Goal: Information Seeking & Learning: Learn about a topic

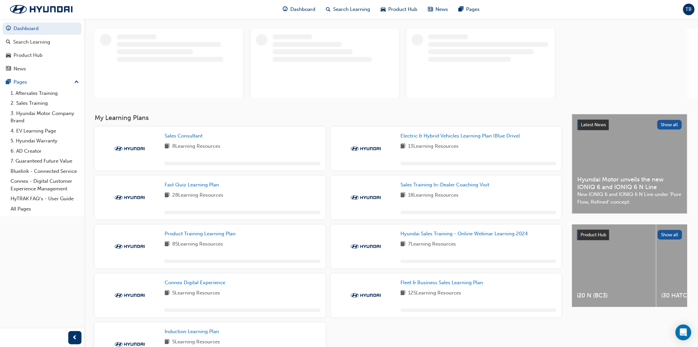
scroll to position [73, 0]
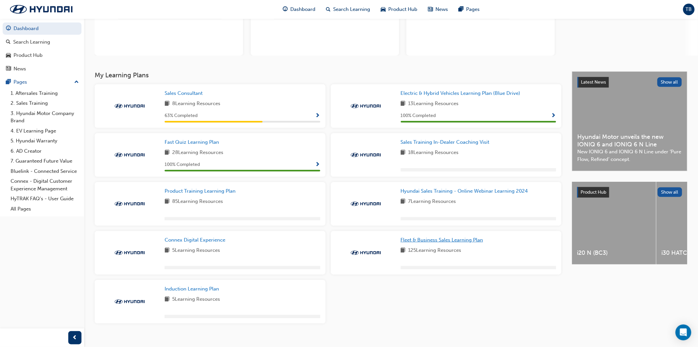
click at [478, 242] on span "Fleet & Business Sales Learning Plan" at bounding box center [442, 240] width 83 height 6
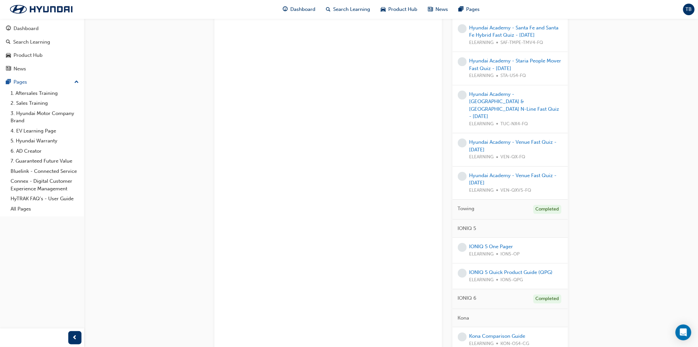
scroll to position [843, 0]
click at [489, 242] on div "IONIQ 5 One Pager ELEARNING ION5-OP" at bounding box center [495, 249] width 50 height 15
click at [493, 236] on div "IONIQ 5 One Pager ELEARNING ION5-OP" at bounding box center [511, 249] width 116 height 26
click at [493, 242] on link "IONIQ 5 One Pager" at bounding box center [492, 245] width 44 height 6
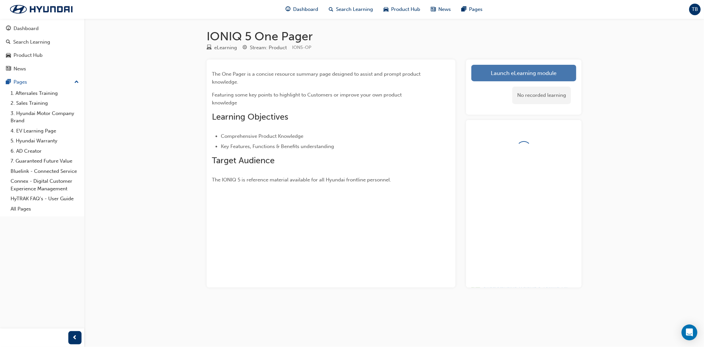
click at [506, 75] on link "Launch eLearning module" at bounding box center [523, 73] width 105 height 17
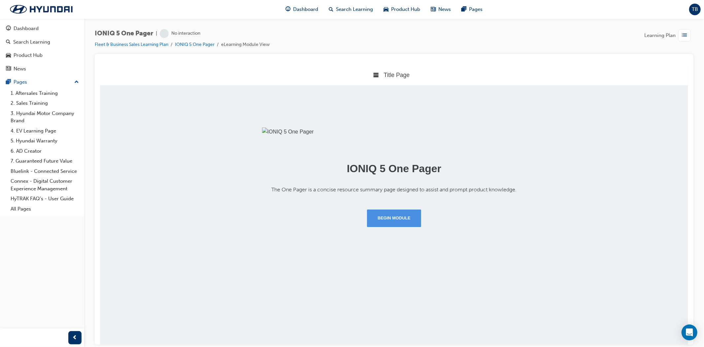
click at [401, 226] on button "Begin Module" at bounding box center [394, 217] width 54 height 17
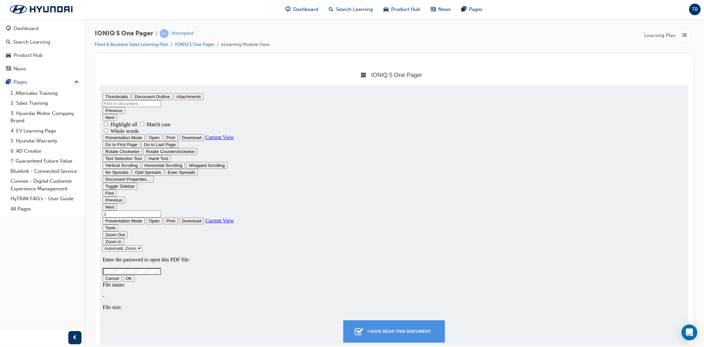
type input "0"
click at [417, 328] on div "I have read this document." at bounding box center [399, 331] width 69 height 12
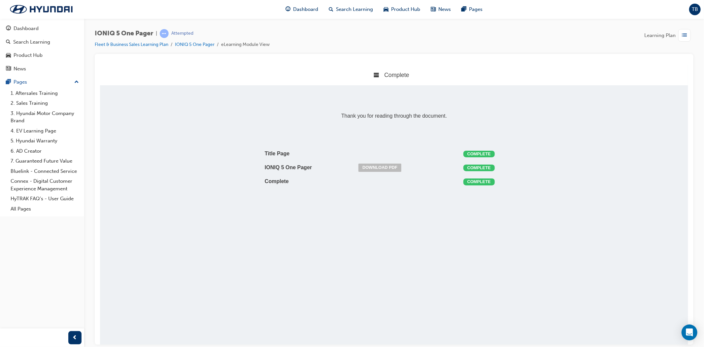
scroll to position [3, 3]
click at [682, 37] on span "list-icon" at bounding box center [684, 35] width 5 height 8
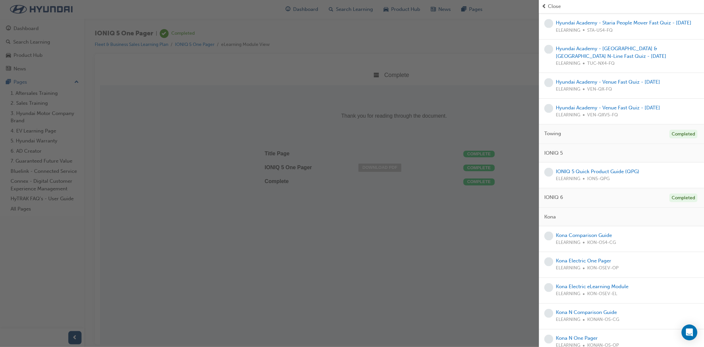
scroll to position [807, 0]
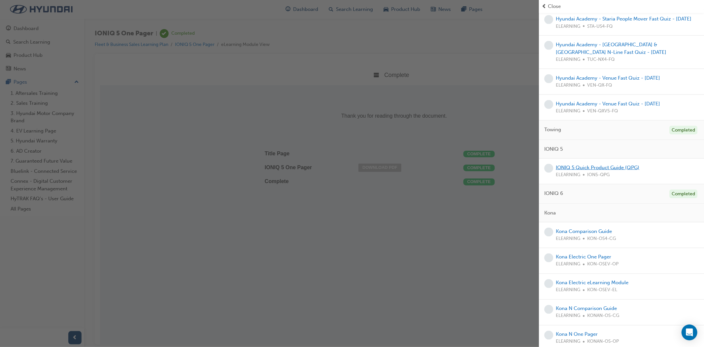
click at [590, 170] on link "IONIQ 5 Quick Product Guide (QPG)" at bounding box center [598, 167] width 84 height 6
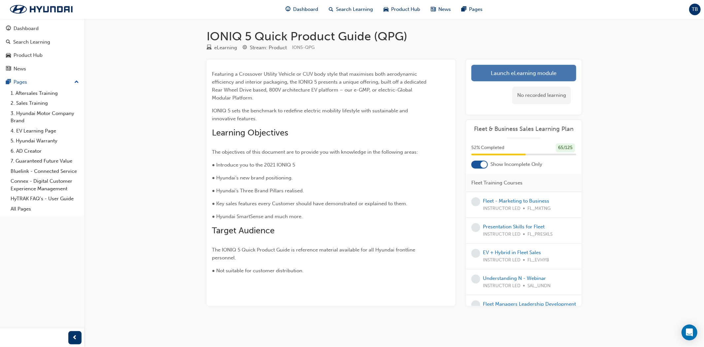
click at [488, 72] on link "Launch eLearning module" at bounding box center [523, 73] width 105 height 17
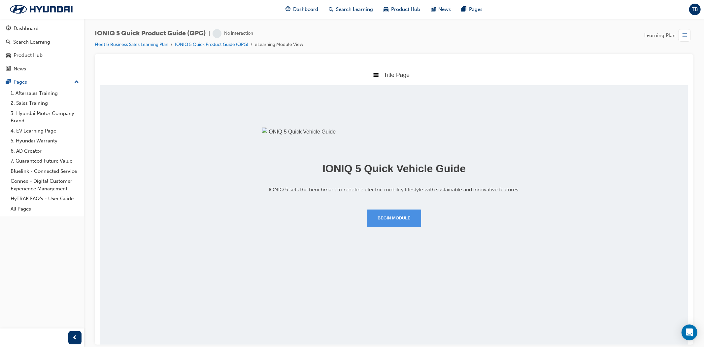
click at [405, 226] on button "Begin Module" at bounding box center [394, 217] width 54 height 17
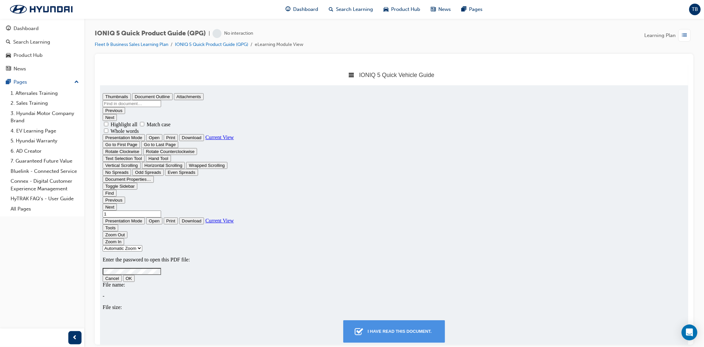
click at [413, 328] on div "I have read this document." at bounding box center [399, 331] width 69 height 12
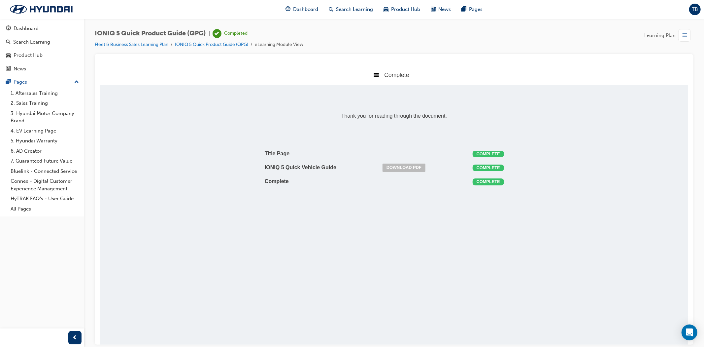
click at [676, 34] on div "Learning Plan" at bounding box center [668, 35] width 49 height 13
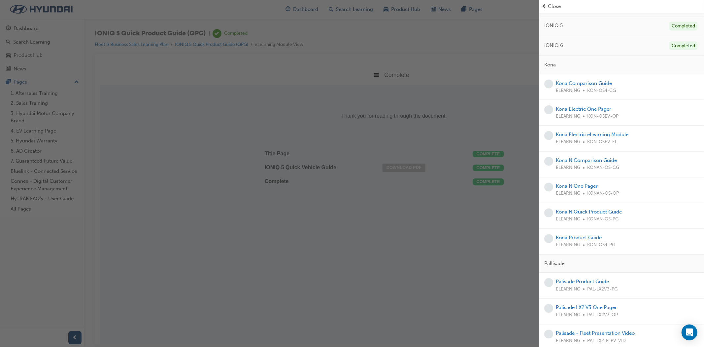
scroll to position [953, 0]
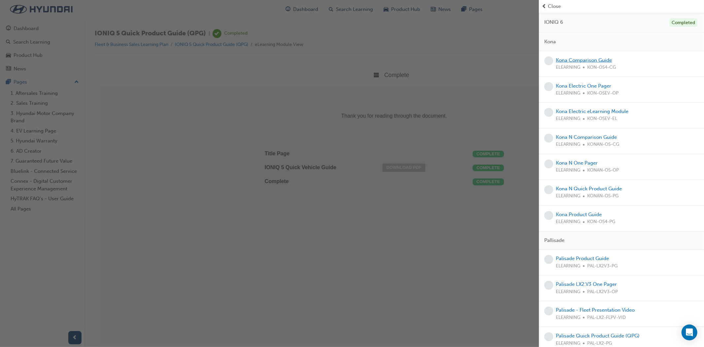
click at [598, 63] on link "Kona Comparison Guide" at bounding box center [584, 60] width 56 height 6
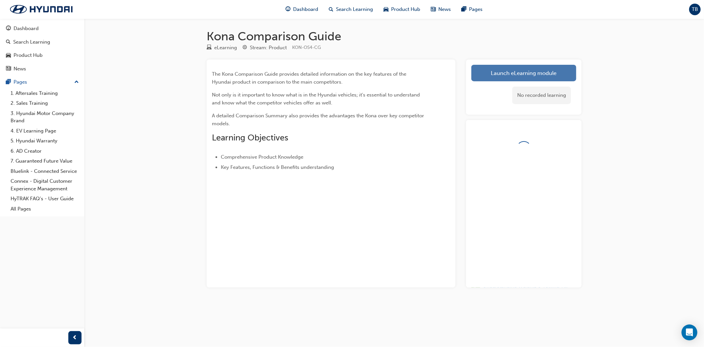
click at [527, 77] on link "Launch eLearning module" at bounding box center [523, 73] width 105 height 17
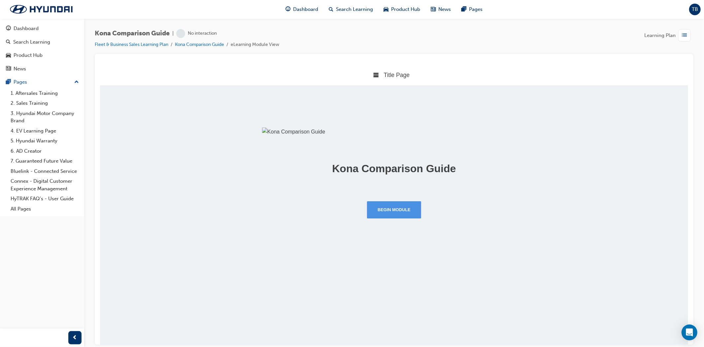
click at [396, 218] on button "Begin Module" at bounding box center [394, 209] width 54 height 17
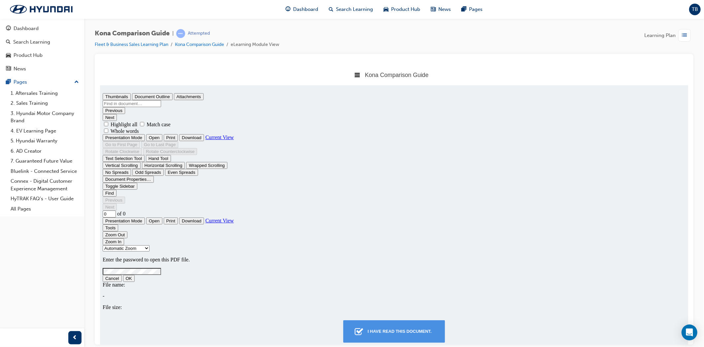
type input "1"
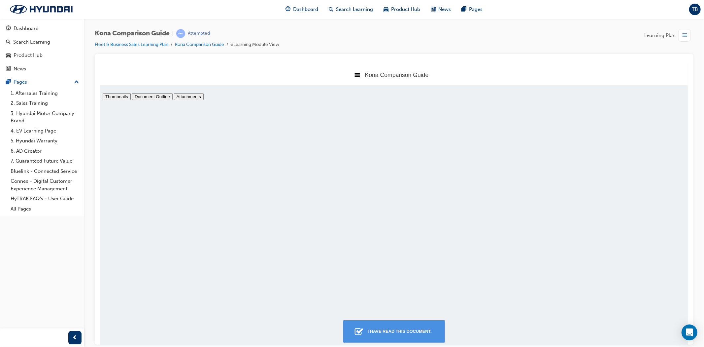
scroll to position [3, 0]
click at [402, 321] on button "I have read this document." at bounding box center [393, 330] width 101 height 22
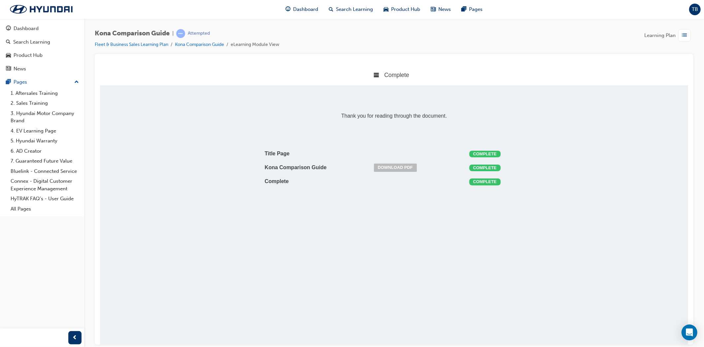
click at [685, 33] on span "list-icon" at bounding box center [684, 35] width 5 height 8
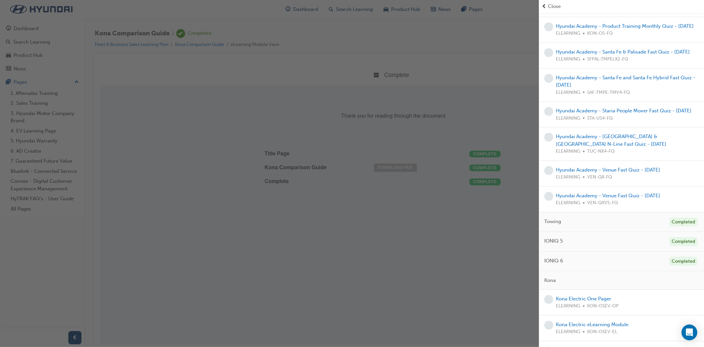
scroll to position [935, 0]
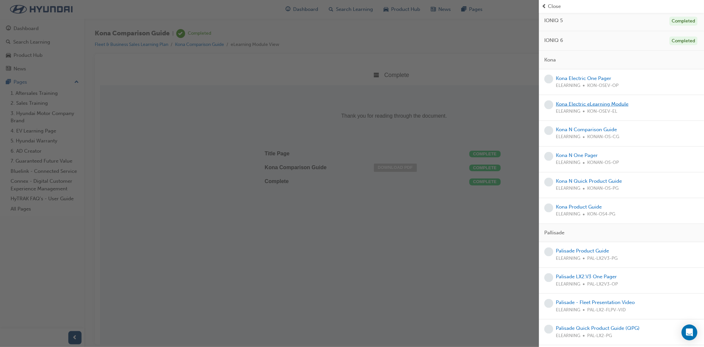
click at [585, 107] on link "Kona Electric eLearning Module" at bounding box center [592, 104] width 73 height 6
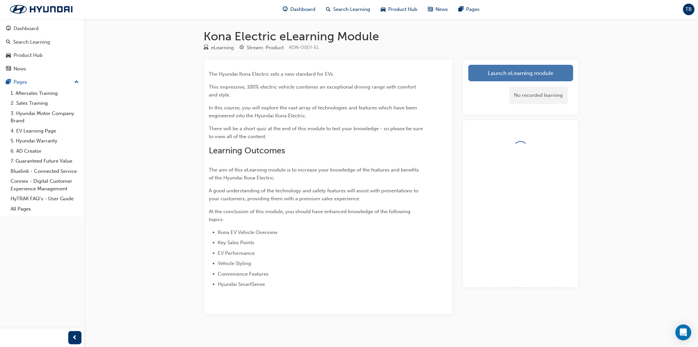
click at [555, 70] on link "Launch eLearning module" at bounding box center [521, 73] width 105 height 17
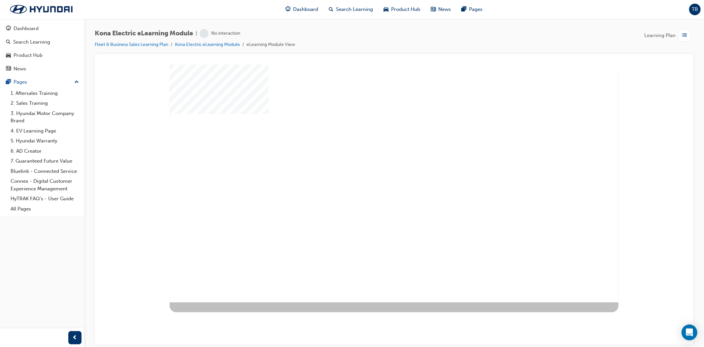
click at [375, 164] on div "play" at bounding box center [375, 164] width 0 height 0
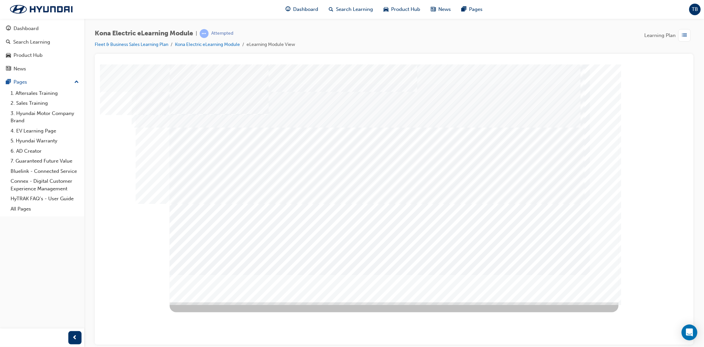
drag, startPoint x: 561, startPoint y: 276, endPoint x: 564, endPoint y: 277, distance: 3.6
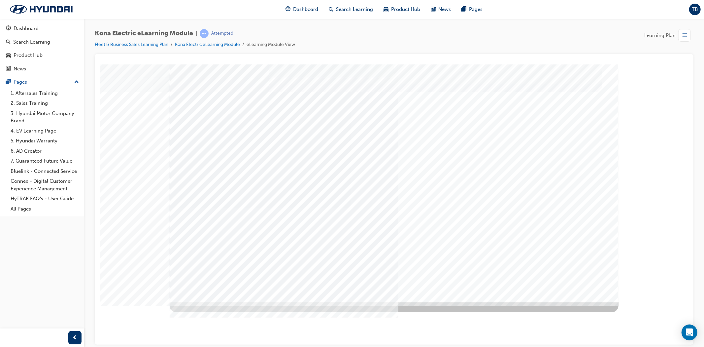
drag, startPoint x: 279, startPoint y: 187, endPoint x: 284, endPoint y: 213, distance: 26.6
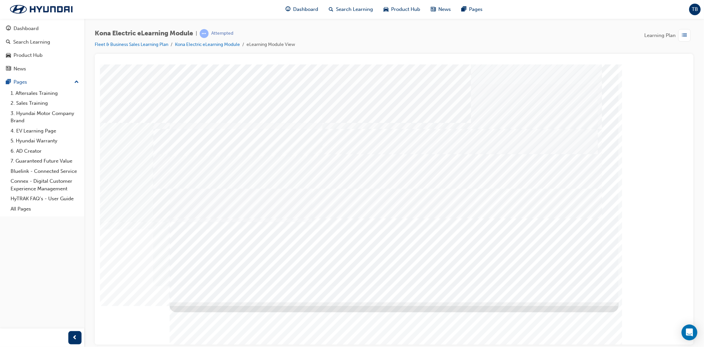
drag, startPoint x: 289, startPoint y: 227, endPoint x: 291, endPoint y: 248, distance: 20.6
drag, startPoint x: 242, startPoint y: 205, endPoint x: 258, endPoint y: 211, distance: 16.7
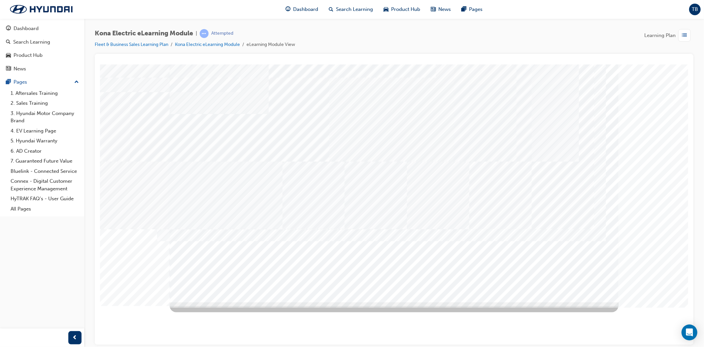
click at [247, 207] on div "Home Slide" at bounding box center [393, 183] width 449 height 238
drag, startPoint x: 331, startPoint y: 159, endPoint x: 335, endPoint y: 158, distance: 4.7
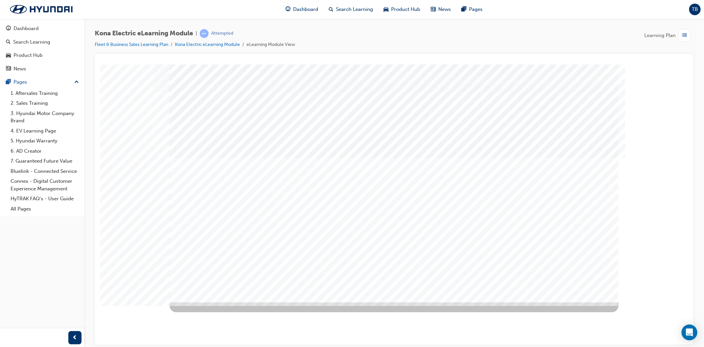
drag, startPoint x: 310, startPoint y: 161, endPoint x: 445, endPoint y: 218, distance: 146.3
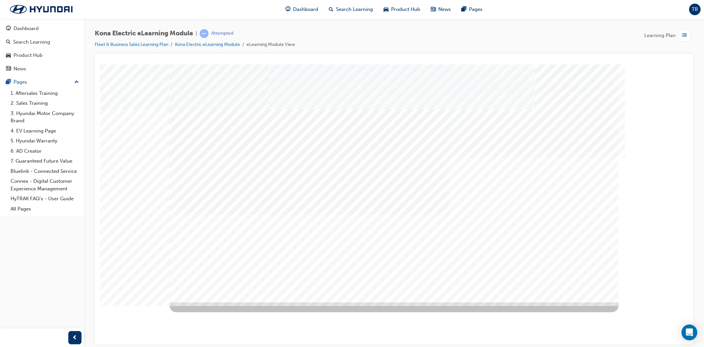
drag, startPoint x: 346, startPoint y: 197, endPoint x: 345, endPoint y: 226, distance: 29.4
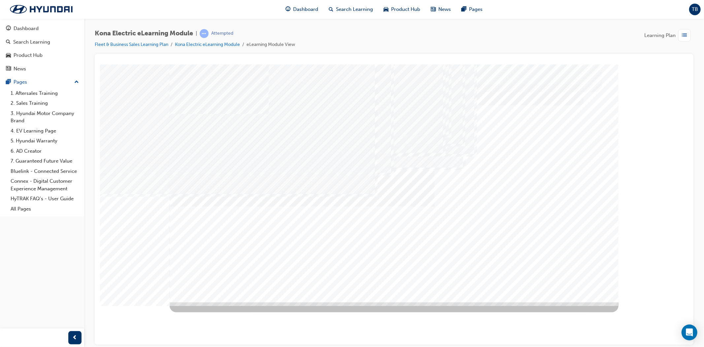
drag, startPoint x: 334, startPoint y: 200, endPoint x: 330, endPoint y: 202, distance: 4.7
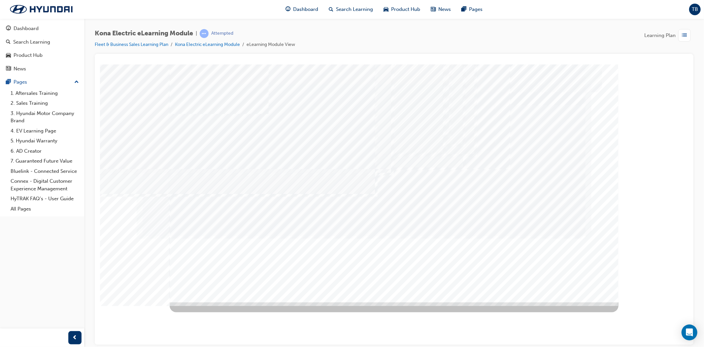
click at [333, 200] on div "Power Electric System" at bounding box center [393, 183] width 449 height 238
drag, startPoint x: 328, startPoint y: 222, endPoint x: 333, endPoint y: 227, distance: 6.8
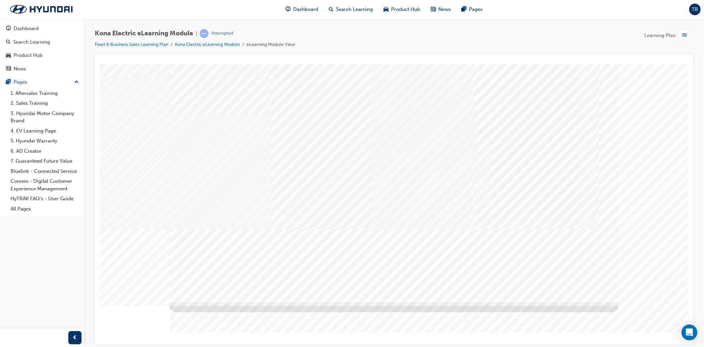
drag, startPoint x: 367, startPoint y: 140, endPoint x: 408, endPoint y: 149, distance: 42.6
click at [444, 150] on div "Drive Modes" at bounding box center [393, 183] width 449 height 238
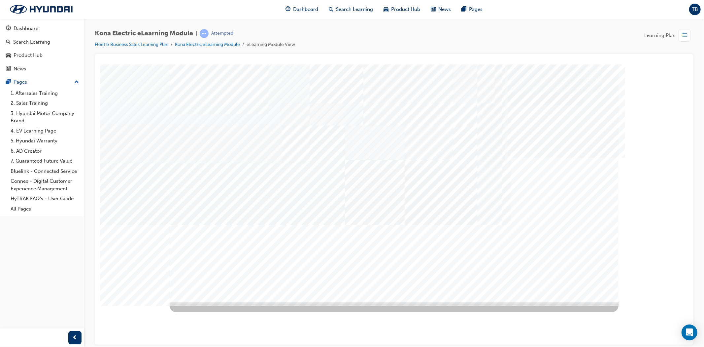
drag, startPoint x: 284, startPoint y: 215, endPoint x: 286, endPoint y: 218, distance: 3.8
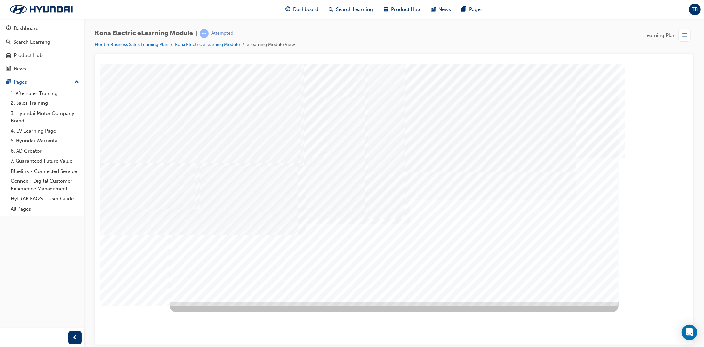
click at [284, 302] on div "Image" at bounding box center [396, 348] width 455 height 93
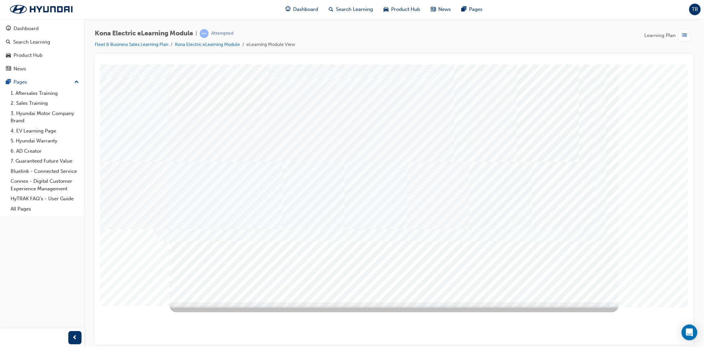
drag, startPoint x: 278, startPoint y: 156, endPoint x: 312, endPoint y: 159, distance: 33.8
drag, startPoint x: 406, startPoint y: 164, endPoint x: 513, endPoint y: 165, distance: 106.6
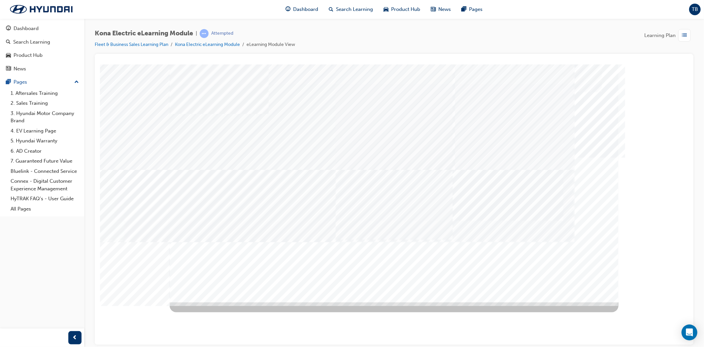
drag, startPoint x: 520, startPoint y: 164, endPoint x: 515, endPoint y: 207, distance: 42.5
drag, startPoint x: 510, startPoint y: 220, endPoint x: 500, endPoint y: 222, distance: 9.7
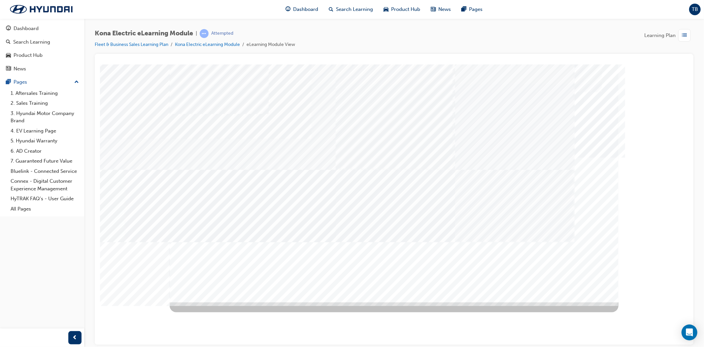
drag, startPoint x: 495, startPoint y: 244, endPoint x: 490, endPoint y: 243, distance: 4.7
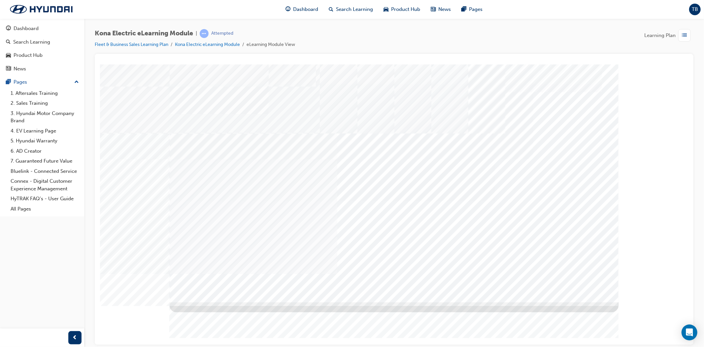
drag, startPoint x: 458, startPoint y: 250, endPoint x: 418, endPoint y: 253, distance: 39.7
drag, startPoint x: 410, startPoint y: 251, endPoint x: 383, endPoint y: 250, distance: 26.8
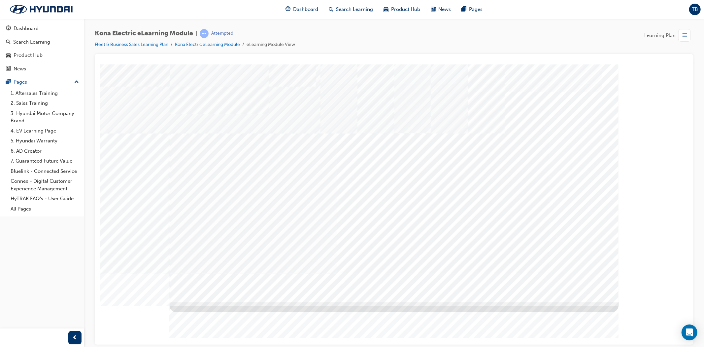
drag, startPoint x: 317, startPoint y: 252, endPoint x: 442, endPoint y: 256, distance: 125.5
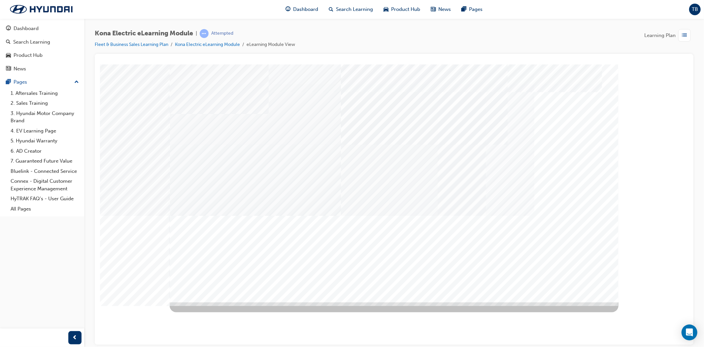
drag, startPoint x: 467, startPoint y: 169, endPoint x: 401, endPoint y: 164, distance: 66.2
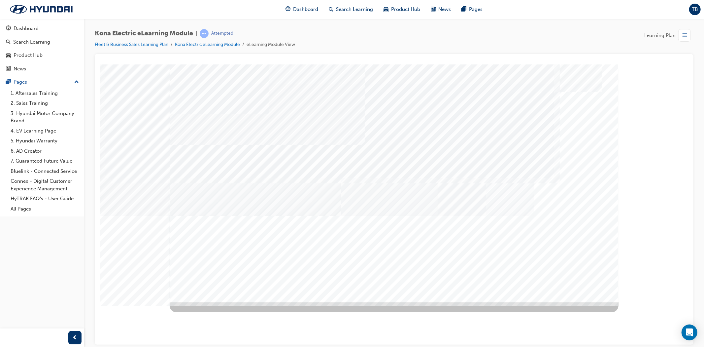
drag, startPoint x: 327, startPoint y: 164, endPoint x: 322, endPoint y: 165, distance: 4.7
drag, startPoint x: 271, startPoint y: 169, endPoint x: 327, endPoint y: 180, distance: 57.4
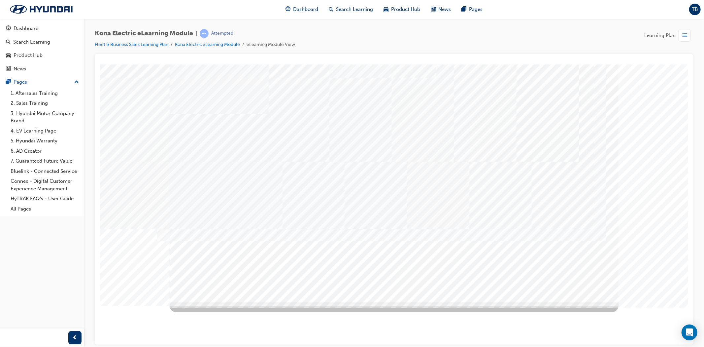
drag, startPoint x: 289, startPoint y: 237, endPoint x: 243, endPoint y: 245, distance: 46.9
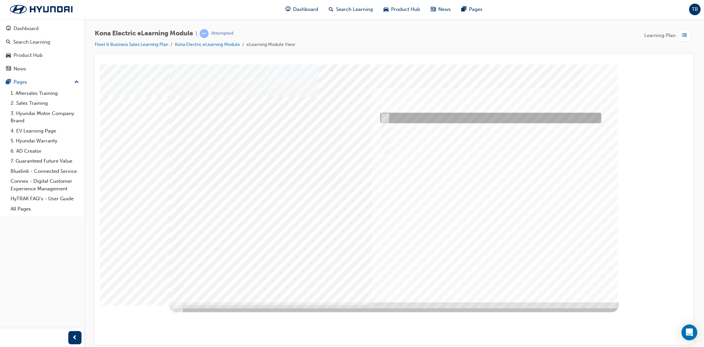
click at [417, 113] on div at bounding box center [488, 118] width 221 height 11
checkbox input "true"
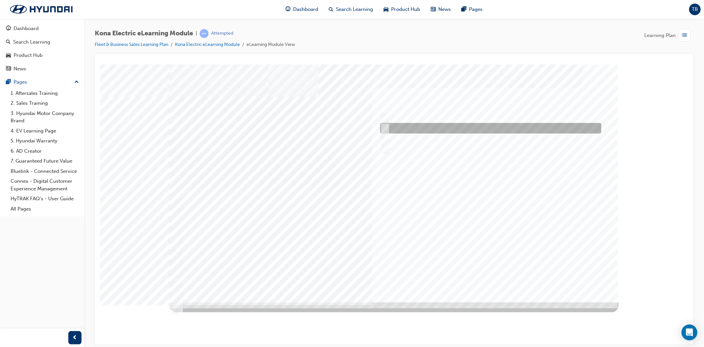
click at [420, 123] on div at bounding box center [488, 128] width 221 height 11
checkbox input "true"
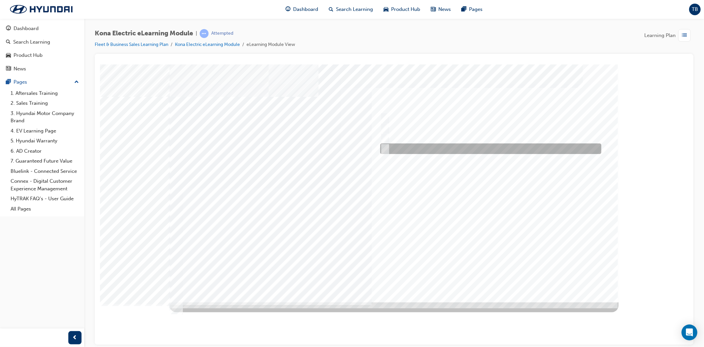
click at [422, 147] on div at bounding box center [488, 148] width 221 height 11
checkbox input "true"
click at [500, 251] on div at bounding box center [393, 183] width 449 height 238
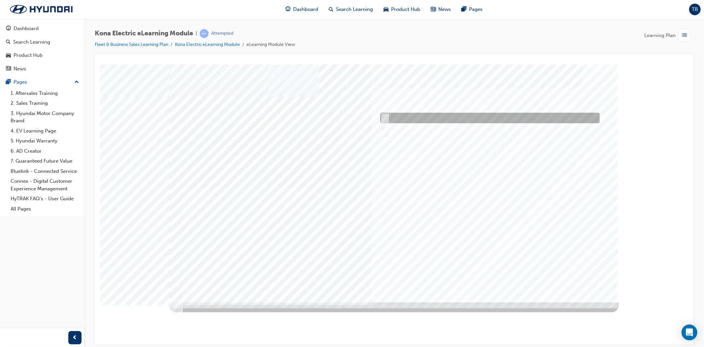
click at [415, 117] on div at bounding box center [487, 118] width 219 height 11
radio input "true"
click at [481, 243] on div at bounding box center [393, 183] width 449 height 238
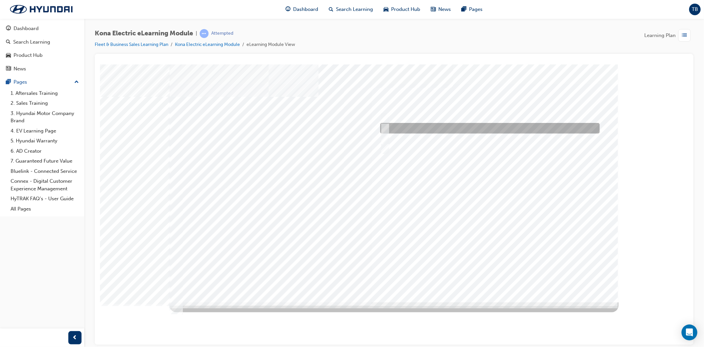
click at [407, 124] on div at bounding box center [487, 128] width 219 height 11
radio input "true"
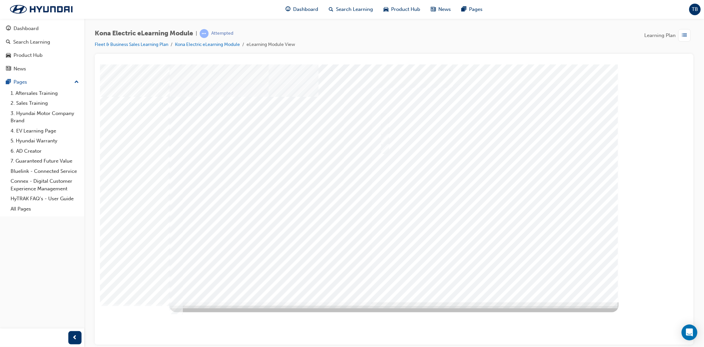
click at [458, 244] on div at bounding box center [393, 183] width 449 height 238
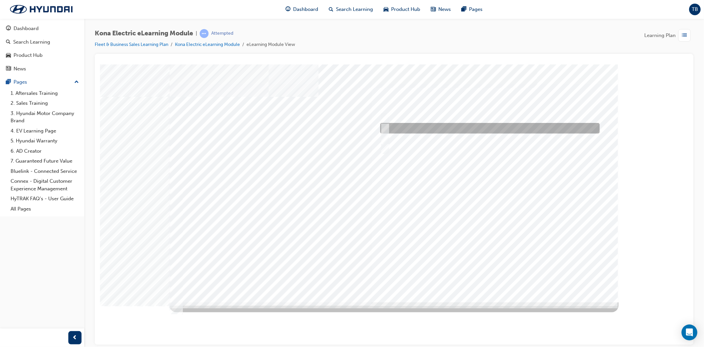
click at [396, 126] on div at bounding box center [487, 128] width 219 height 11
radio input "true"
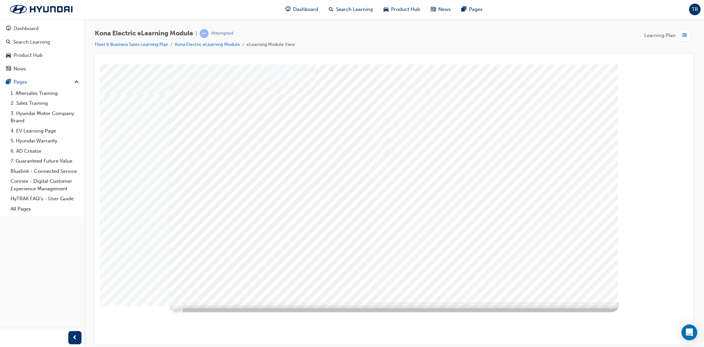
click at [480, 245] on div at bounding box center [393, 183] width 449 height 238
click at [448, 147] on div at bounding box center [487, 148] width 219 height 11
checkbox input "true"
click at [444, 138] on div at bounding box center [487, 138] width 219 height 11
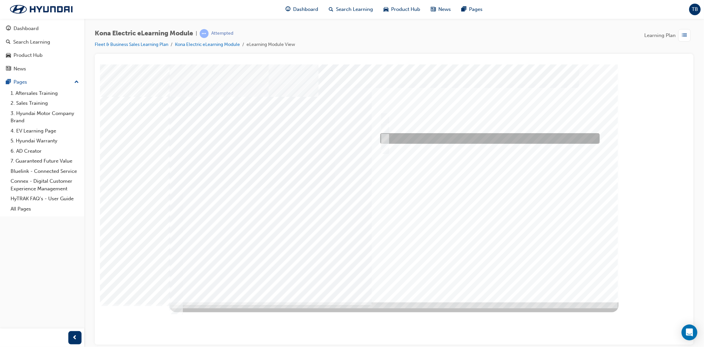
checkbox input "true"
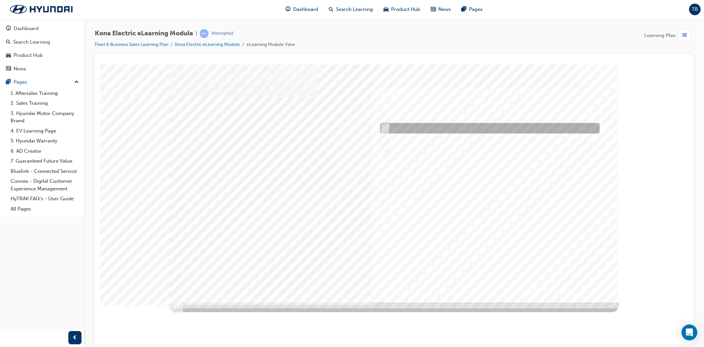
click at [444, 128] on div at bounding box center [487, 128] width 219 height 11
checkbox input "true"
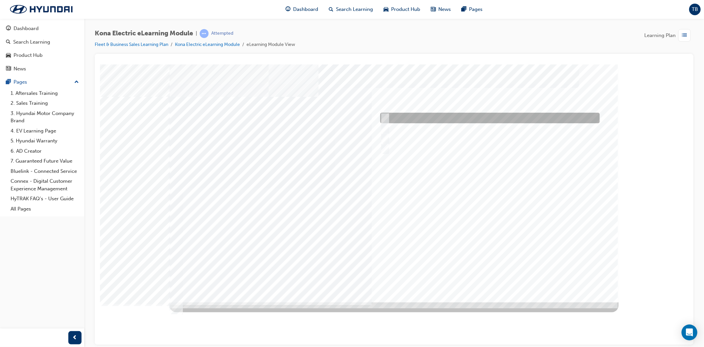
click at [444, 116] on div at bounding box center [487, 118] width 219 height 11
checkbox input "true"
click at [485, 248] on div at bounding box center [393, 183] width 449 height 238
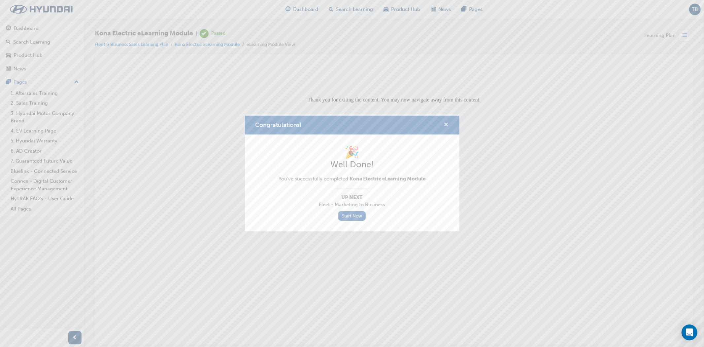
click at [447, 122] on span "cross-icon" at bounding box center [446, 125] width 5 height 6
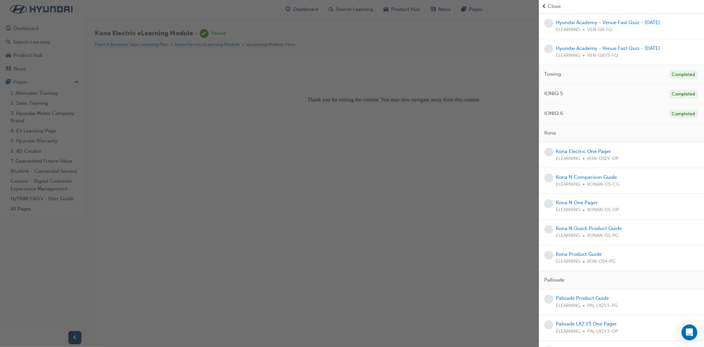
scroll to position [880, 0]
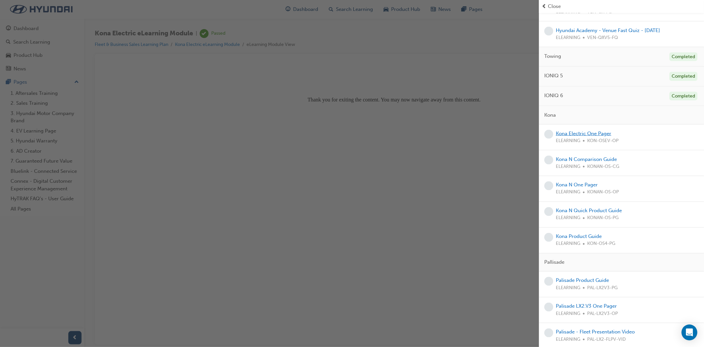
click at [598, 136] on link "Kona Electric One Pager" at bounding box center [583, 133] width 55 height 6
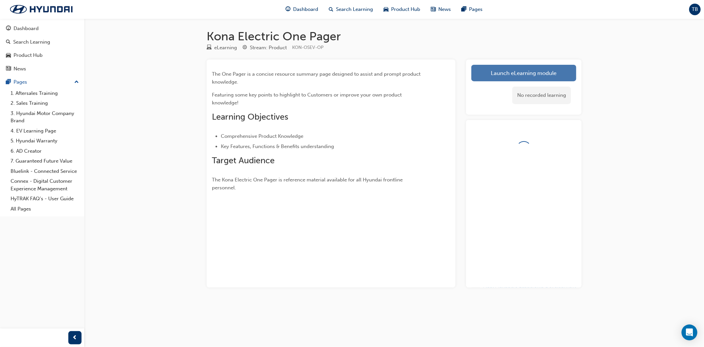
click at [517, 71] on link "Launch eLearning module" at bounding box center [523, 73] width 105 height 17
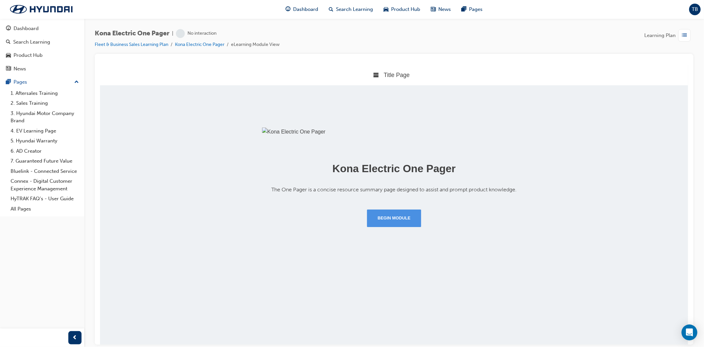
click at [402, 226] on button "Begin Module" at bounding box center [394, 217] width 54 height 17
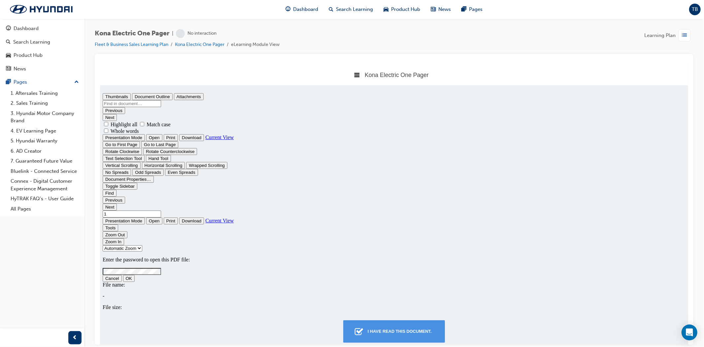
click at [403, 330] on div "I have read this document." at bounding box center [399, 331] width 69 height 12
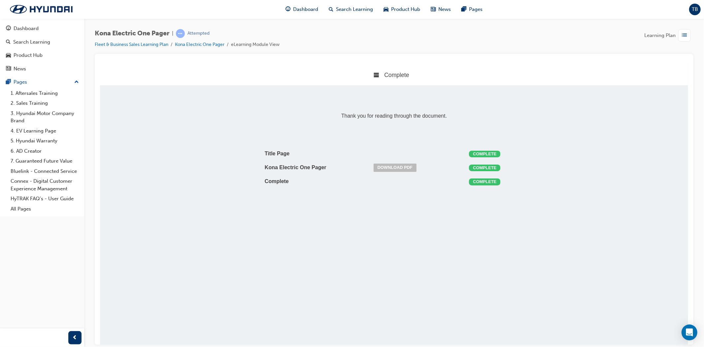
click at [682, 38] on span "list-icon" at bounding box center [684, 35] width 5 height 8
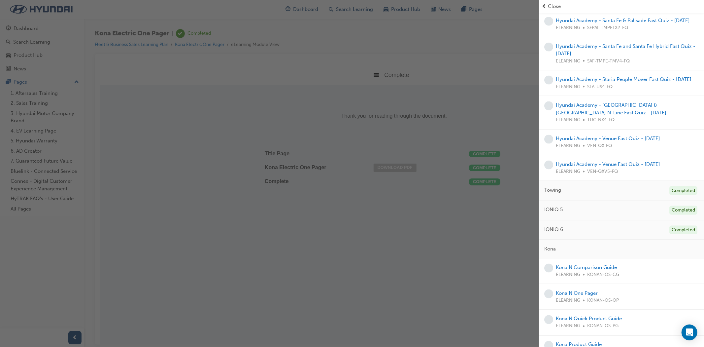
scroll to position [917, 0]
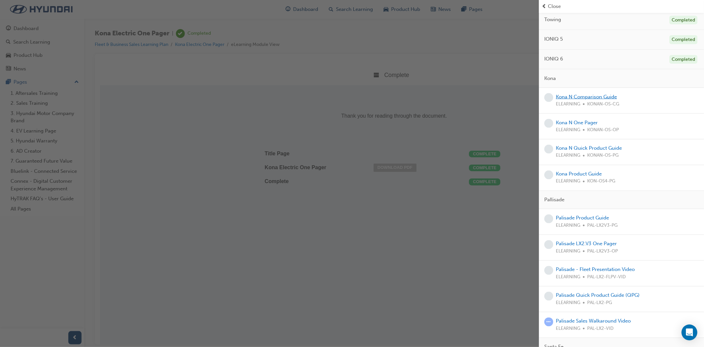
click at [592, 100] on link "Kona N Comparison Guide" at bounding box center [586, 97] width 61 height 6
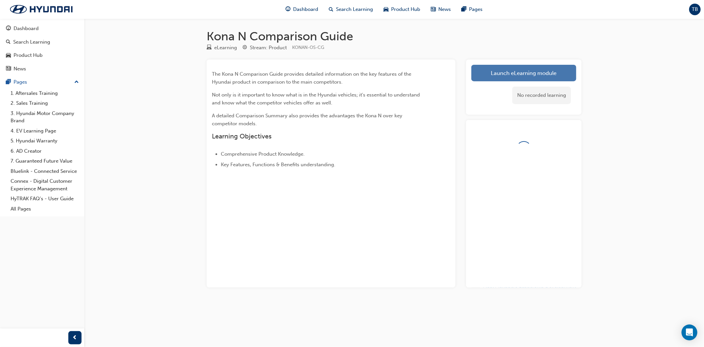
click at [530, 71] on link "Launch eLearning module" at bounding box center [523, 73] width 105 height 17
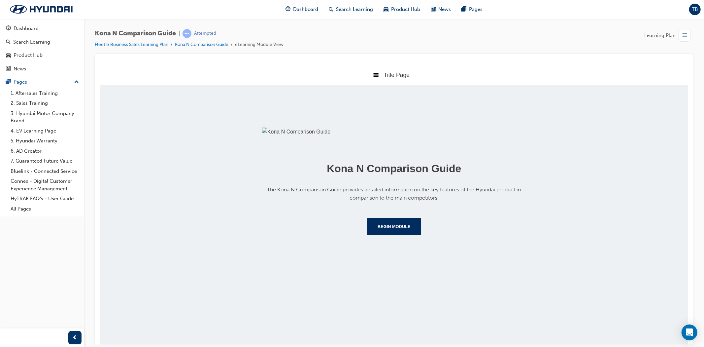
scroll to position [30, 0]
click at [402, 235] on button "Begin Module" at bounding box center [394, 226] width 54 height 17
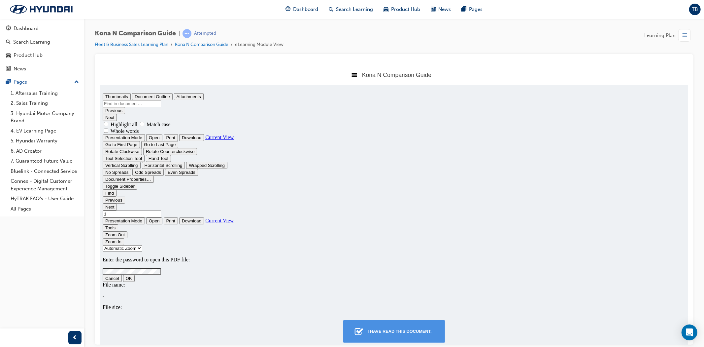
scroll to position [0, 0]
type input "0"
click at [403, 321] on button "I have read this document." at bounding box center [393, 330] width 101 height 22
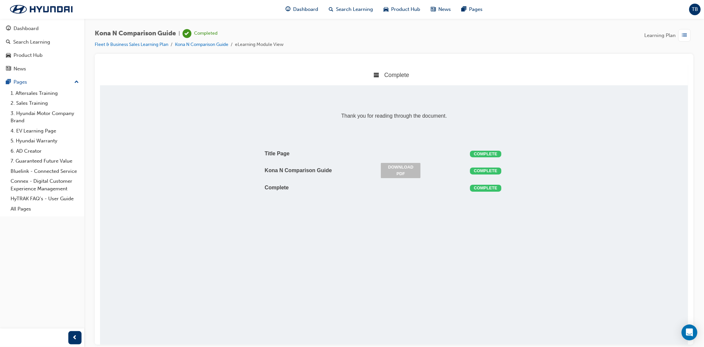
click at [683, 37] on span "list-icon" at bounding box center [684, 35] width 5 height 8
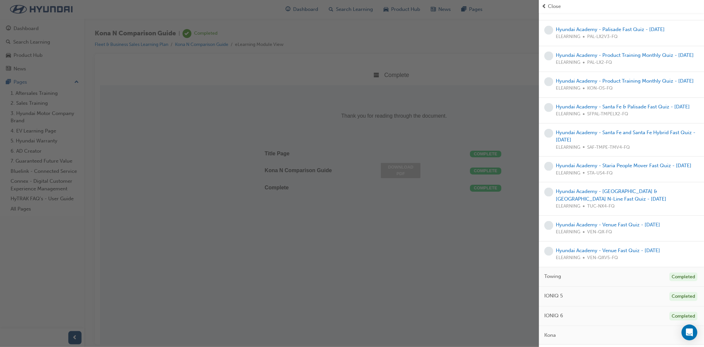
scroll to position [880, 0]
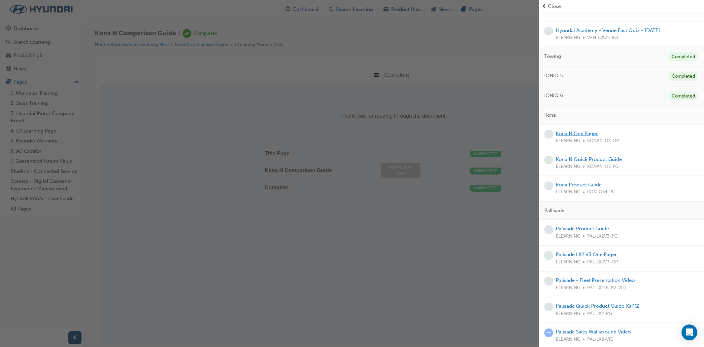
click at [589, 136] on link "Kona N One Pager" at bounding box center [577, 133] width 42 height 6
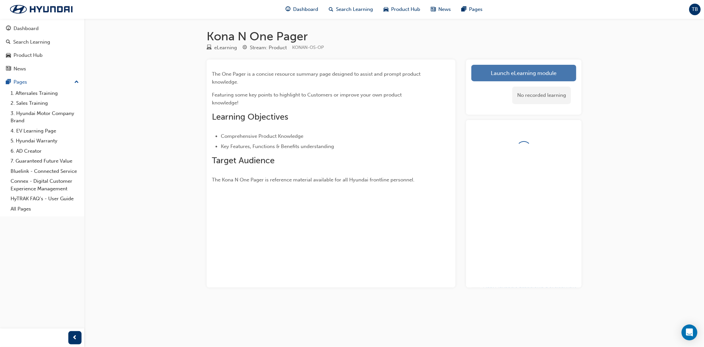
click at [535, 75] on link "Launch eLearning module" at bounding box center [523, 73] width 105 height 17
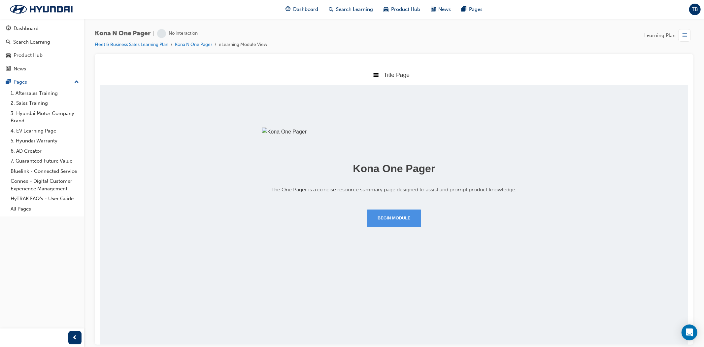
click at [397, 226] on button "Begin Module" at bounding box center [394, 217] width 54 height 17
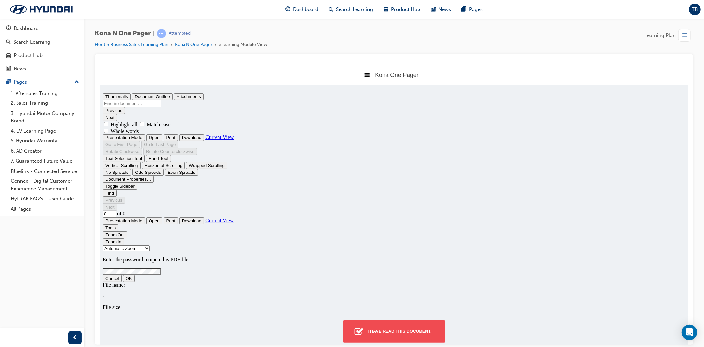
drag, startPoint x: 409, startPoint y: 322, endPoint x: 429, endPoint y: 311, distance: 22.7
click at [409, 322] on button "I have read this document." at bounding box center [393, 330] width 101 height 22
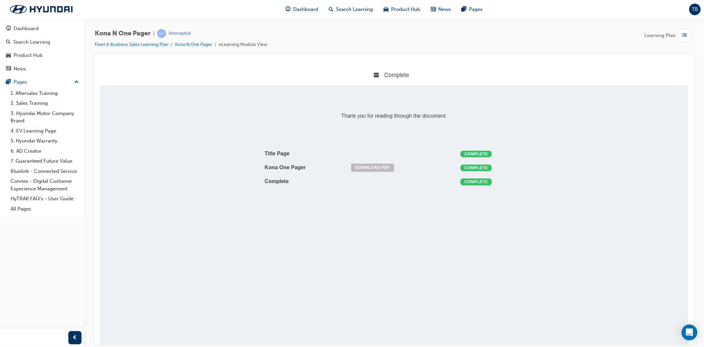
click at [682, 39] on span "list-icon" at bounding box center [684, 35] width 5 height 8
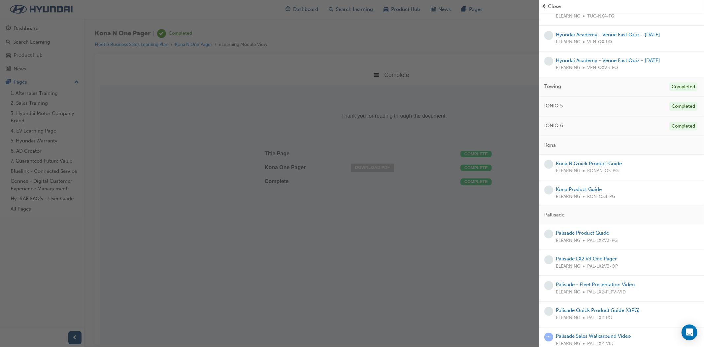
scroll to position [880, 0]
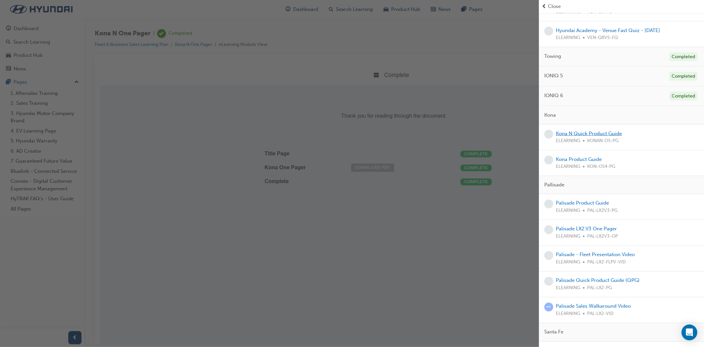
click at [611, 136] on link "Kona N Quick Product Guide" at bounding box center [589, 133] width 66 height 6
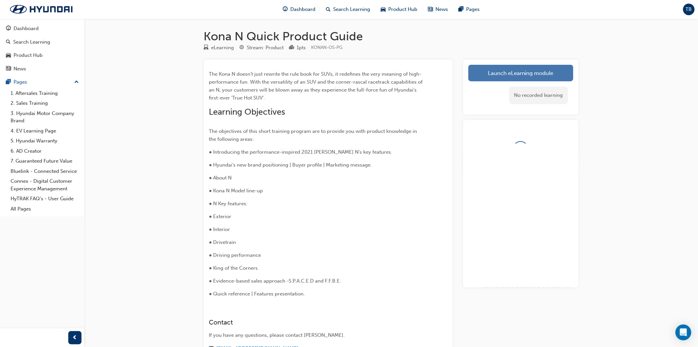
click at [533, 78] on link "Launch eLearning module" at bounding box center [521, 73] width 105 height 17
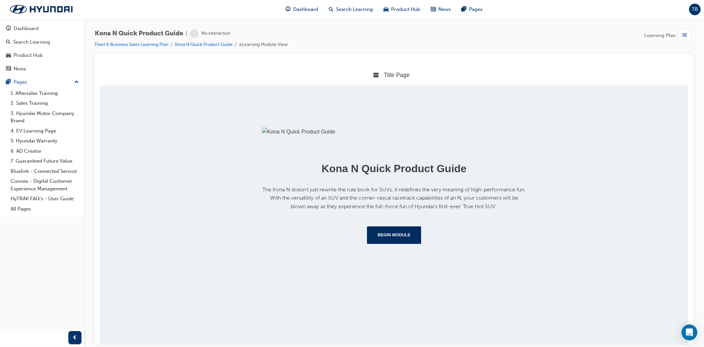
scroll to position [38, 0]
click at [390, 243] on button "Begin Module" at bounding box center [394, 234] width 54 height 17
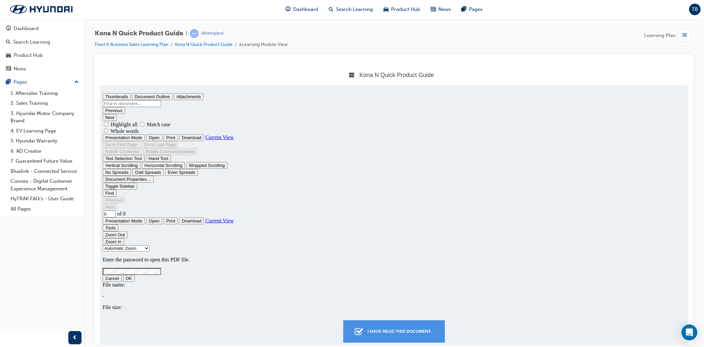
scroll to position [0, 0]
click at [405, 336] on div "I have read this document." at bounding box center [399, 331] width 69 height 12
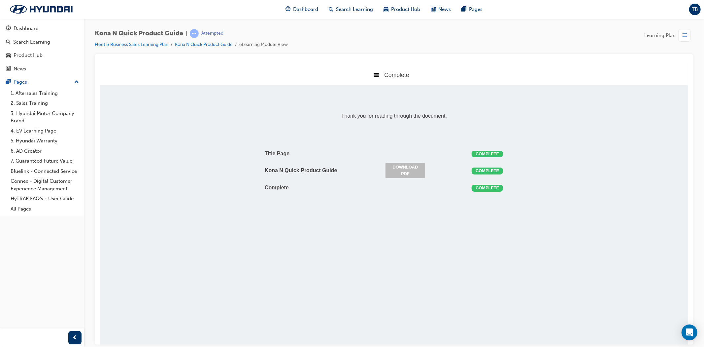
click at [681, 38] on div "button" at bounding box center [684, 35] width 13 height 13
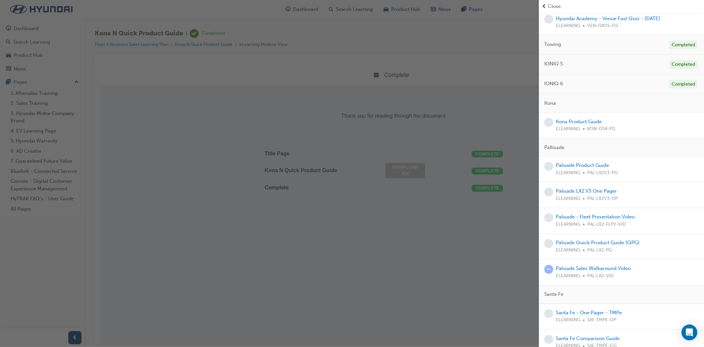
scroll to position [880, 0]
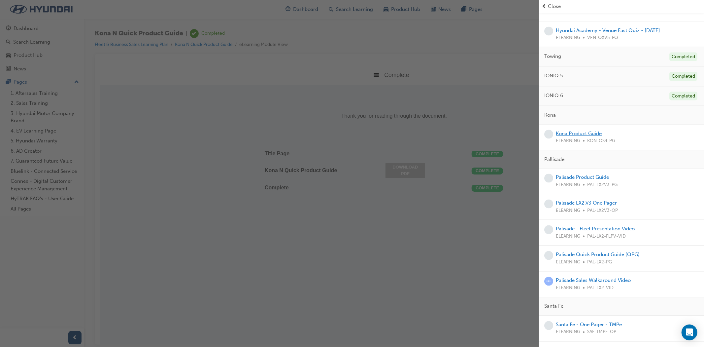
click at [589, 136] on link "Kona Product Guide" at bounding box center [579, 133] width 46 height 6
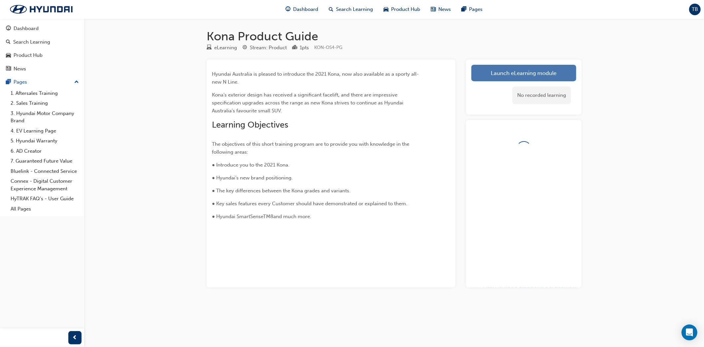
click at [504, 74] on link "Launch eLearning module" at bounding box center [523, 73] width 105 height 17
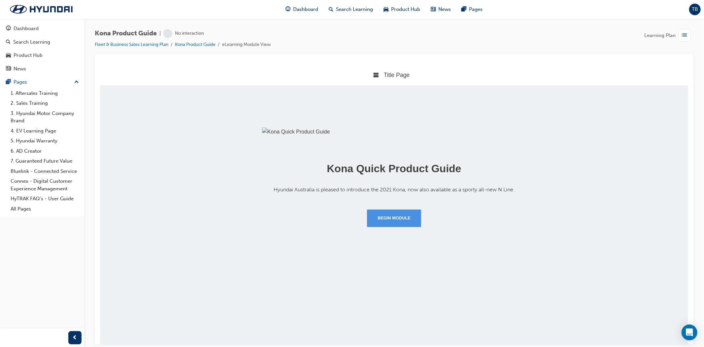
click at [394, 226] on button "Begin Module" at bounding box center [394, 217] width 54 height 17
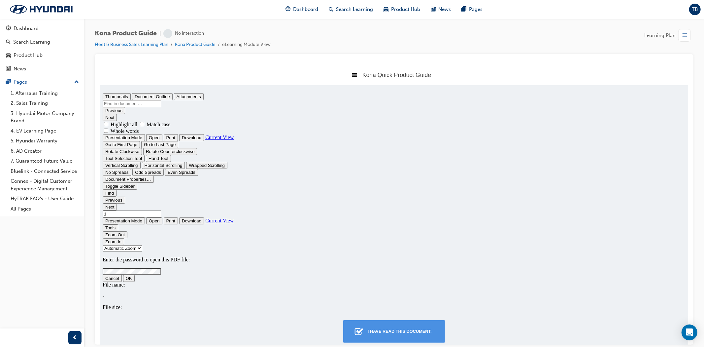
type input "0"
click at [400, 325] on div "I have read this document." at bounding box center [399, 331] width 69 height 12
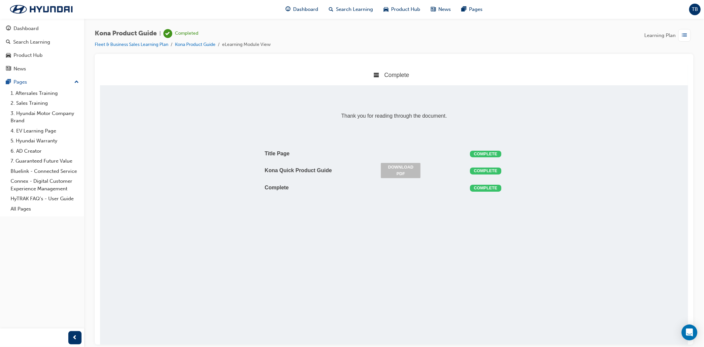
click at [682, 35] on span "list-icon" at bounding box center [684, 35] width 5 height 8
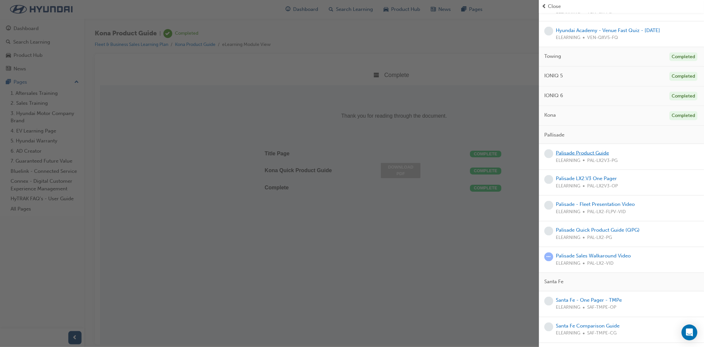
click at [589, 156] on link "Palisade Product Guide" at bounding box center [582, 153] width 53 height 6
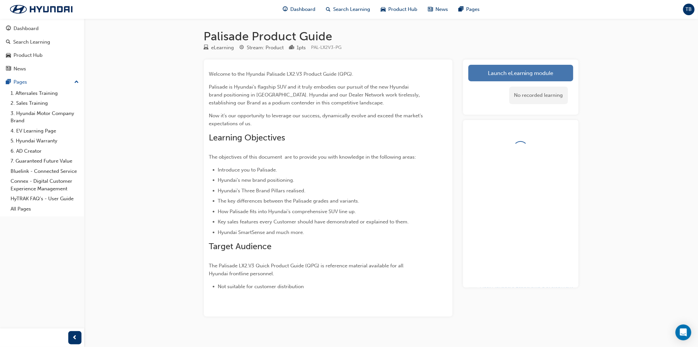
click at [489, 73] on link "Launch eLearning module" at bounding box center [521, 73] width 105 height 17
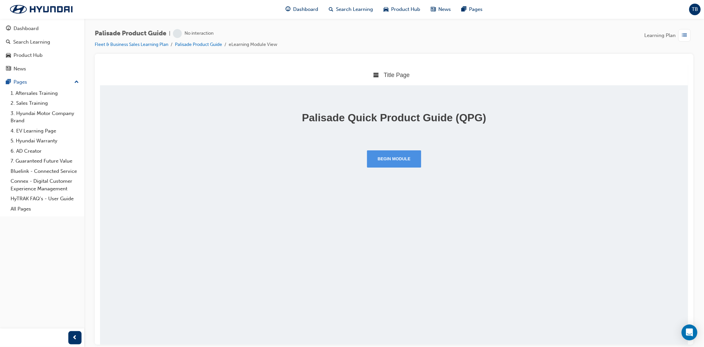
click at [398, 158] on button "Begin Module" at bounding box center [394, 158] width 54 height 17
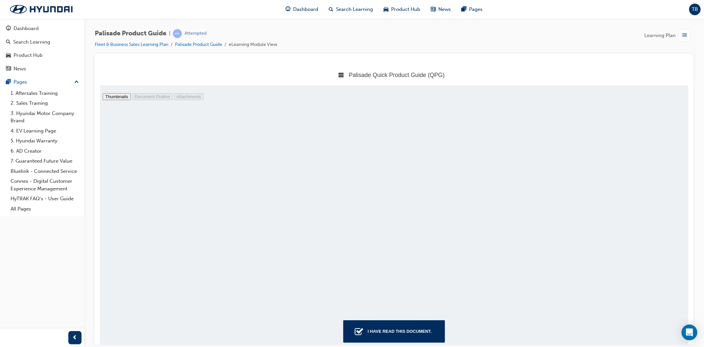
type input "5"
click at [411, 326] on div "I have read this document." at bounding box center [399, 331] width 69 height 12
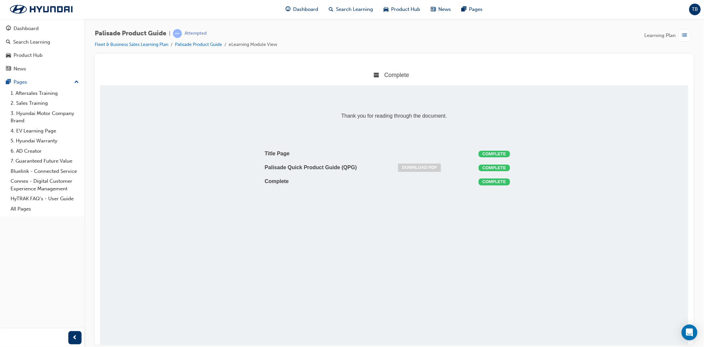
click at [426, 167] on link "Download PDF" at bounding box center [419, 167] width 43 height 8
click at [685, 39] on span "list-icon" at bounding box center [684, 35] width 5 height 8
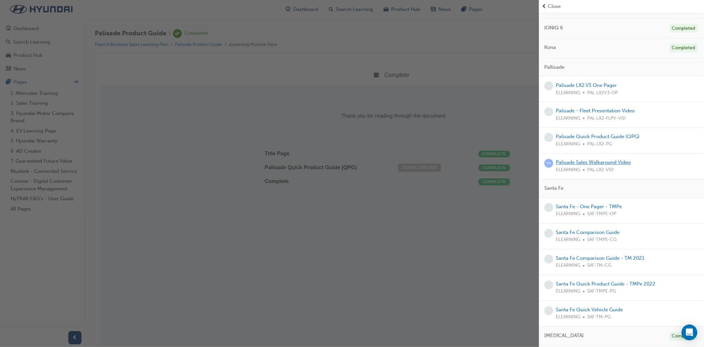
scroll to position [990, 0]
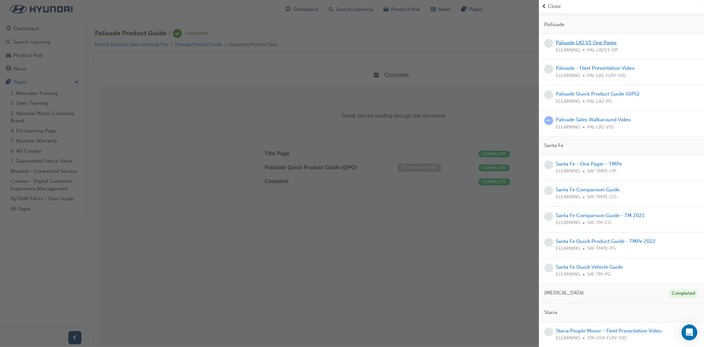
click at [597, 46] on link "Palisade LX2.V3 One Pager" at bounding box center [586, 43] width 61 height 6
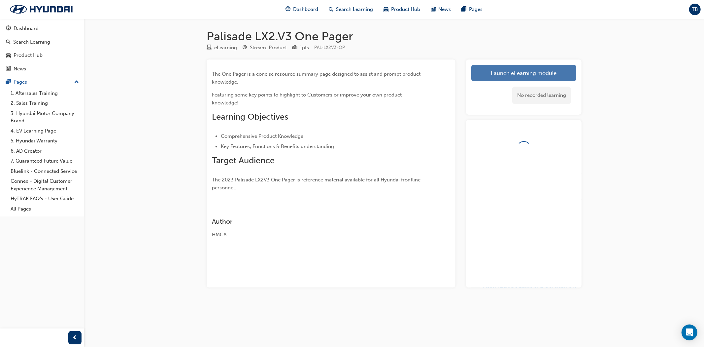
click at [527, 75] on link "Launch eLearning module" at bounding box center [523, 73] width 105 height 17
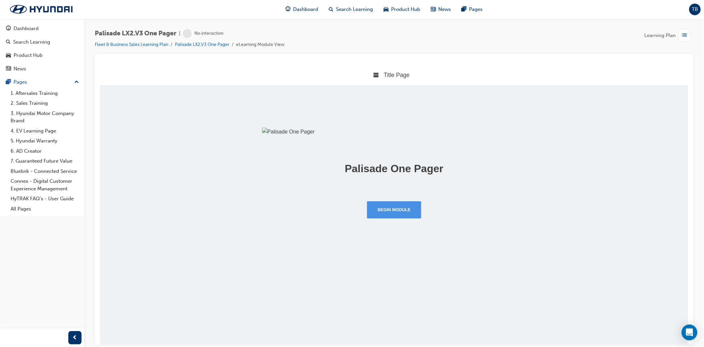
click at [393, 218] on button "Begin Module" at bounding box center [394, 209] width 54 height 17
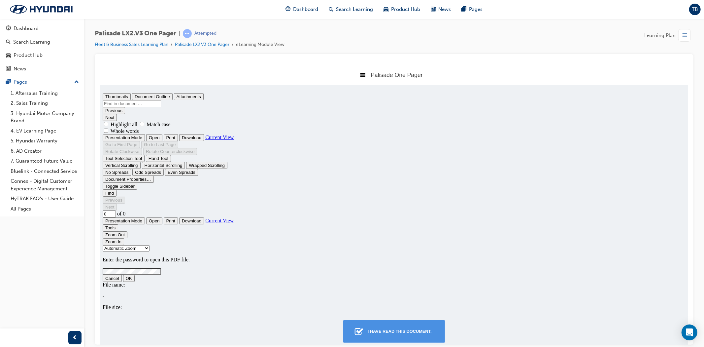
type input "1"
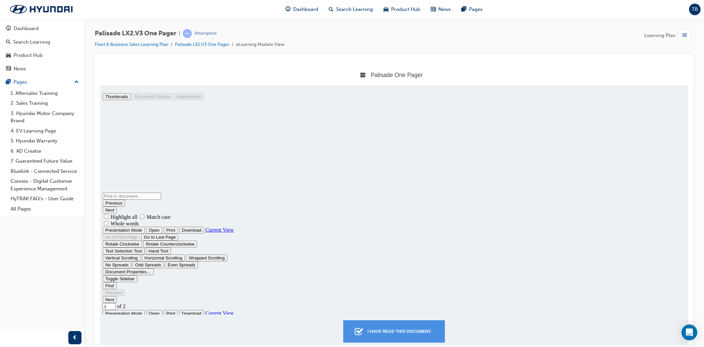
click at [393, 331] on div "I have read this document." at bounding box center [399, 331] width 69 height 12
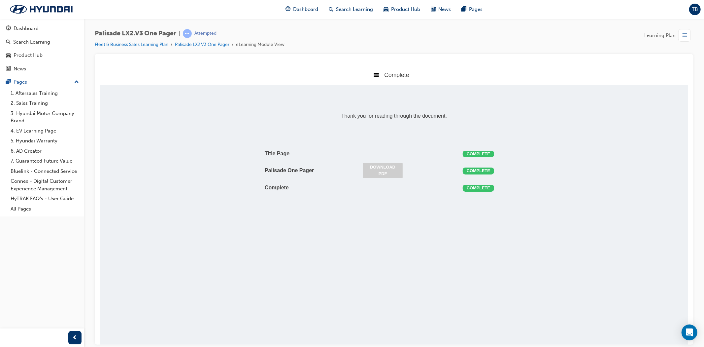
click at [381, 169] on link "Download PDF" at bounding box center [383, 169] width 40 height 15
click at [683, 31] on span "list-icon" at bounding box center [684, 35] width 5 height 8
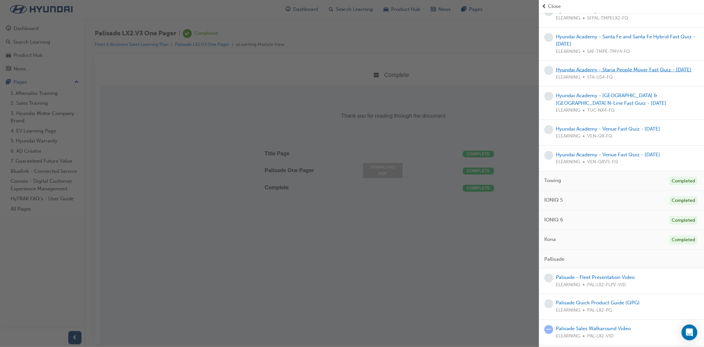
scroll to position [843, 0]
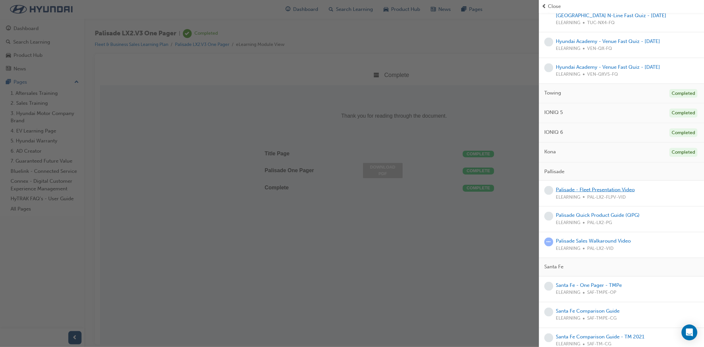
click at [611, 192] on link "Palisade - Fleet Presentation Video" at bounding box center [595, 189] width 79 height 6
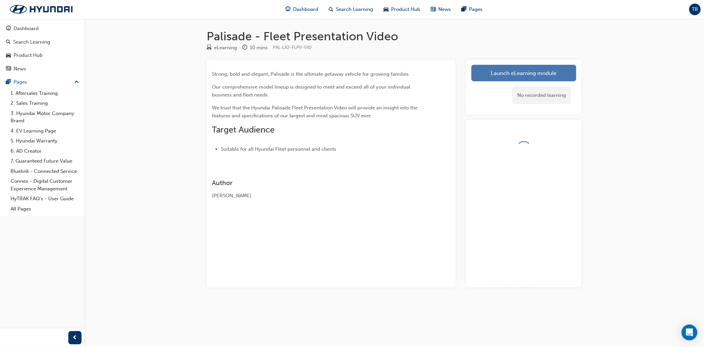
click at [527, 70] on link "Launch eLearning module" at bounding box center [523, 73] width 105 height 17
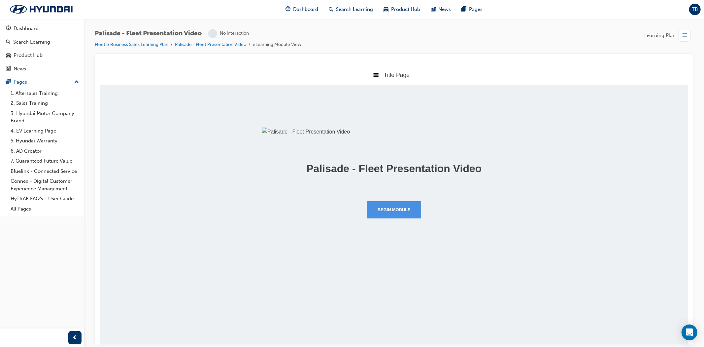
click at [401, 218] on button "Begin Module" at bounding box center [394, 209] width 54 height 17
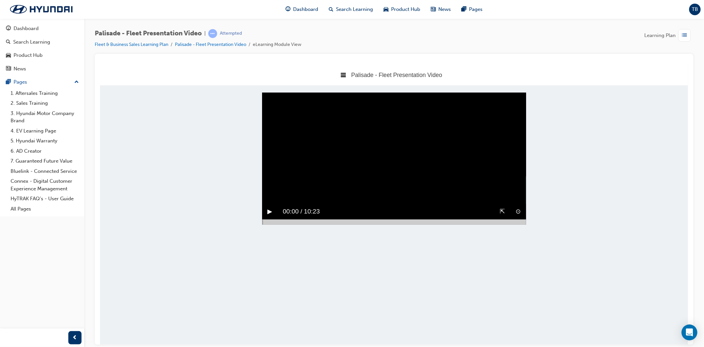
click at [268, 216] on button "▶︎" at bounding box center [269, 211] width 5 height 10
click at [524, 224] on div at bounding box center [394, 221] width 264 height 5
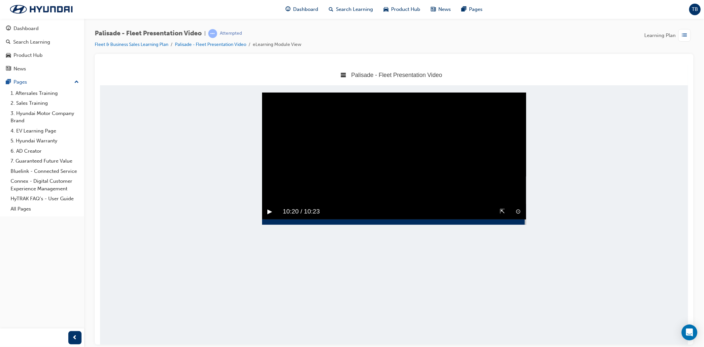
click at [270, 216] on button "▶︎" at bounding box center [269, 211] width 5 height 10
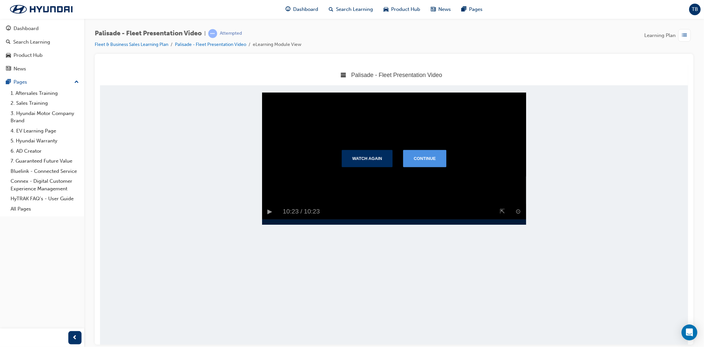
click at [418, 166] on button "Continue" at bounding box center [424, 158] width 43 height 17
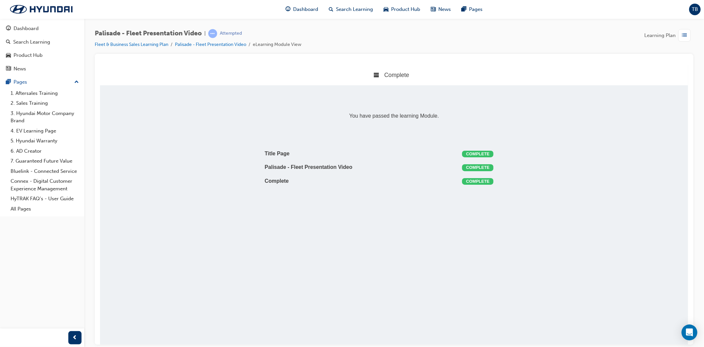
click at [682, 38] on div "button" at bounding box center [684, 35] width 13 height 13
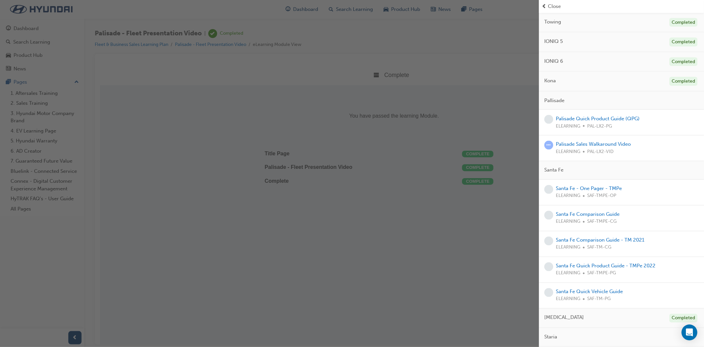
scroll to position [917, 0]
click at [596, 119] on link "Palisade Quick Product Guide (QPG)" at bounding box center [598, 116] width 84 height 6
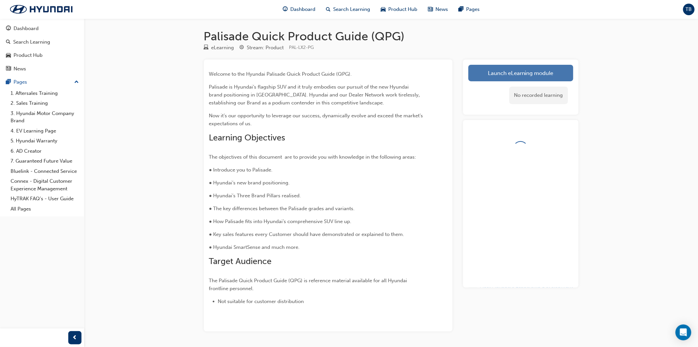
click at [496, 77] on link "Launch eLearning module" at bounding box center [521, 73] width 105 height 17
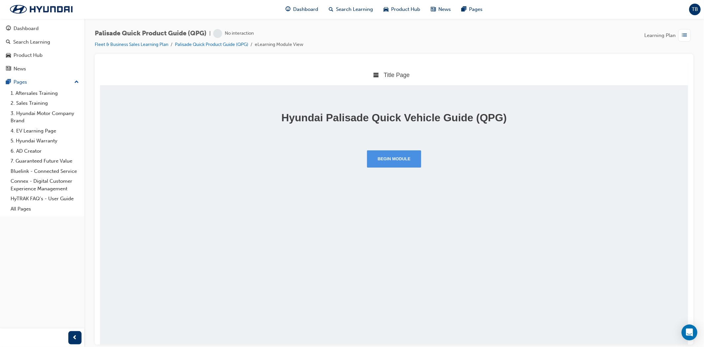
click at [400, 164] on button "Begin Module" at bounding box center [394, 158] width 54 height 17
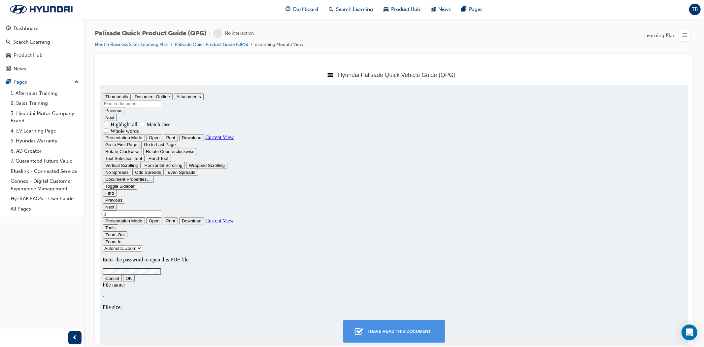
type input "0"
click at [406, 330] on div "I have read this document." at bounding box center [399, 331] width 69 height 12
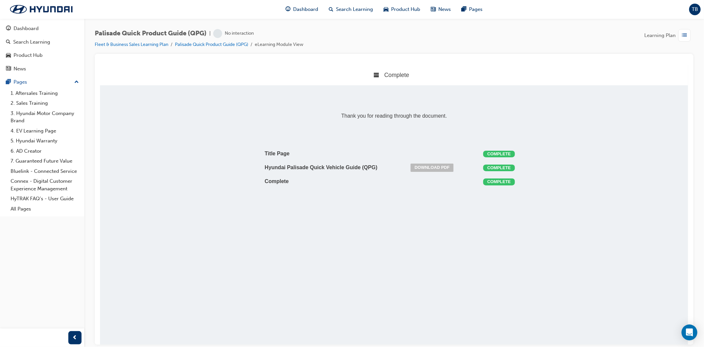
scroll to position [3, 3]
click at [435, 167] on link "Download PDF" at bounding box center [431, 167] width 43 height 8
click at [687, 38] on span "list-icon" at bounding box center [684, 35] width 5 height 8
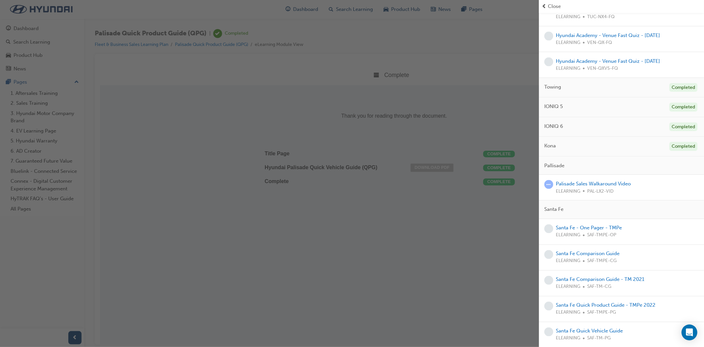
scroll to position [862, 0]
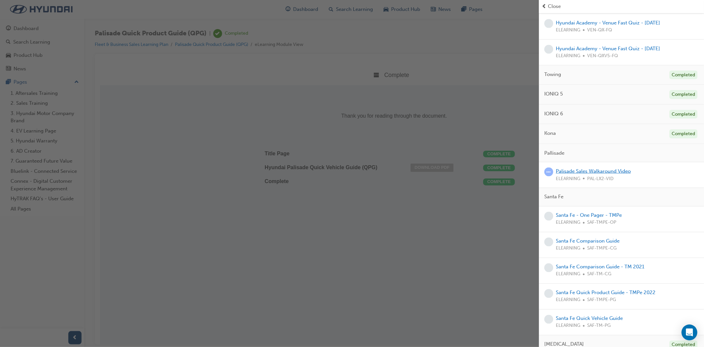
click at [610, 174] on link "Palisade Sales Walkaround Video" at bounding box center [593, 171] width 75 height 6
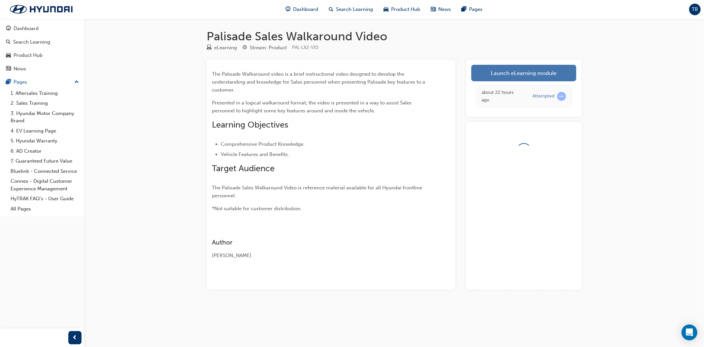
click at [501, 75] on link "Launch eLearning module" at bounding box center [523, 73] width 105 height 17
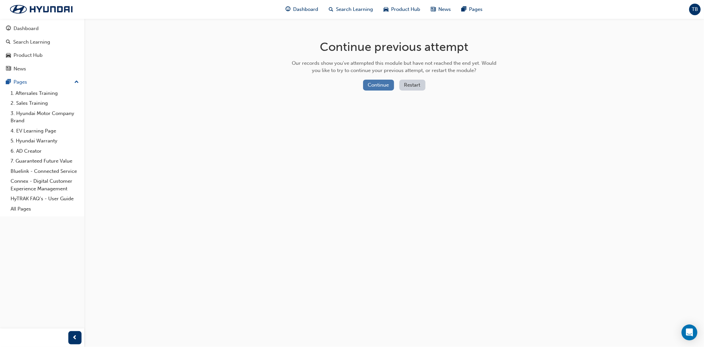
click at [380, 84] on button "Continue" at bounding box center [378, 85] width 31 height 11
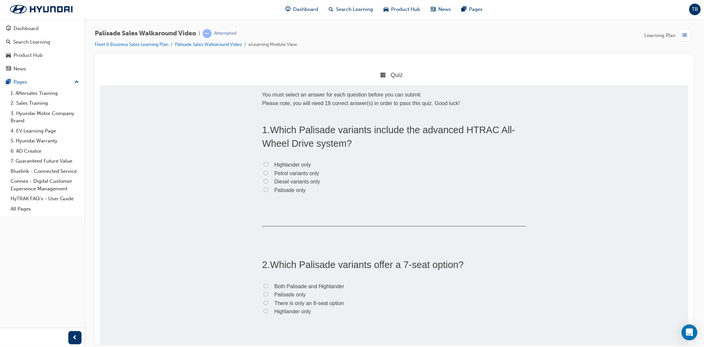
click at [263, 180] on input "Diesel variants only" at bounding box center [265, 181] width 4 height 4
radio input "true"
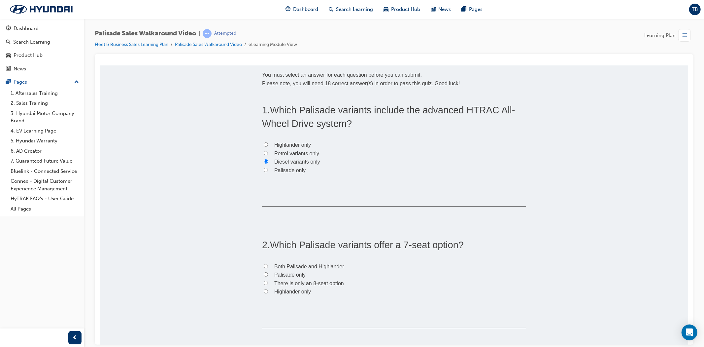
scroll to position [37, 0]
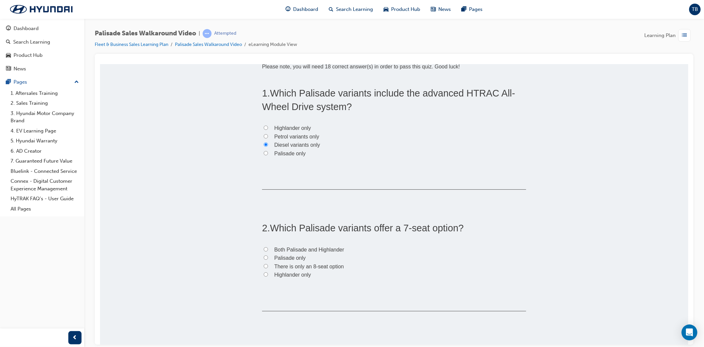
click at [264, 272] on input "Highlander only" at bounding box center [265, 274] width 4 height 4
radio input "true"
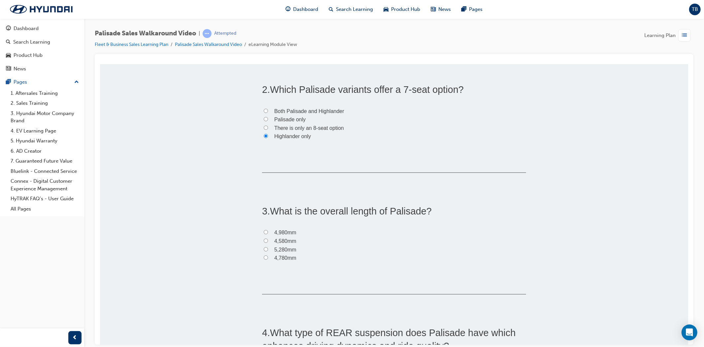
scroll to position [183, 0]
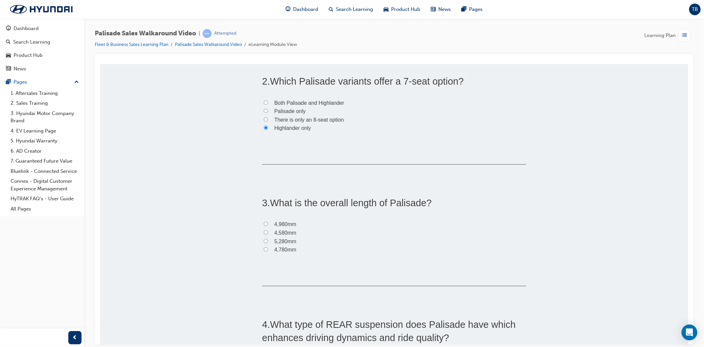
click at [263, 223] on input "4,980mm" at bounding box center [265, 223] width 4 height 4
radio input "true"
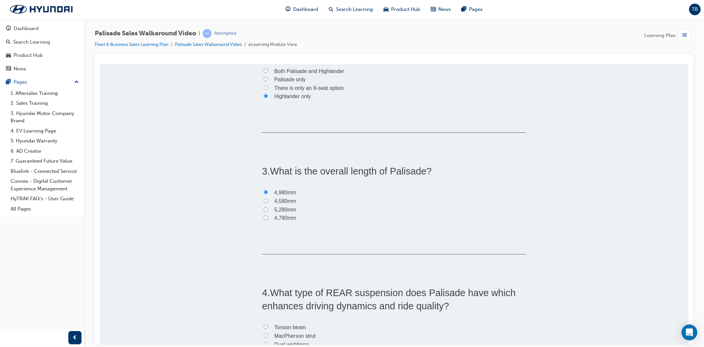
scroll to position [293, 0]
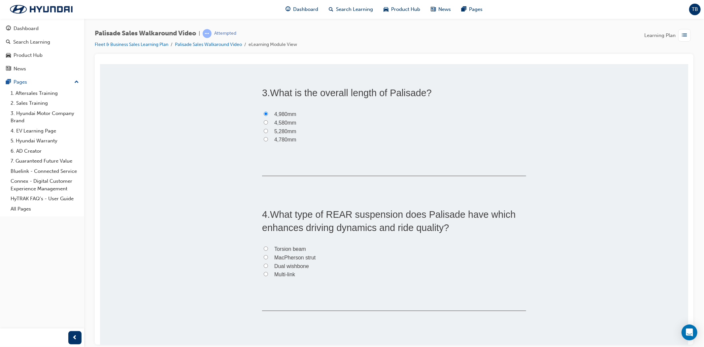
click at [263, 274] on input "Multi-link" at bounding box center [265, 273] width 4 height 4
radio input "true"
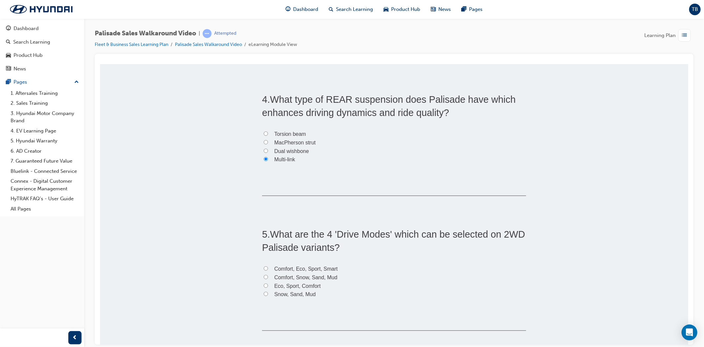
scroll to position [440, 0]
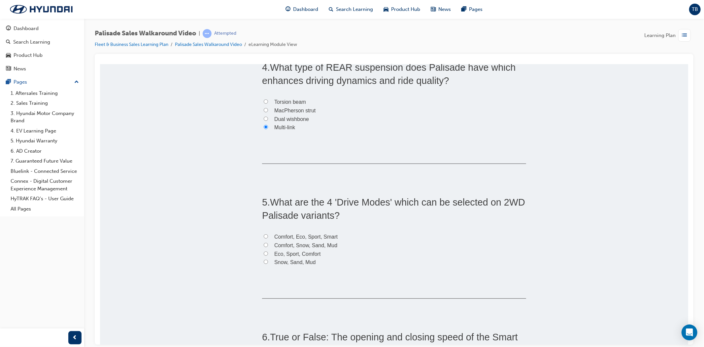
click at [269, 236] on label "Comfort, Eco, Sport, Smart" at bounding box center [394, 236] width 264 height 9
click at [268, 236] on input "Comfort, Eco, Sport, Smart" at bounding box center [265, 236] width 4 height 4
radio input "true"
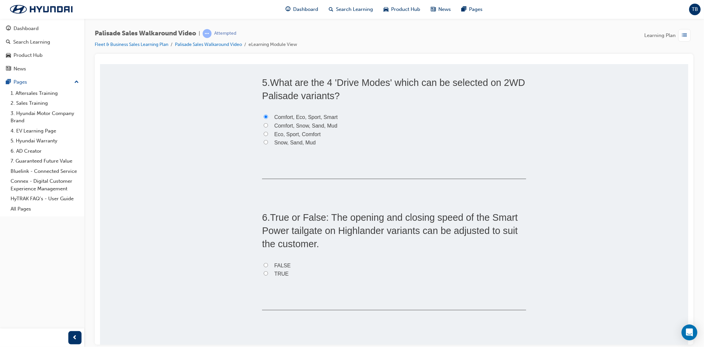
scroll to position [587, 0]
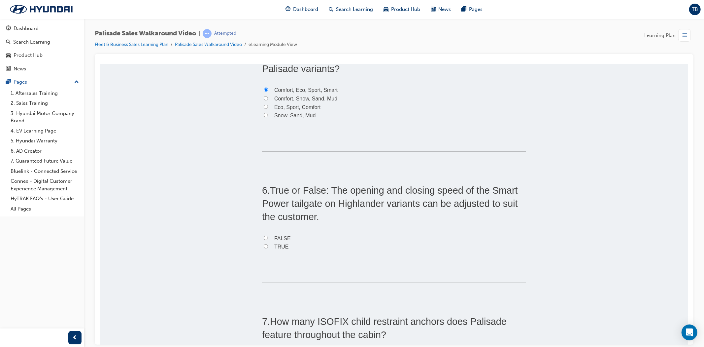
click at [267, 247] on label "TRUE" at bounding box center [394, 246] width 264 height 9
click at [267, 247] on input "TRUE" at bounding box center [265, 246] width 4 height 4
radio input "true"
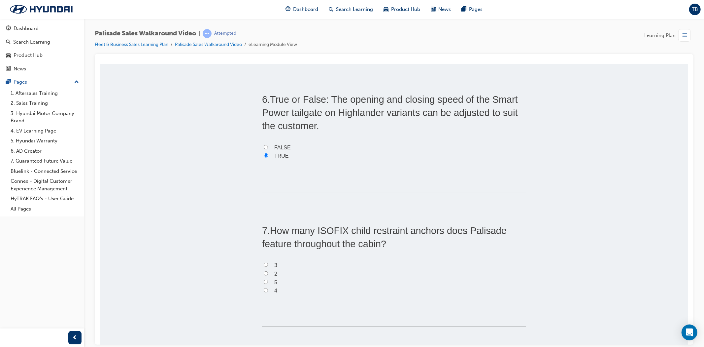
scroll to position [697, 0]
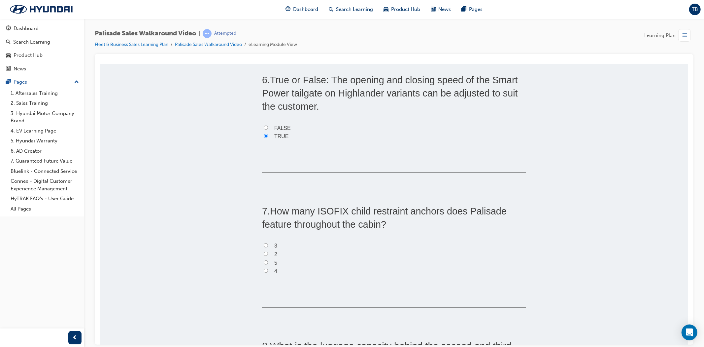
click at [263, 245] on input "3" at bounding box center [265, 245] width 4 height 4
radio input "true"
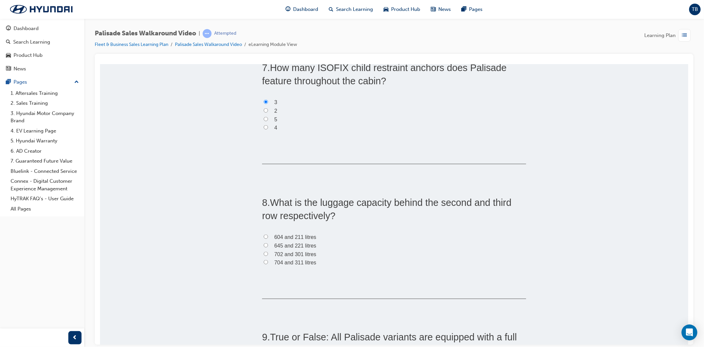
scroll to position [843, 0]
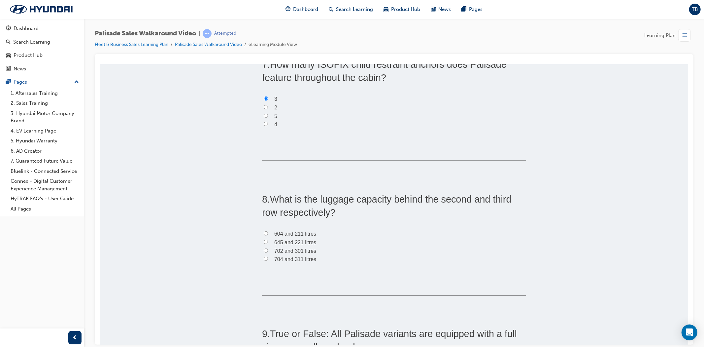
click at [274, 258] on span "704 and 311 litres" at bounding box center [295, 259] width 42 height 6
click at [268, 258] on input "704 and 311 litres" at bounding box center [265, 258] width 4 height 4
radio input "true"
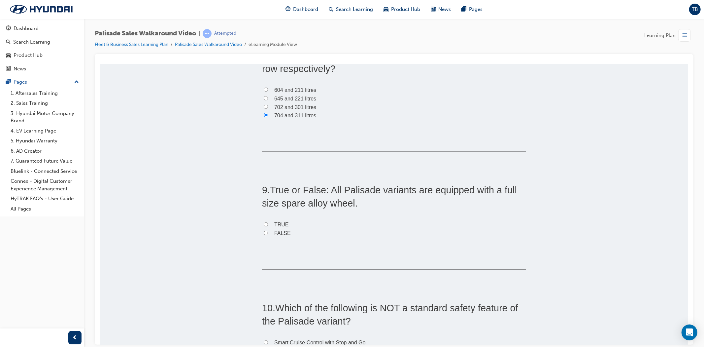
scroll to position [990, 0]
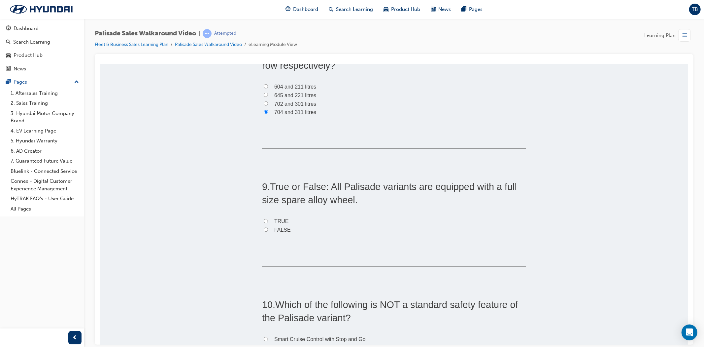
click at [281, 220] on span "TRUE" at bounding box center [281, 221] width 15 height 6
click at [268, 220] on input "TRUE" at bounding box center [265, 220] width 4 height 4
radio input "true"
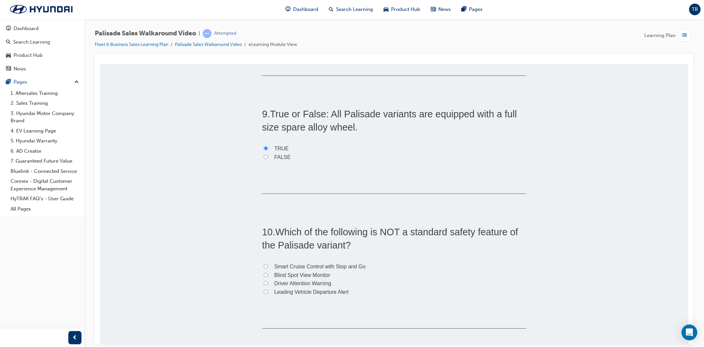
scroll to position [1063, 0]
click at [285, 271] on span "Blind Spot View Monitor" at bounding box center [302, 274] width 56 height 6
click at [268, 272] on input "Blind Spot View Monitor" at bounding box center [265, 274] width 4 height 4
radio input "true"
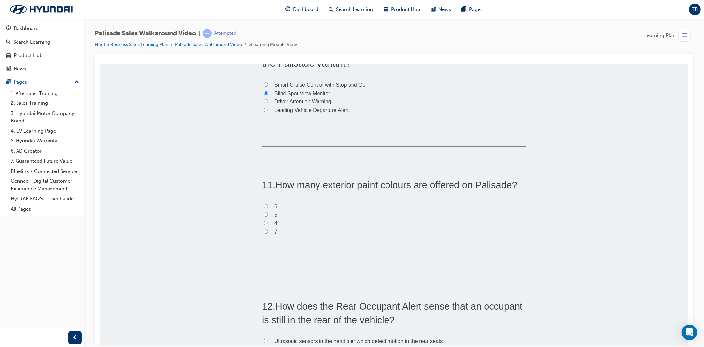
scroll to position [1247, 0]
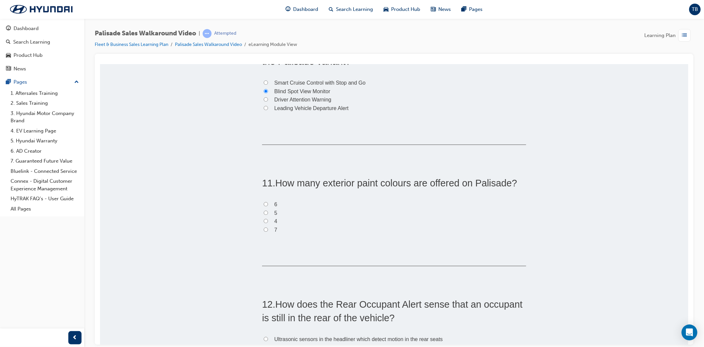
click at [265, 202] on label "6" at bounding box center [394, 204] width 264 height 9
click at [265, 202] on input "6" at bounding box center [265, 203] width 4 height 4
radio input "true"
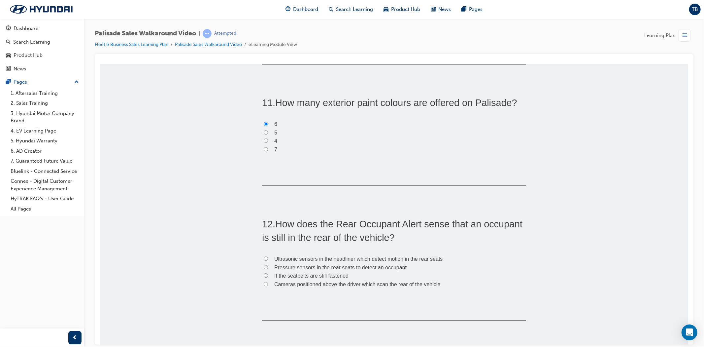
scroll to position [1357, 0]
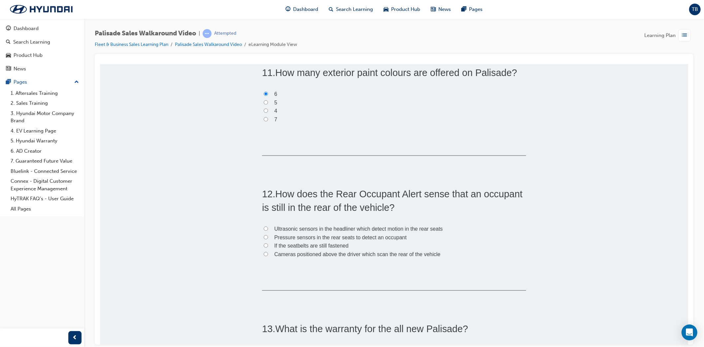
click at [266, 226] on label "Ultrasonic sensors in the headliner which detect motion in the rear seats" at bounding box center [394, 228] width 264 height 9
click at [266, 226] on input "Ultrasonic sensors in the headliner which detect motion in the rear seats" at bounding box center [265, 228] width 4 height 4
radio input "true"
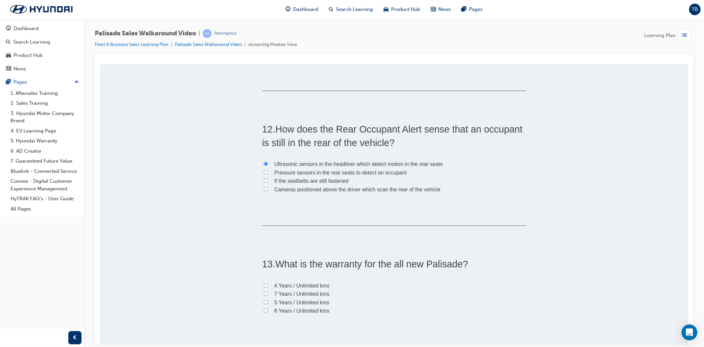
scroll to position [1430, 0]
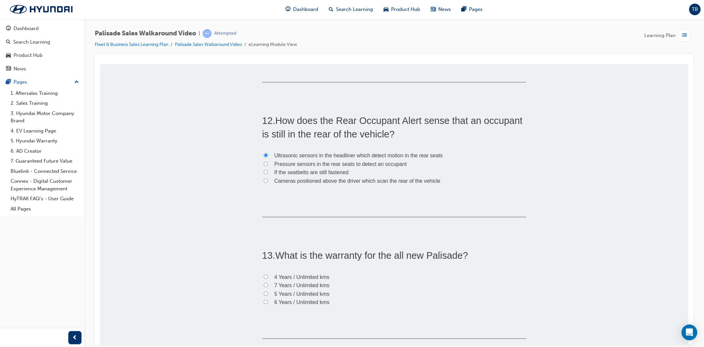
click at [263, 293] on input "5 Years / Unlimited kms" at bounding box center [265, 293] width 4 height 4
radio input "true"
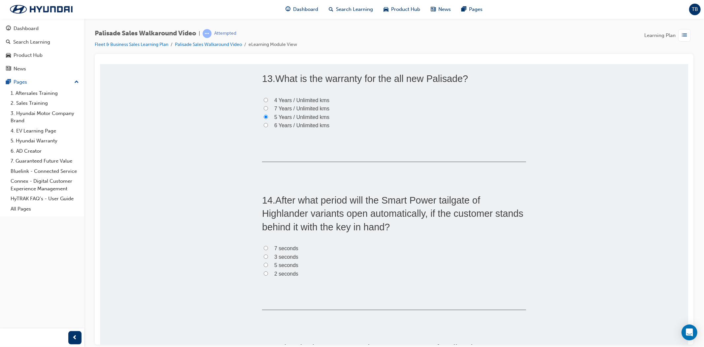
scroll to position [1613, 0]
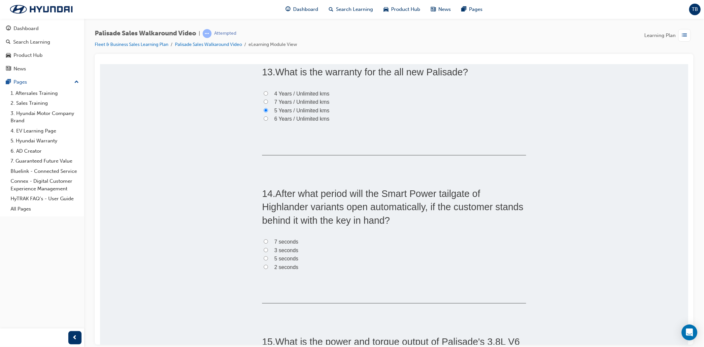
click at [281, 251] on span "3 seconds" at bounding box center [286, 250] width 24 height 6
click at [268, 251] on input "3 seconds" at bounding box center [265, 249] width 4 height 4
radio input "true"
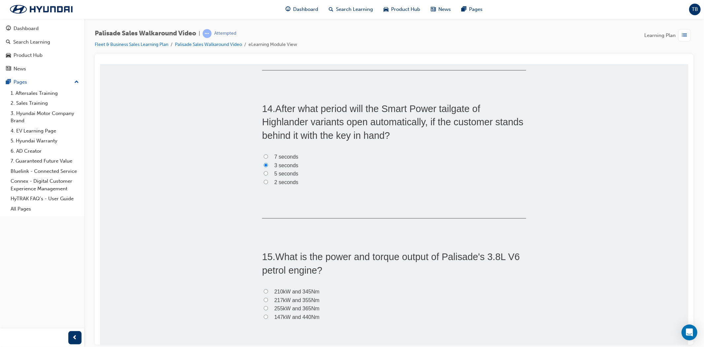
scroll to position [1724, 0]
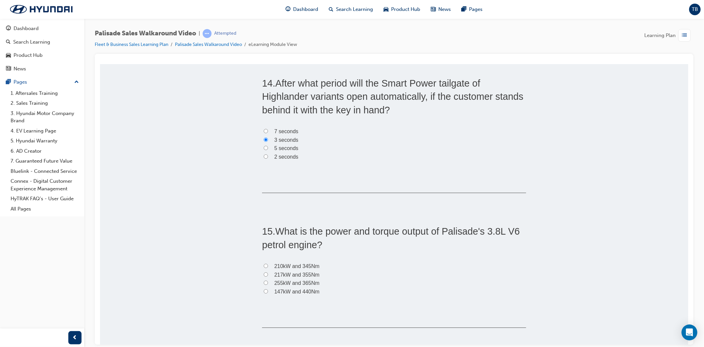
click at [269, 273] on label "217kW and 355Nm" at bounding box center [394, 274] width 264 height 9
click at [268, 273] on input "217kW and 355Nm" at bounding box center [265, 274] width 4 height 4
radio input "true"
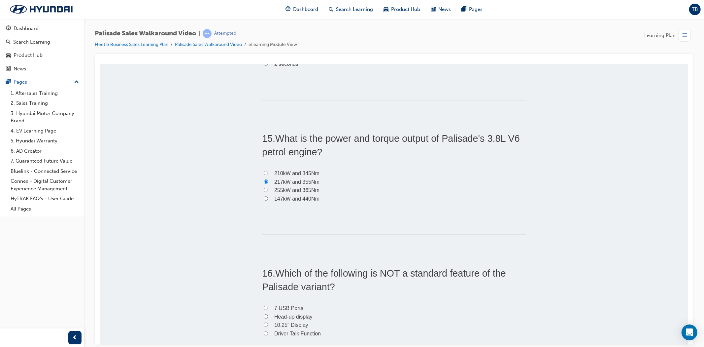
scroll to position [1870, 0]
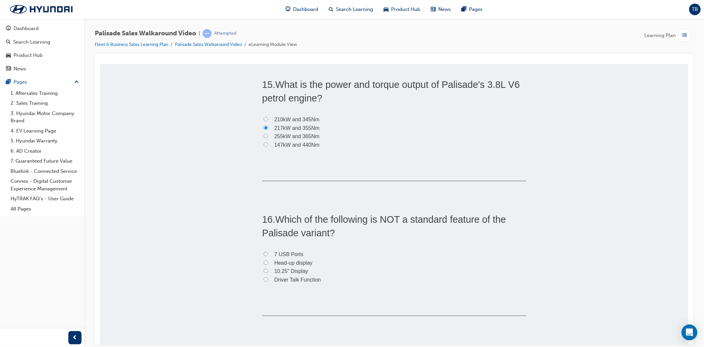
click at [275, 270] on span "10.25" Display" at bounding box center [291, 271] width 34 height 6
click at [268, 270] on input "10.25" Display" at bounding box center [265, 270] width 4 height 4
radio input "true"
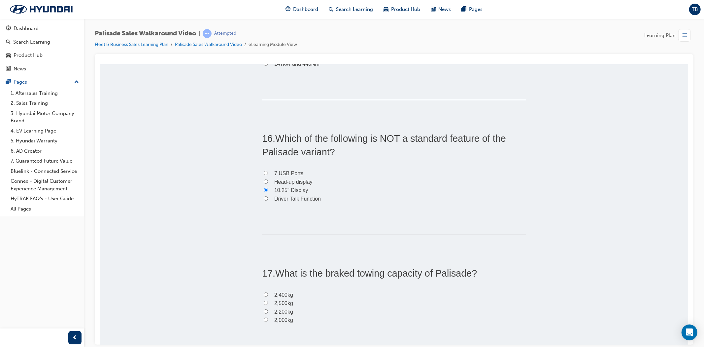
scroll to position [2054, 0]
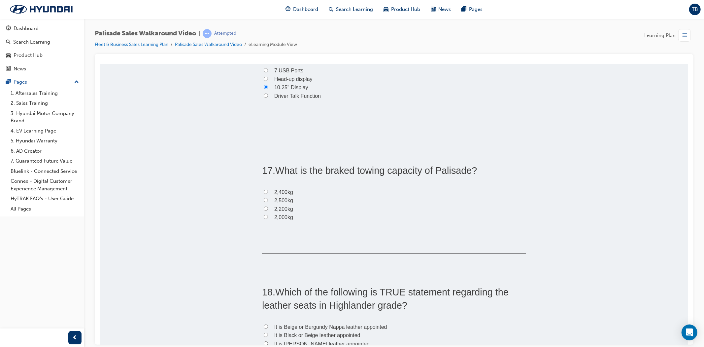
click at [284, 208] on span "2,200kg" at bounding box center [283, 209] width 19 height 6
click at [268, 208] on input "2,200kg" at bounding box center [265, 208] width 4 height 4
radio input "true"
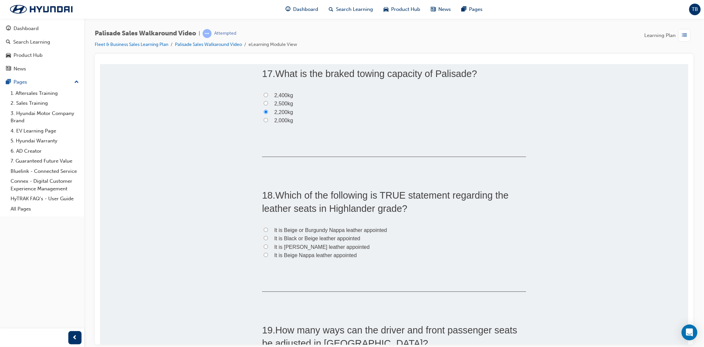
scroll to position [2164, 0]
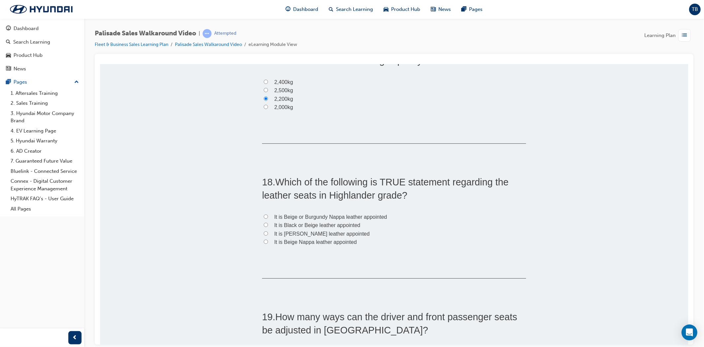
click at [324, 218] on span "It is Beige or Burgundy Nappa leather appointed" at bounding box center [330, 217] width 113 height 6
click at [268, 218] on input "It is Beige or Burgundy Nappa leather appointed" at bounding box center [265, 216] width 4 height 4
radio input "true"
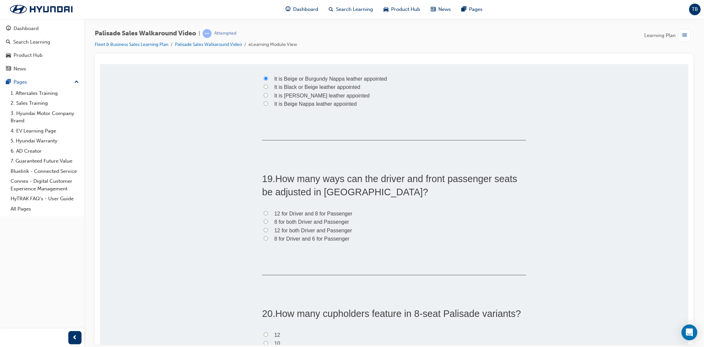
scroll to position [2347, 0]
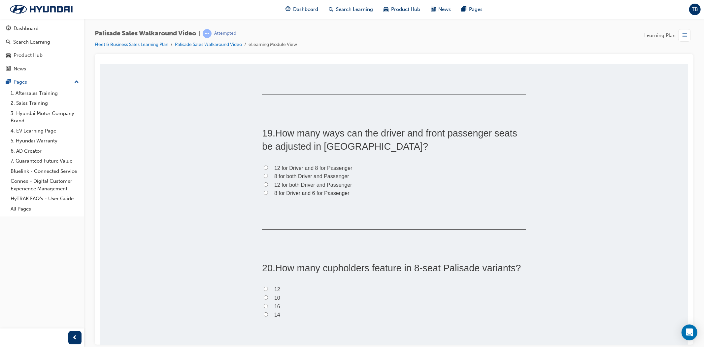
click at [263, 166] on input "12 for Driver and 8 for Passenger" at bounding box center [265, 167] width 4 height 4
radio input "true"
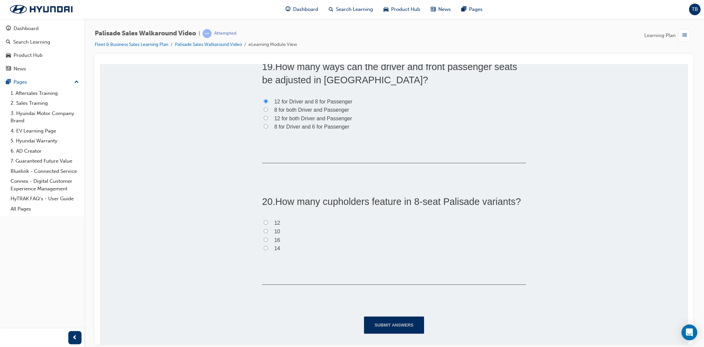
scroll to position [2416, 0]
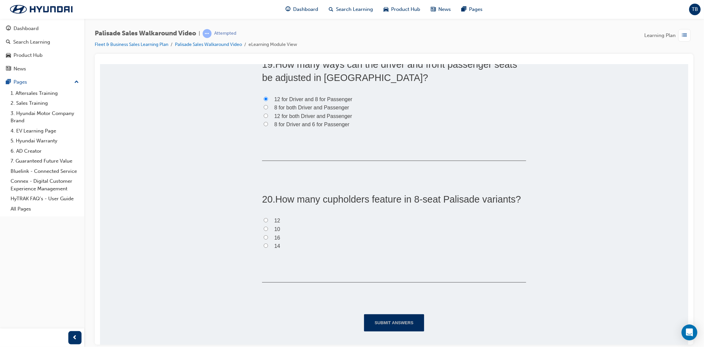
click at [275, 237] on span "16" at bounding box center [277, 237] width 6 height 6
click at [268, 237] on input "16" at bounding box center [265, 237] width 4 height 4
radio input "true"
click at [393, 320] on button "Submit Answers" at bounding box center [394, 322] width 60 height 17
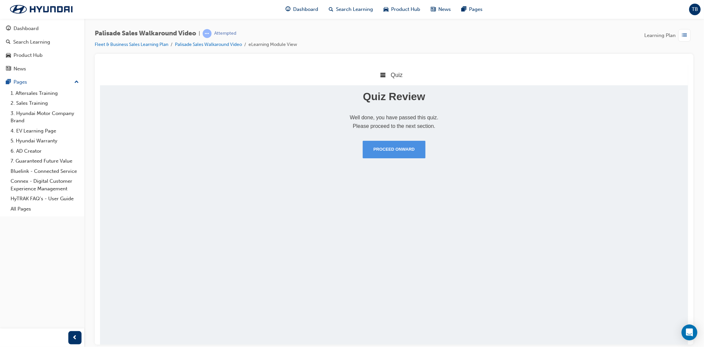
click at [406, 150] on button "Proceed Onward" at bounding box center [393, 148] width 62 height 17
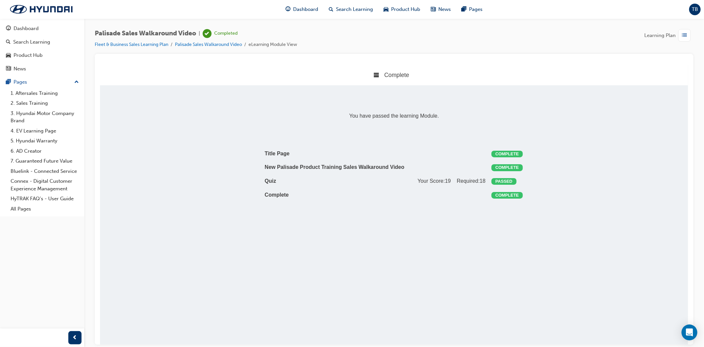
click at [687, 35] on span "list-icon" at bounding box center [684, 35] width 5 height 8
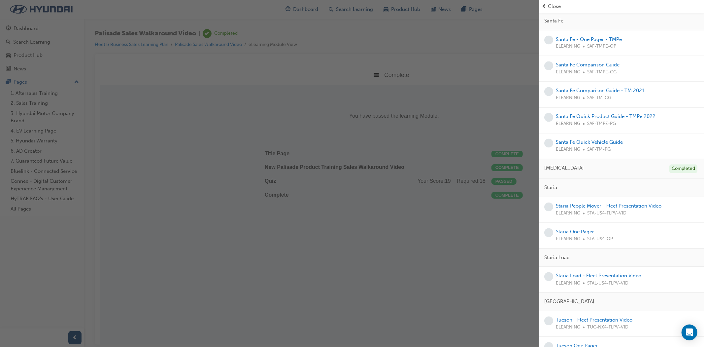
scroll to position [990, 0]
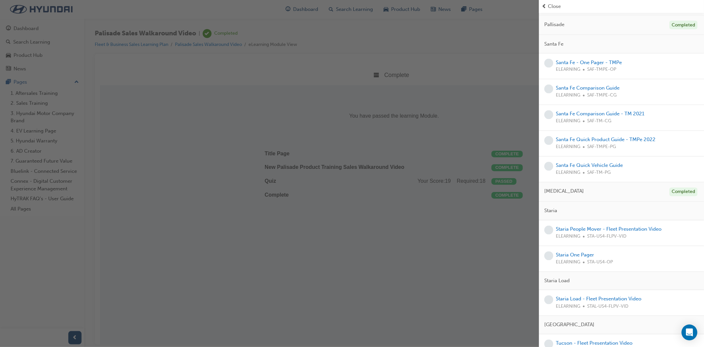
click at [604, 74] on div "Santa Fe - One Pager - TMPe ELEARNING SAF-TMPE-OP" at bounding box center [589, 66] width 66 height 15
click at [604, 65] on link "Santa Fe - One Pager - TMPe" at bounding box center [589, 62] width 66 height 6
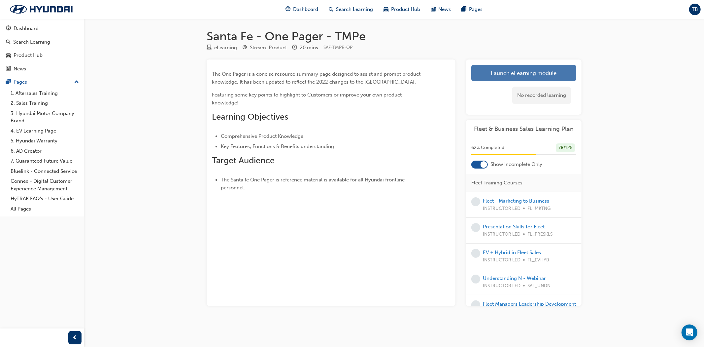
click at [548, 70] on link "Launch eLearning module" at bounding box center [523, 73] width 105 height 17
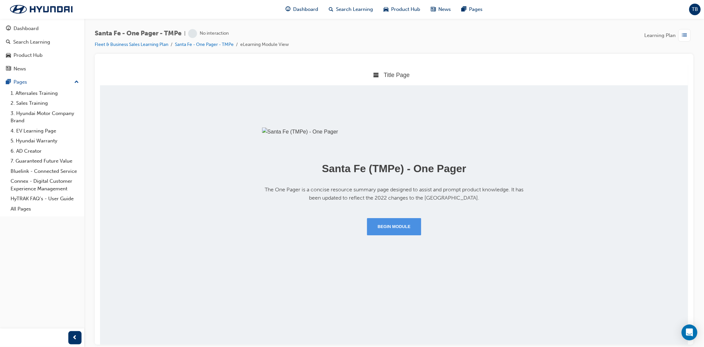
click at [404, 235] on button "Begin Module" at bounding box center [394, 226] width 54 height 17
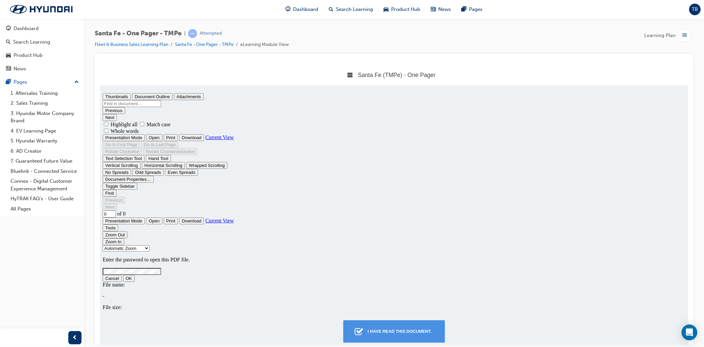
type input "1"
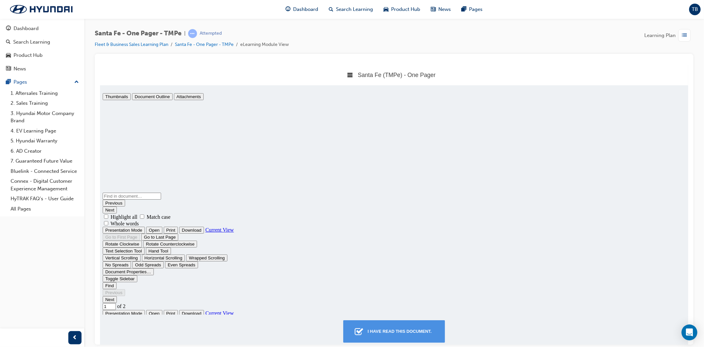
scroll to position [3, 0]
click at [403, 331] on div "I have read this document." at bounding box center [399, 331] width 69 height 12
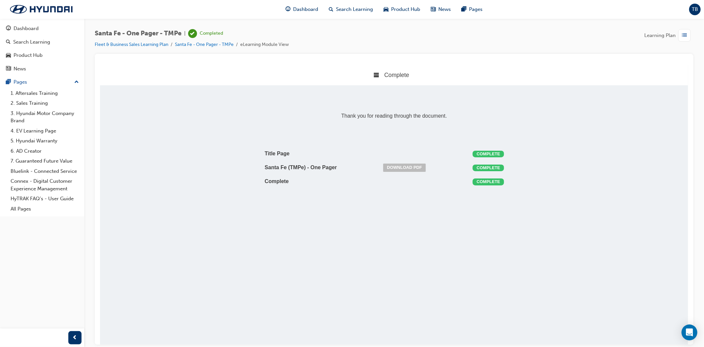
click at [683, 35] on span "list-icon" at bounding box center [684, 35] width 5 height 8
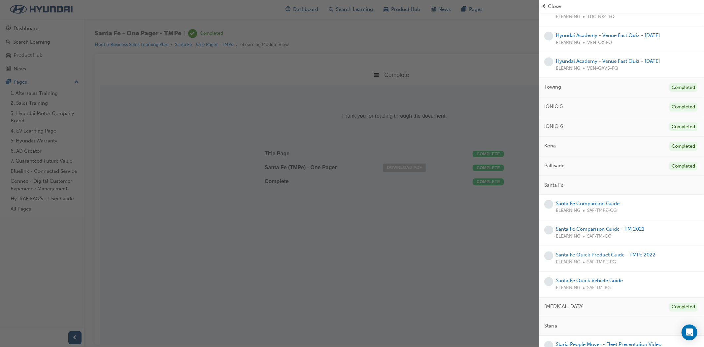
scroll to position [917, 0]
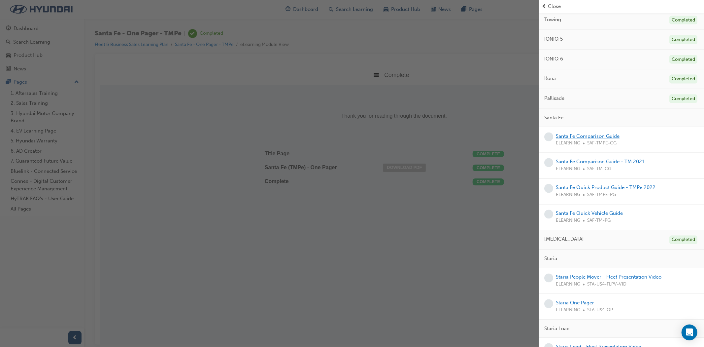
click at [609, 139] on link "Santa Fe Comparison Guide" at bounding box center [588, 136] width 64 height 6
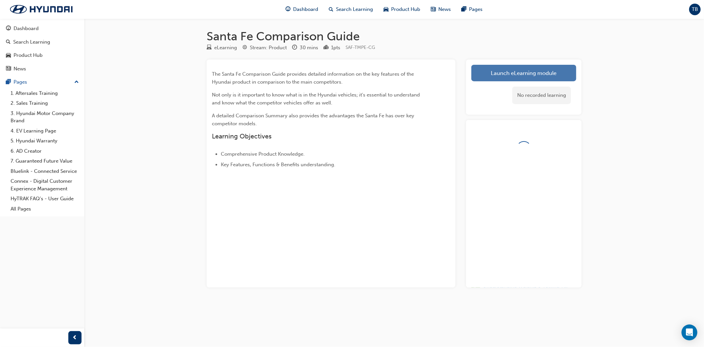
click at [527, 68] on link "Launch eLearning module" at bounding box center [523, 73] width 105 height 17
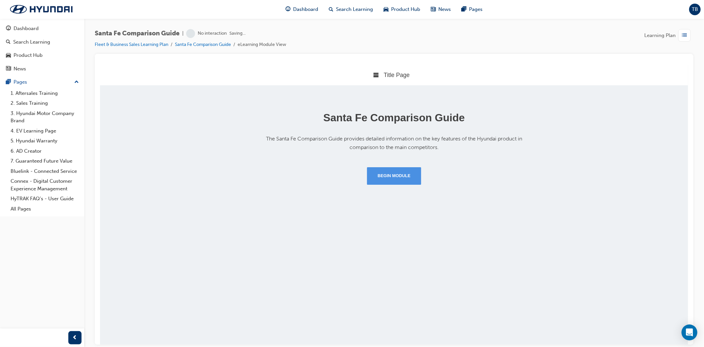
click at [406, 177] on button "Begin Module" at bounding box center [394, 175] width 54 height 17
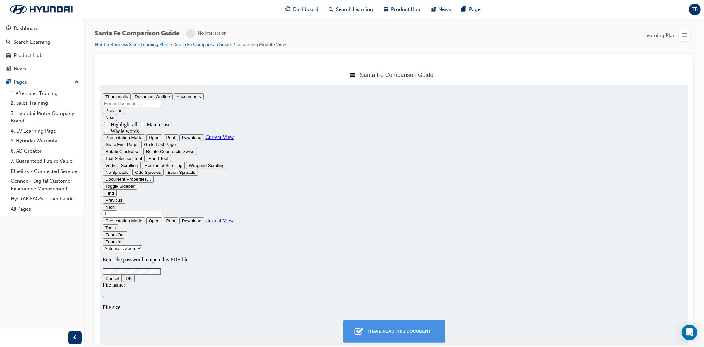
type input "0"
click at [410, 327] on div "I have read this document." at bounding box center [399, 331] width 69 height 12
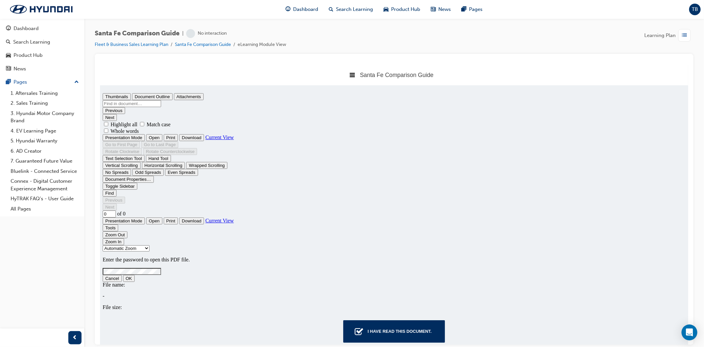
scroll to position [3, 3]
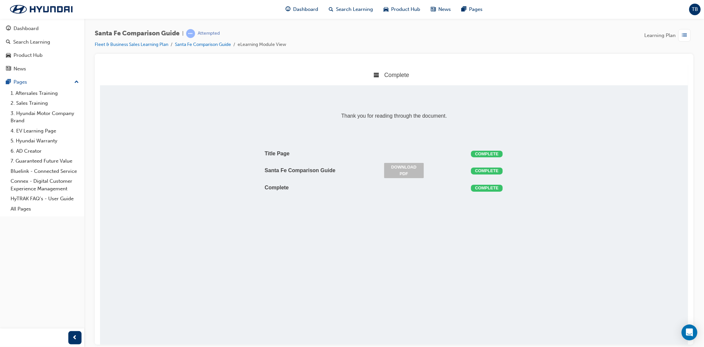
click at [682, 35] on span "list-icon" at bounding box center [684, 35] width 5 height 8
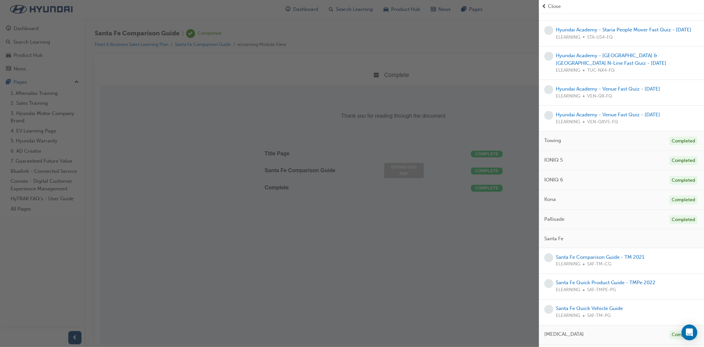
scroll to position [825, 0]
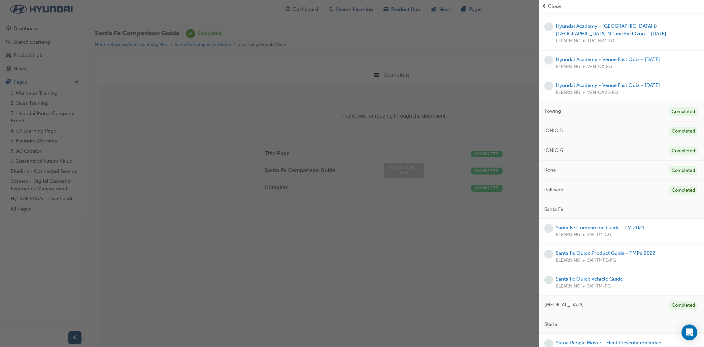
click at [613, 239] on div "Santa Fe Comparison Guide - TM 2021 ELEARNING SAF-TM-CG" at bounding box center [600, 231] width 88 height 15
click at [613, 230] on link "Santa Fe Comparison Guide - TM 2021" at bounding box center [600, 227] width 88 height 6
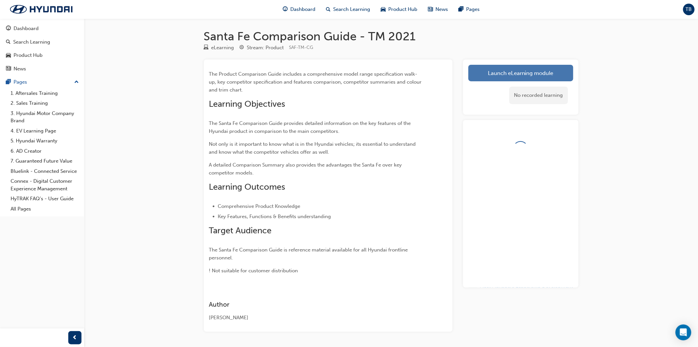
click at [531, 70] on link "Launch eLearning module" at bounding box center [521, 73] width 105 height 17
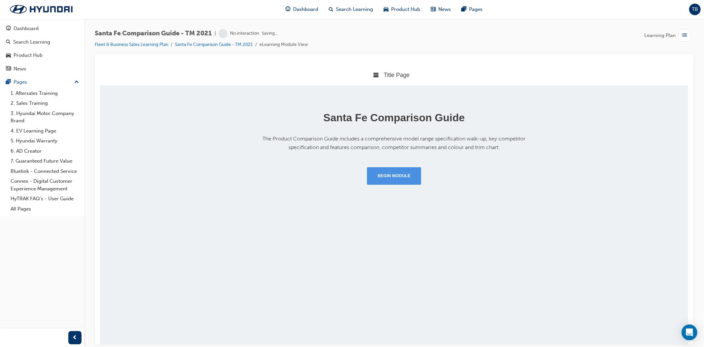
click at [407, 182] on button "Begin Module" at bounding box center [394, 175] width 54 height 17
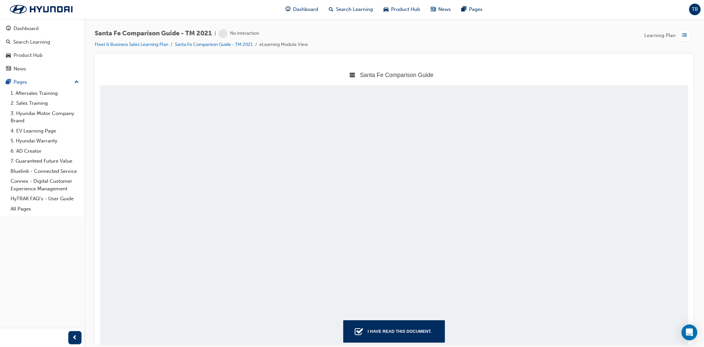
scroll to position [282, 594]
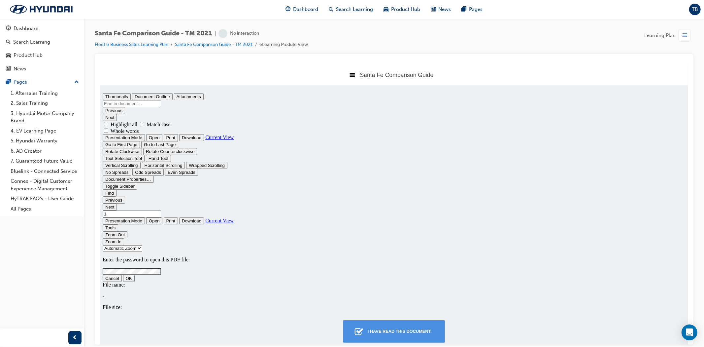
type input "0"
click at [418, 329] on div "I have read this document." at bounding box center [399, 331] width 69 height 12
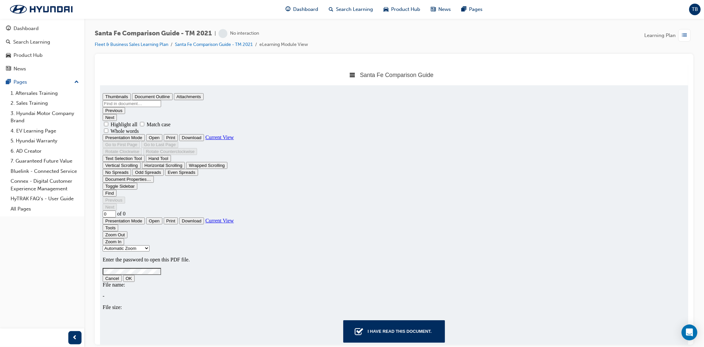
scroll to position [3, 3]
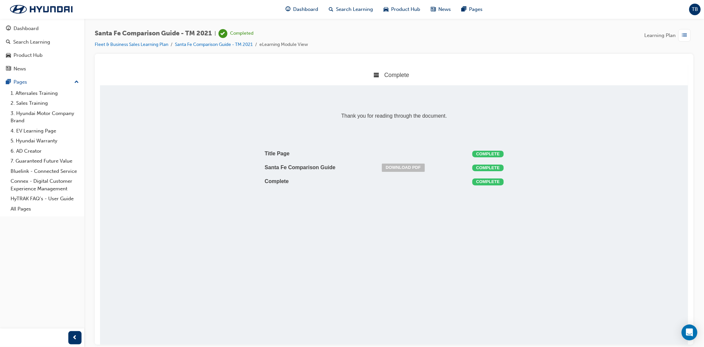
click at [679, 35] on div "button" at bounding box center [684, 35] width 13 height 13
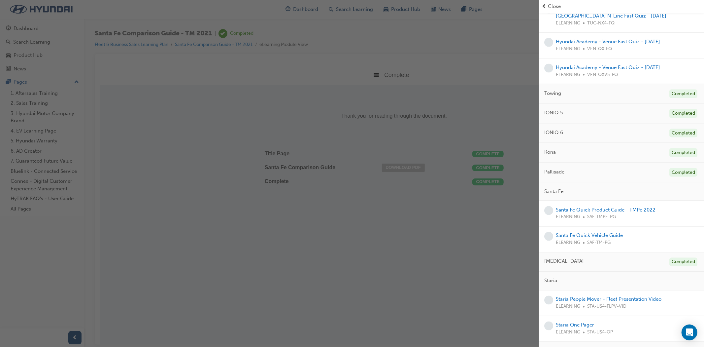
scroll to position [843, 0]
click at [608, 212] on link "Santa Fe Quick Product Guide - TMPe 2022" at bounding box center [606, 209] width 100 height 6
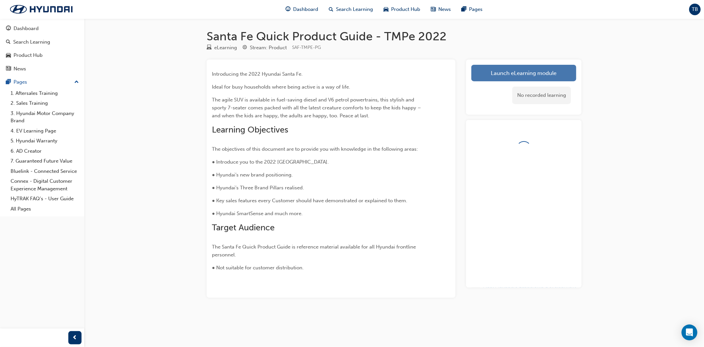
click at [494, 73] on link "Launch eLearning module" at bounding box center [523, 73] width 105 height 17
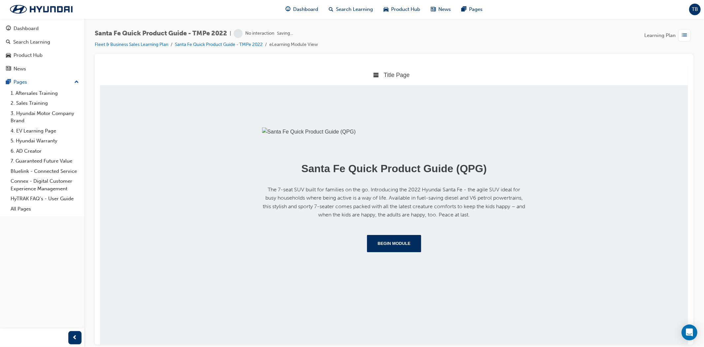
scroll to position [47, 0]
click at [393, 252] on button "Begin Module" at bounding box center [394, 242] width 54 height 17
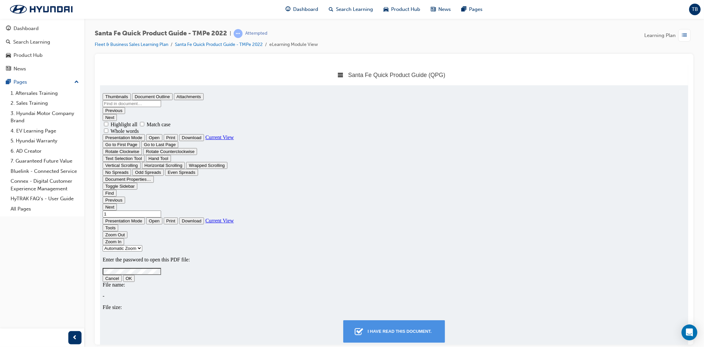
scroll to position [0, 0]
type input "0"
click at [403, 326] on div "I have read this document." at bounding box center [399, 331] width 69 height 12
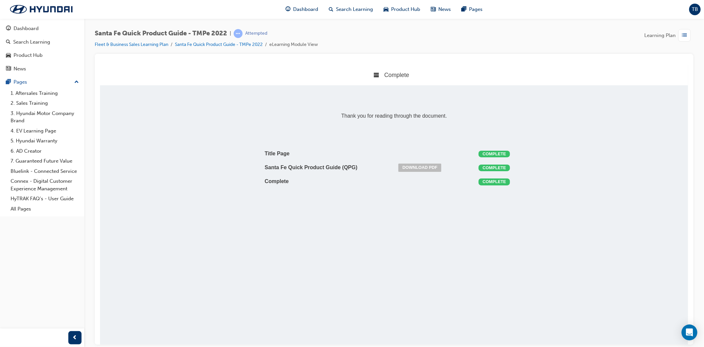
click at [675, 34] on span "Learning Plan" at bounding box center [659, 36] width 31 height 8
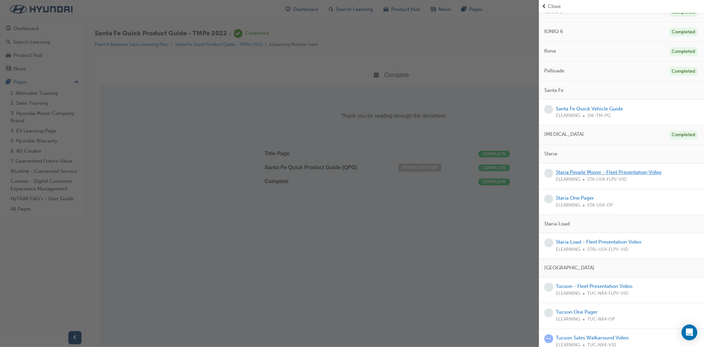
scroll to position [923, 0]
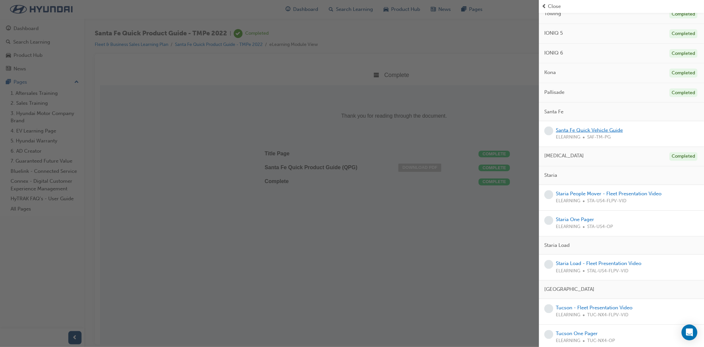
click at [602, 133] on link "Santa Fe Quick Vehicle Guide" at bounding box center [589, 130] width 67 height 6
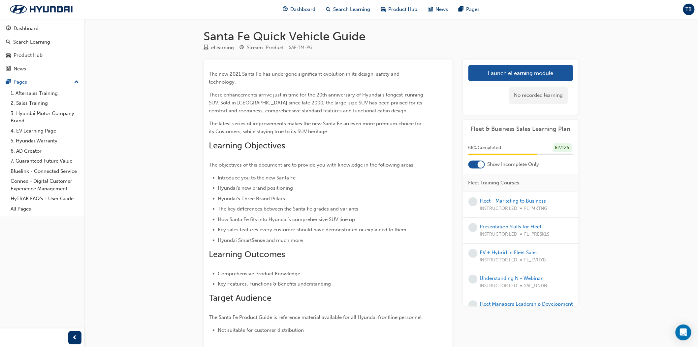
click at [567, 68] on link "Launch eLearning module" at bounding box center [521, 73] width 105 height 17
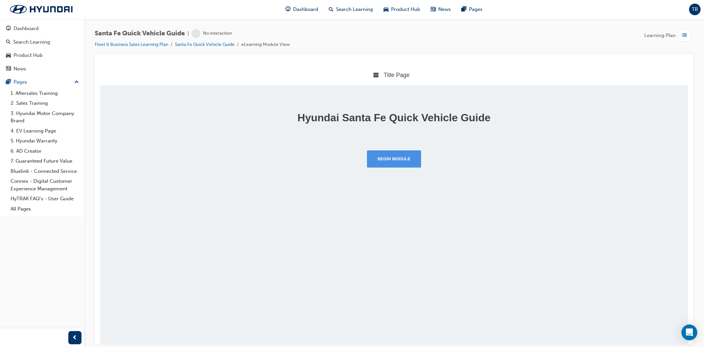
click at [404, 152] on button "Begin Module" at bounding box center [394, 158] width 54 height 17
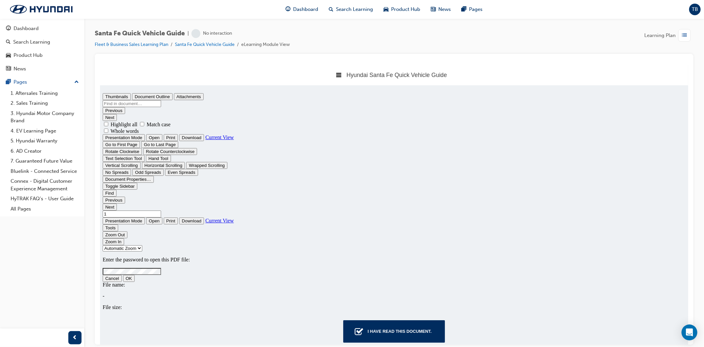
type input "0"
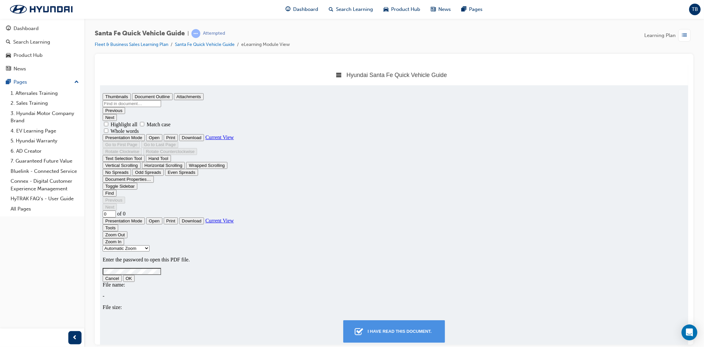
click at [405, 337] on button "I have read this document." at bounding box center [393, 330] width 101 height 22
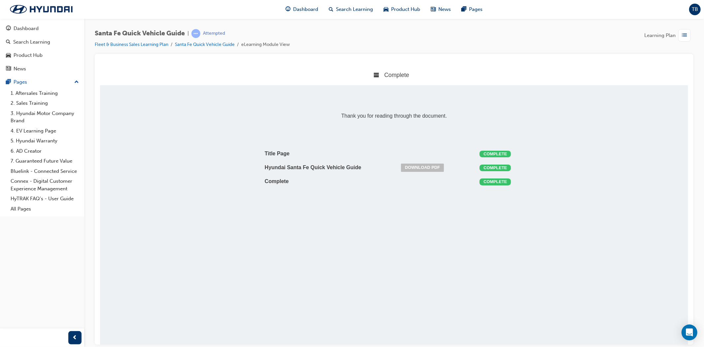
scroll to position [3, 3]
click at [680, 37] on div "button" at bounding box center [684, 35] width 13 height 13
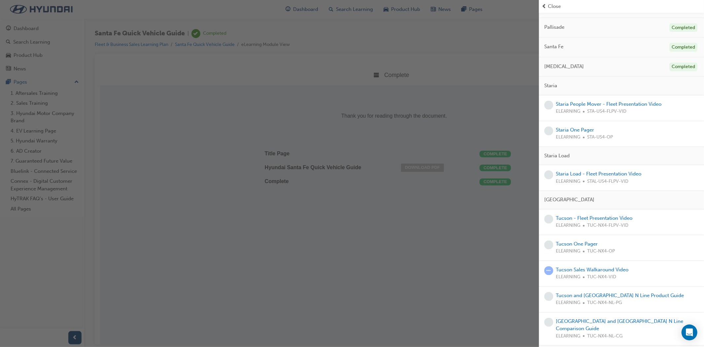
scroll to position [990, 0]
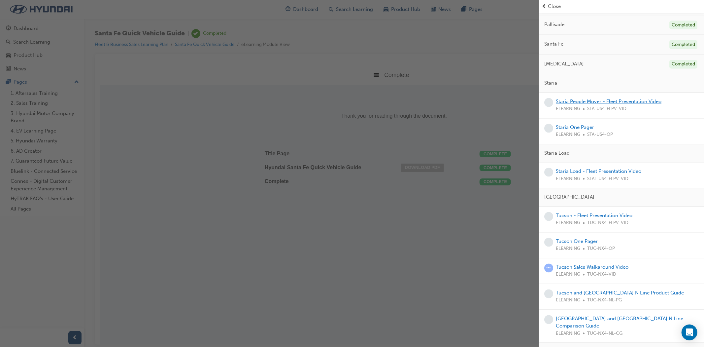
click at [593, 105] on link "Staria People Mover - Fleet Presentation Video" at bounding box center [609, 102] width 106 height 6
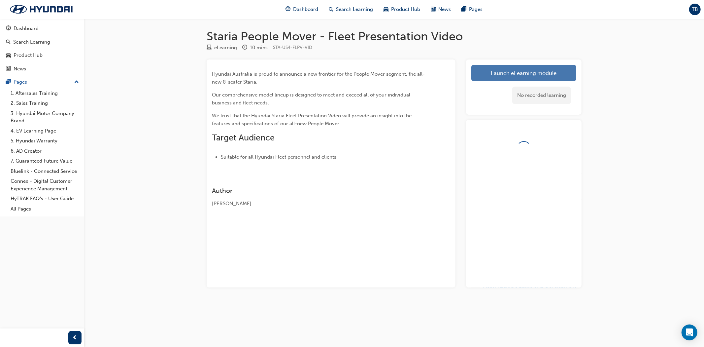
click at [549, 78] on link "Launch eLearning module" at bounding box center [523, 73] width 105 height 17
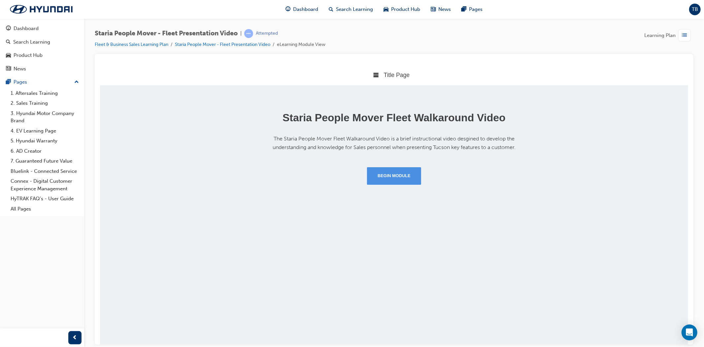
click at [408, 175] on button "Begin Module" at bounding box center [394, 175] width 54 height 17
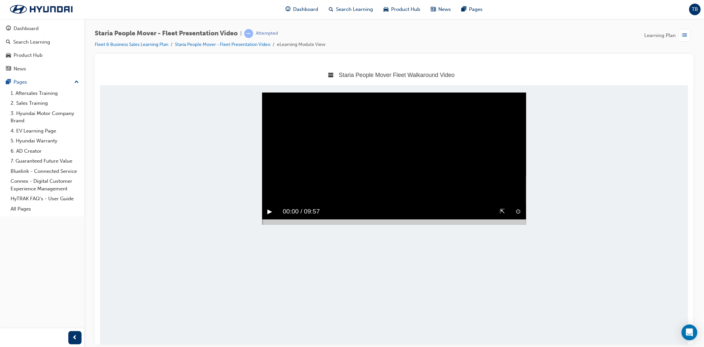
click at [269, 216] on button "▶︎" at bounding box center [269, 211] width 5 height 10
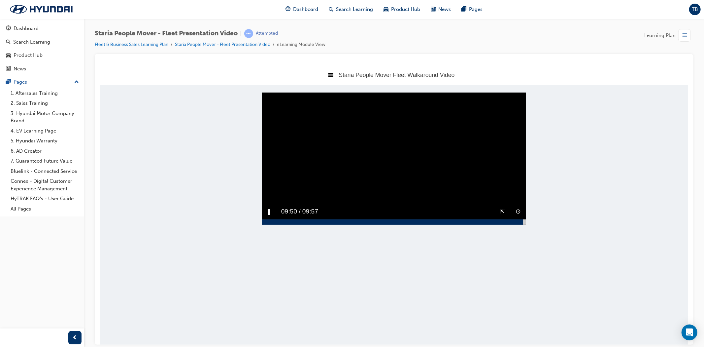
click at [523, 224] on div at bounding box center [394, 221] width 264 height 5
click at [424, 175] on video "Sorry, your browser does not support embedded videos. Download Instead" at bounding box center [394, 158] width 264 height 132
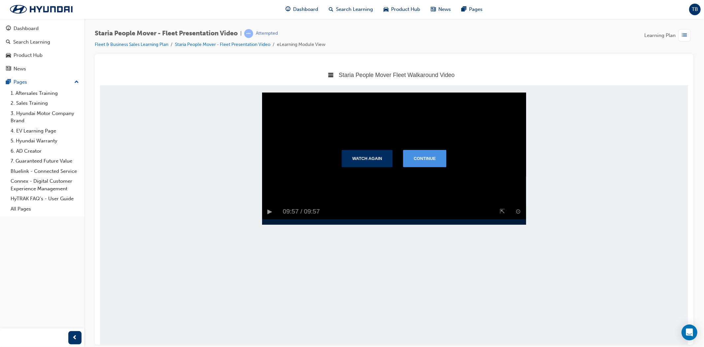
click at [437, 167] on button "Continue" at bounding box center [424, 158] width 43 height 17
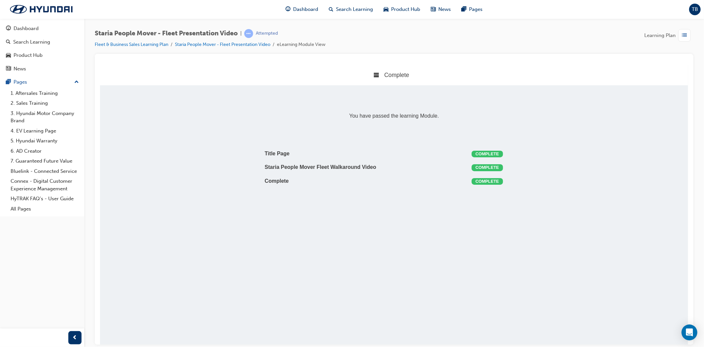
click at [685, 33] on span "list-icon" at bounding box center [684, 35] width 5 height 8
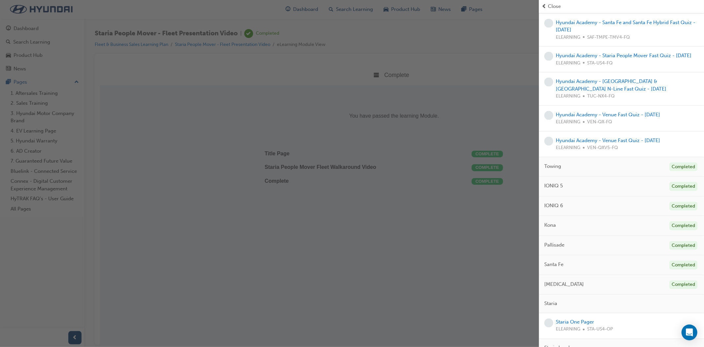
scroll to position [953, 0]
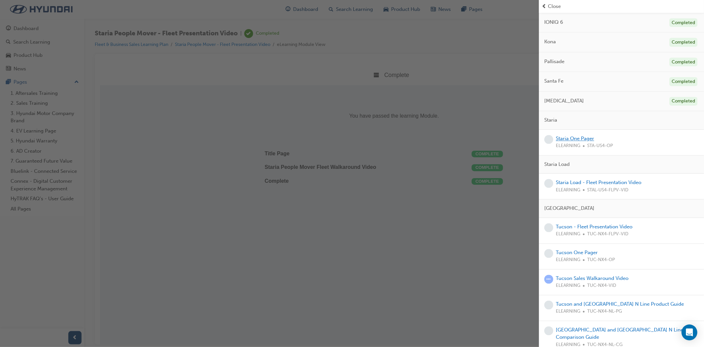
click at [578, 142] on link "Staria One Pager" at bounding box center [575, 139] width 38 height 6
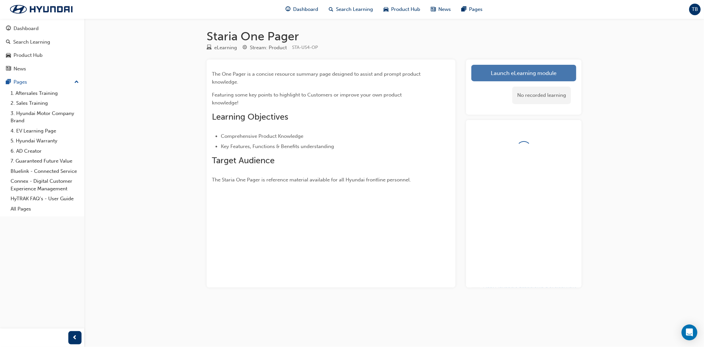
click at [517, 67] on link "Launch eLearning module" at bounding box center [523, 73] width 105 height 17
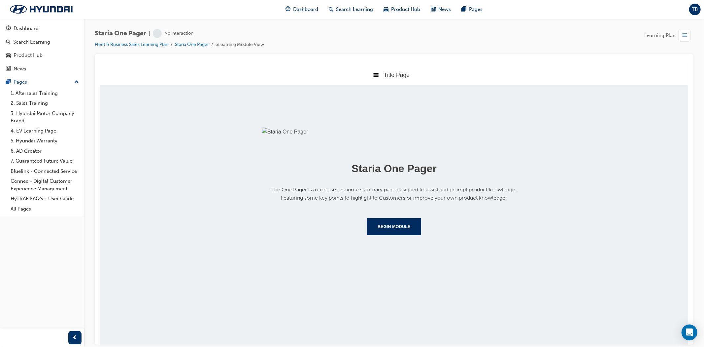
scroll to position [30, 0]
click at [392, 235] on button "Begin Module" at bounding box center [394, 226] width 54 height 17
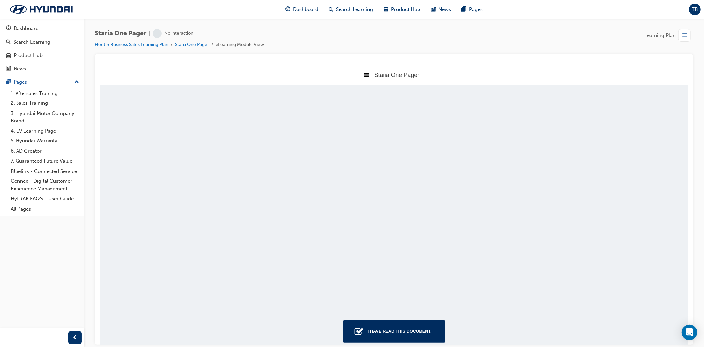
scroll to position [4, 4]
click at [411, 325] on div "I have read this document." at bounding box center [399, 331] width 69 height 12
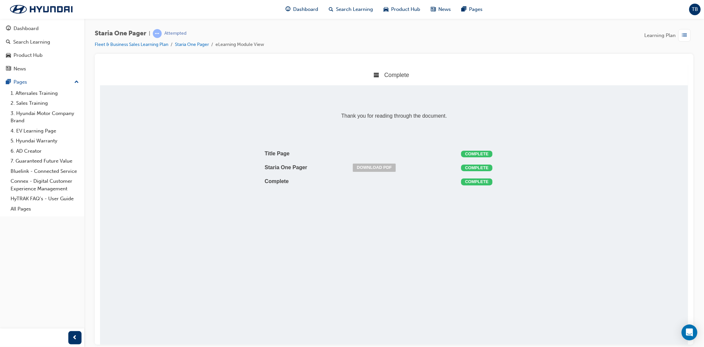
scroll to position [3, 3]
click at [682, 37] on span "list-icon" at bounding box center [684, 35] width 5 height 8
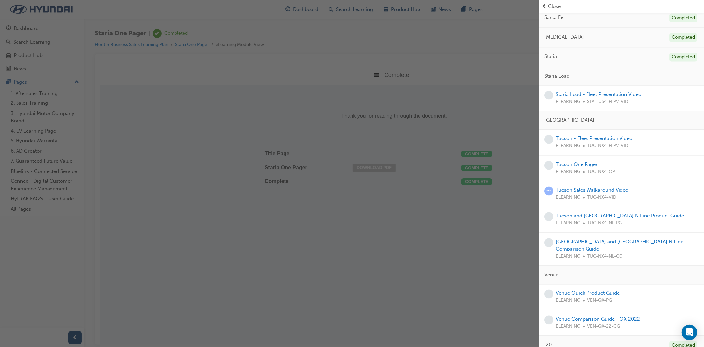
scroll to position [1045, 0]
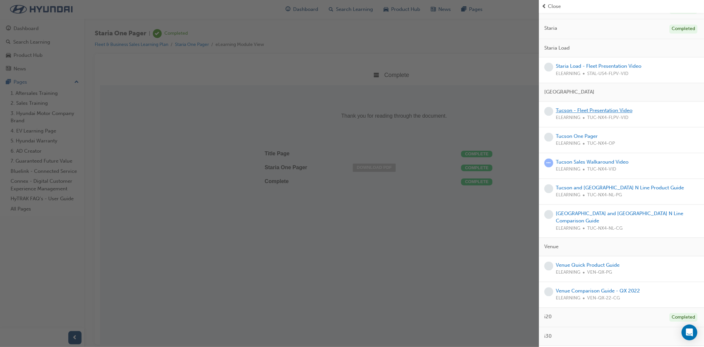
click at [603, 114] on link "Tucson - Fleet Presentation Video" at bounding box center [594, 111] width 77 height 6
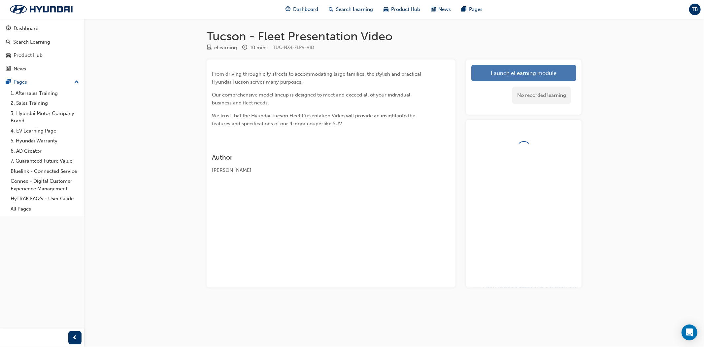
click at [533, 77] on link "Launch eLearning module" at bounding box center [523, 73] width 105 height 17
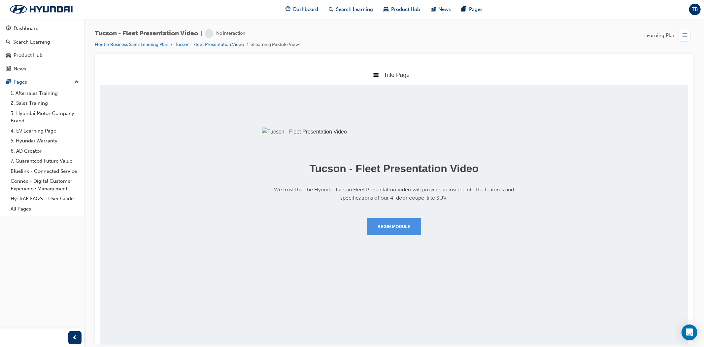
click at [405, 235] on button "Begin Module" at bounding box center [394, 226] width 54 height 17
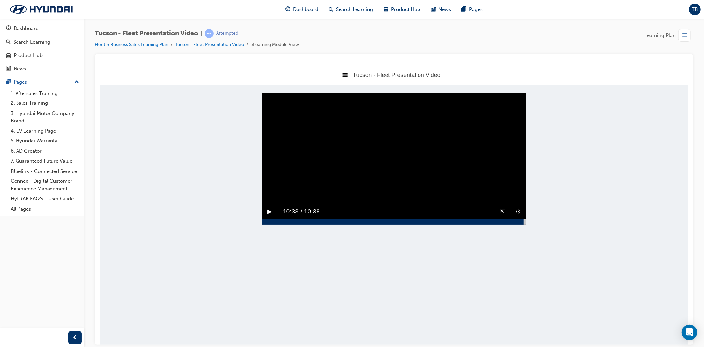
click at [523, 224] on div at bounding box center [394, 221] width 264 height 5
click at [361, 179] on video "Sorry, your browser does not support embedded videos. Download Instead" at bounding box center [394, 158] width 264 height 132
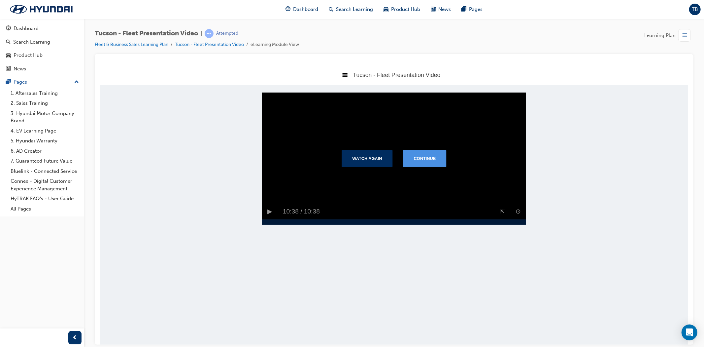
click at [420, 166] on button "Continue" at bounding box center [424, 158] width 43 height 17
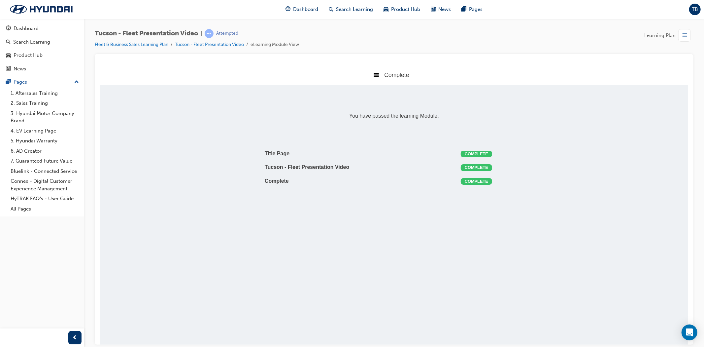
click at [686, 38] on span "list-icon" at bounding box center [684, 35] width 5 height 8
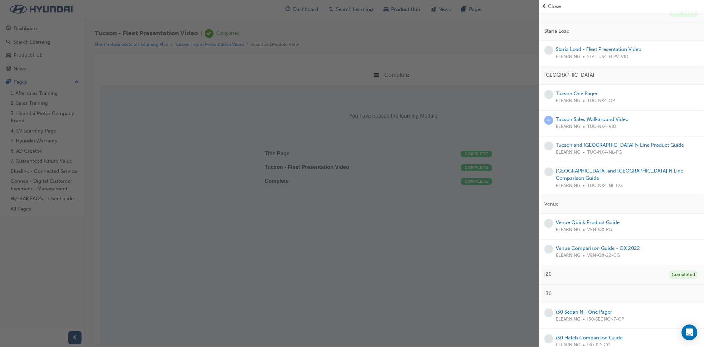
scroll to position [1042, 0]
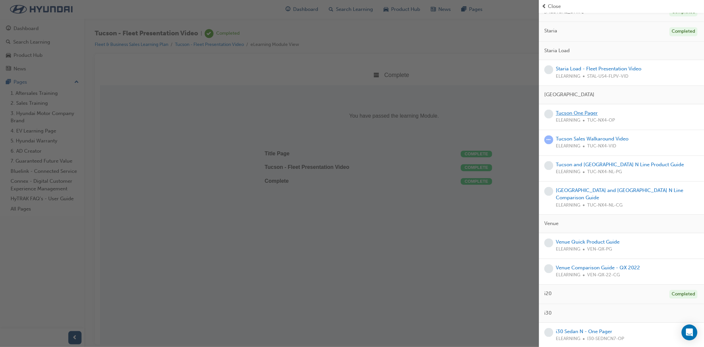
click at [586, 116] on link "Tucson One Pager" at bounding box center [577, 113] width 42 height 6
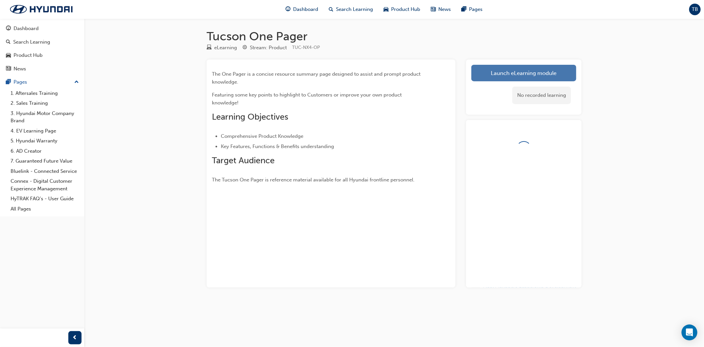
click at [491, 72] on link "Launch eLearning module" at bounding box center [523, 73] width 105 height 17
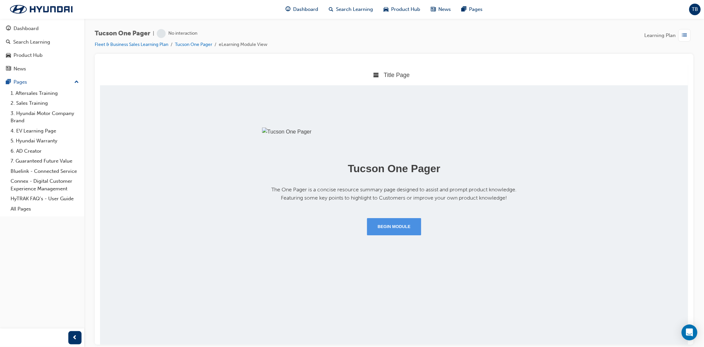
click at [410, 235] on button "Begin Module" at bounding box center [394, 226] width 54 height 17
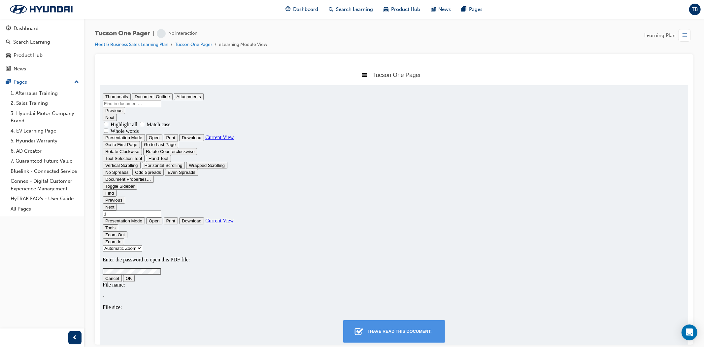
type input "0"
click at [413, 329] on div "I have read this document." at bounding box center [399, 331] width 69 height 12
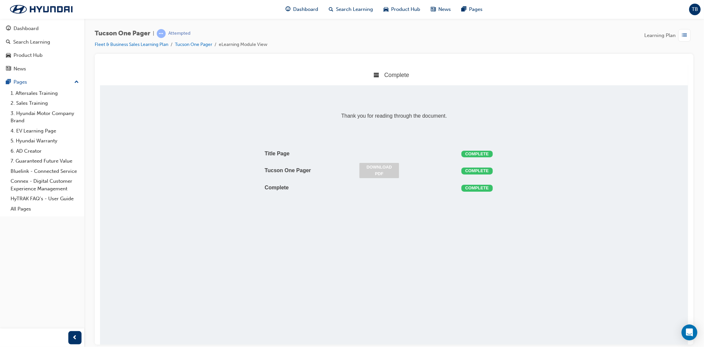
click at [383, 163] on link "Download PDF" at bounding box center [379, 169] width 40 height 15
click at [683, 34] on span "list-icon" at bounding box center [684, 35] width 5 height 8
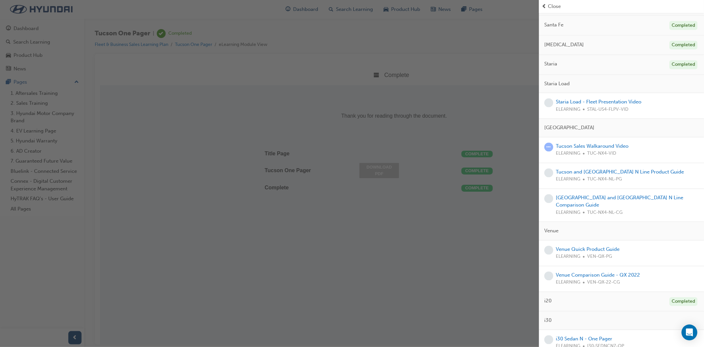
scroll to position [1027, 0]
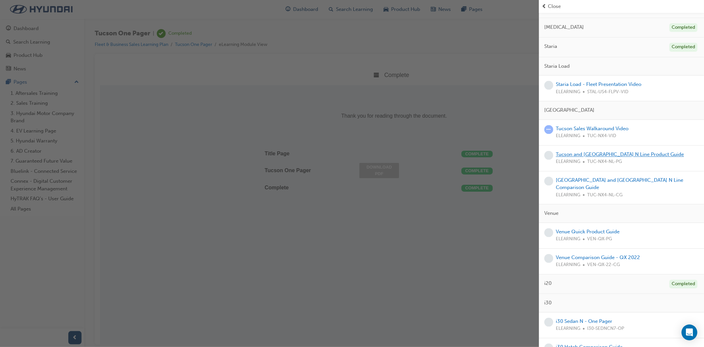
click at [615, 157] on link "Tucson and [GEOGRAPHIC_DATA] N Line Product Guide" at bounding box center [620, 154] width 128 height 6
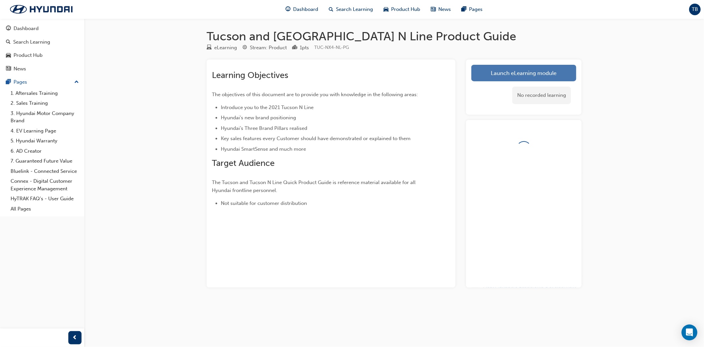
click at [481, 71] on link "Launch eLearning module" at bounding box center [523, 73] width 105 height 17
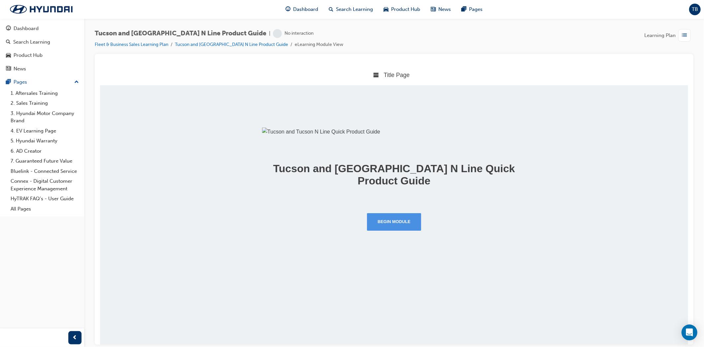
click at [408, 230] on button "Begin Module" at bounding box center [394, 221] width 54 height 17
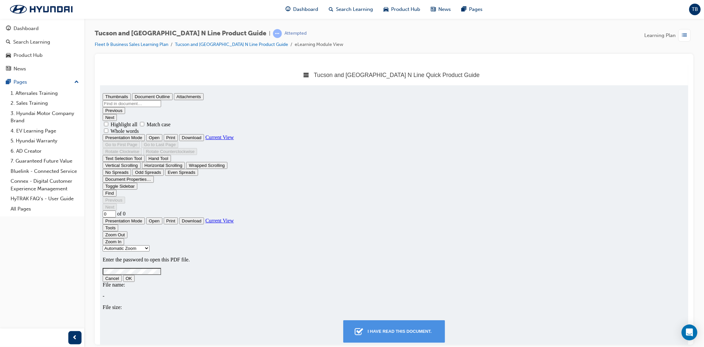
type input "1"
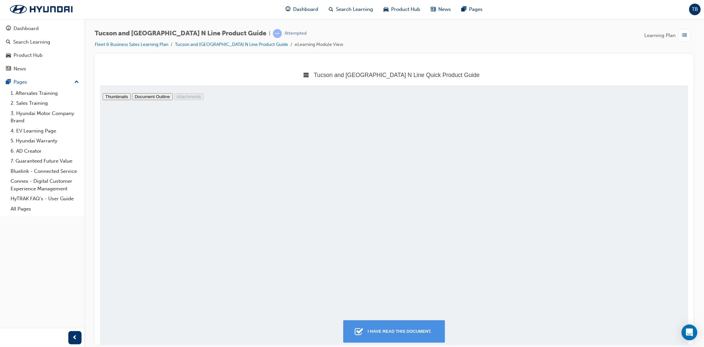
click at [413, 330] on div "I have read this document." at bounding box center [399, 331] width 69 height 12
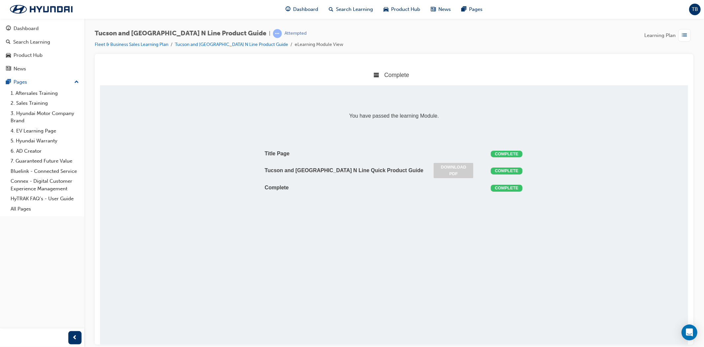
click at [449, 167] on link "Download PDF" at bounding box center [453, 169] width 40 height 15
click at [687, 34] on span "list-icon" at bounding box center [684, 35] width 5 height 8
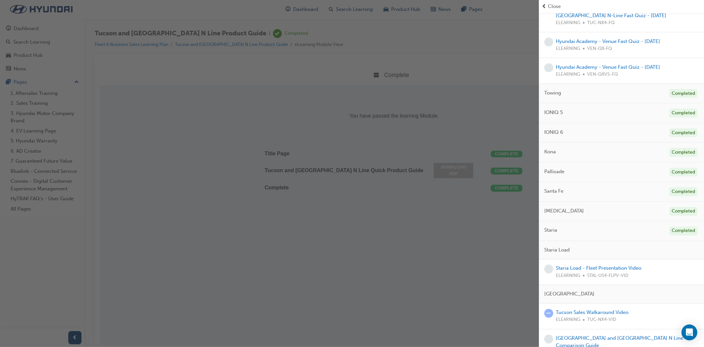
scroll to position [990, 0]
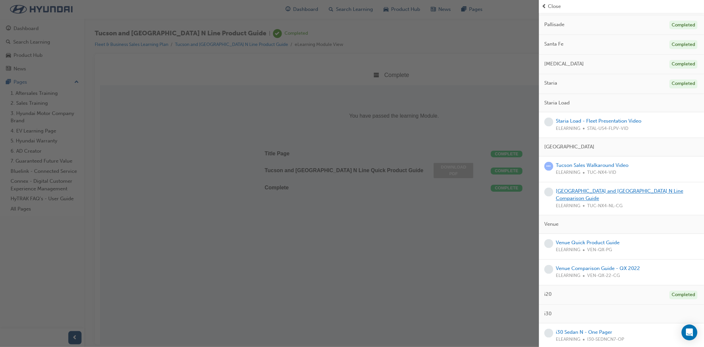
click at [598, 202] on link "[GEOGRAPHIC_DATA] and [GEOGRAPHIC_DATA] N Line Comparison Guide" at bounding box center [619, 195] width 127 height 14
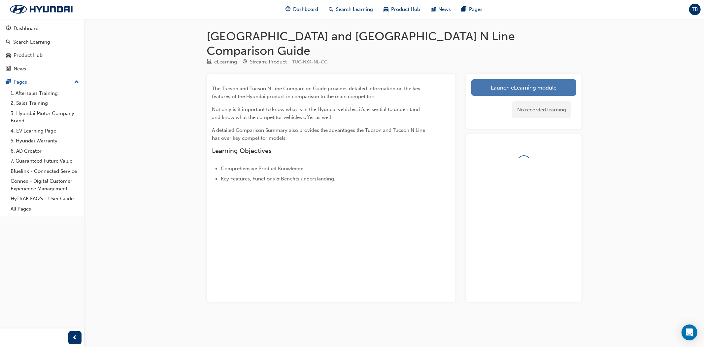
click at [527, 79] on link "Launch eLearning module" at bounding box center [523, 87] width 105 height 17
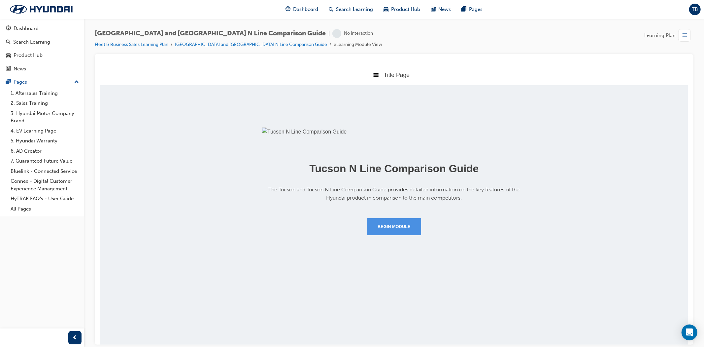
click at [406, 235] on button "Begin Module" at bounding box center [394, 226] width 54 height 17
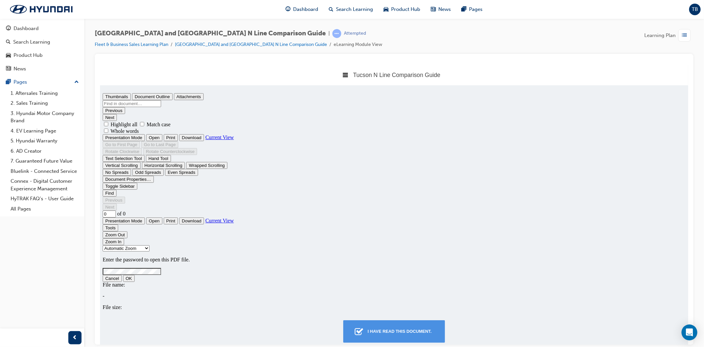
type input "1"
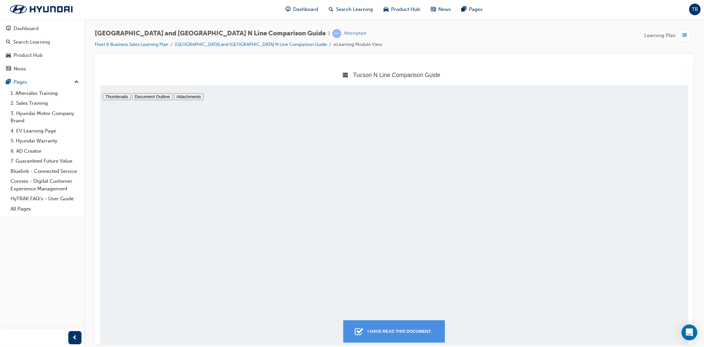
scroll to position [3, 0]
click at [414, 326] on div "I have read this document." at bounding box center [399, 331] width 69 height 12
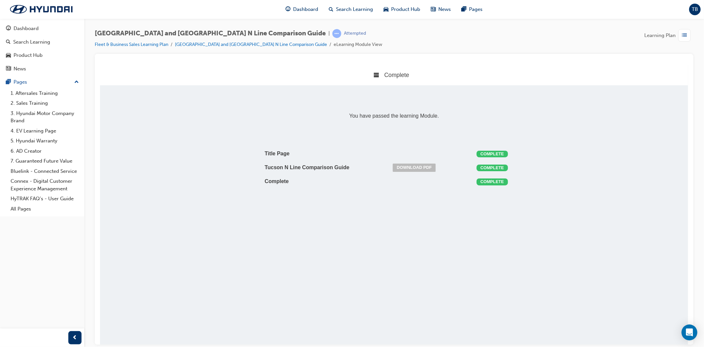
scroll to position [3, 3]
click at [426, 168] on link "Download PDF" at bounding box center [413, 167] width 43 height 8
click at [683, 34] on span "list-icon" at bounding box center [684, 35] width 5 height 8
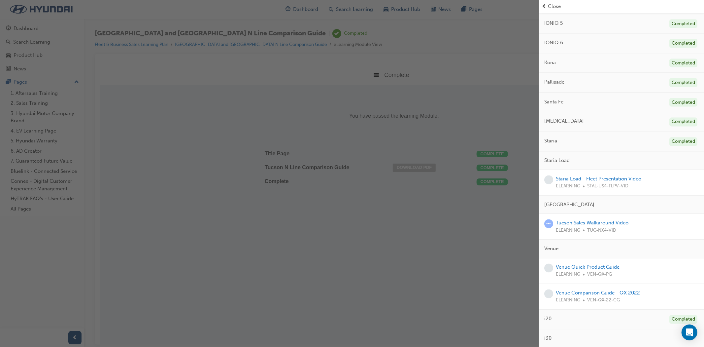
scroll to position [953, 0]
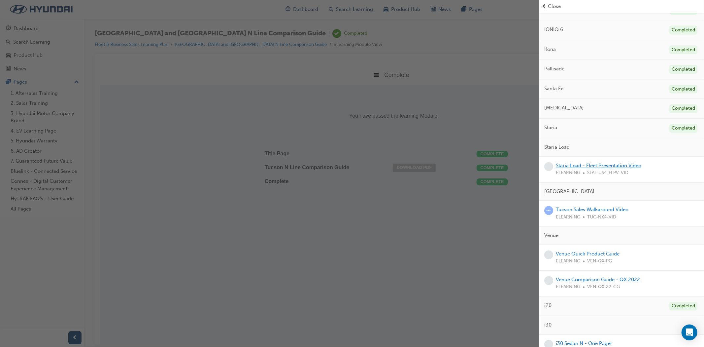
click at [621, 169] on link "Staria Load - Fleet Presentation Video" at bounding box center [598, 166] width 85 height 6
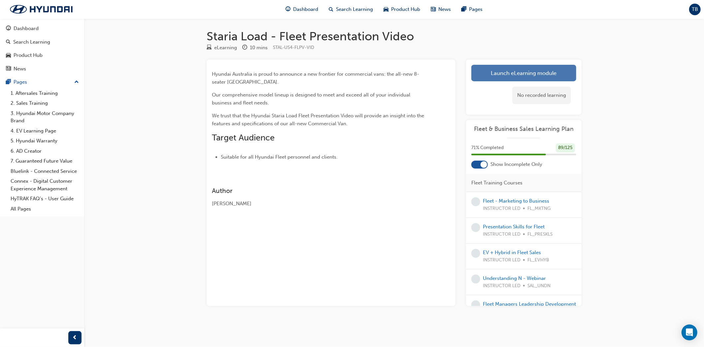
click at [542, 66] on link "Launch eLearning module" at bounding box center [523, 73] width 105 height 17
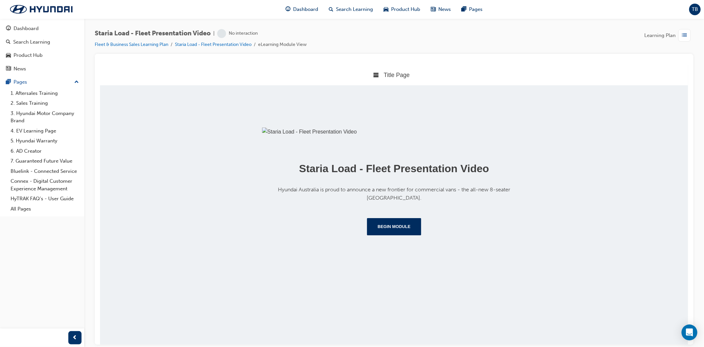
scroll to position [30, 0]
click at [408, 235] on button "Begin Module" at bounding box center [394, 226] width 54 height 17
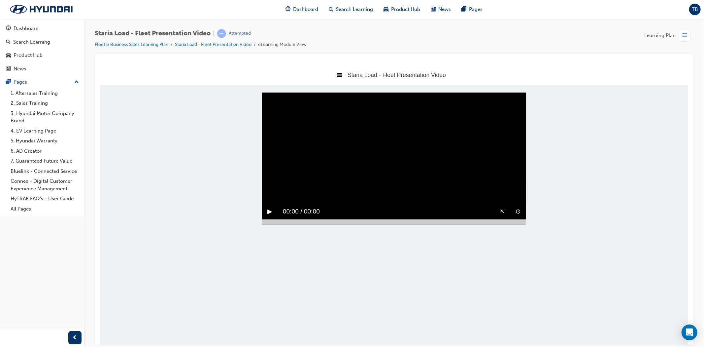
scroll to position [0, 0]
click at [454, 184] on video "Sorry, your browser does not support embedded videos. Download Instead" at bounding box center [394, 158] width 264 height 132
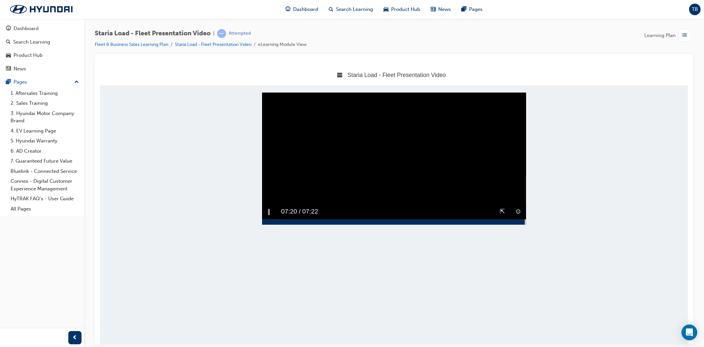
click at [524, 224] on div at bounding box center [394, 221] width 264 height 5
click at [333, 192] on video "Sorry, your browser does not support embedded videos. Download Instead" at bounding box center [394, 158] width 264 height 132
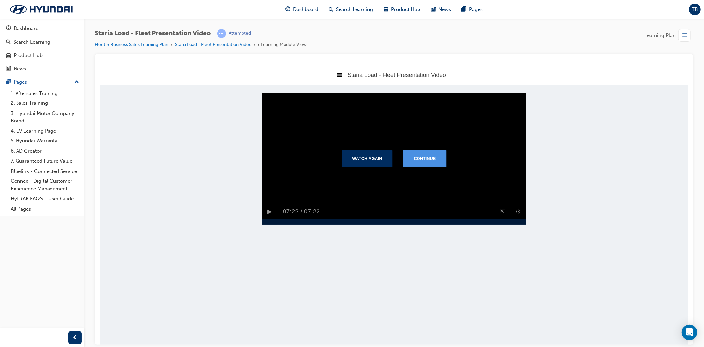
click at [431, 167] on button "Continue" at bounding box center [424, 158] width 43 height 17
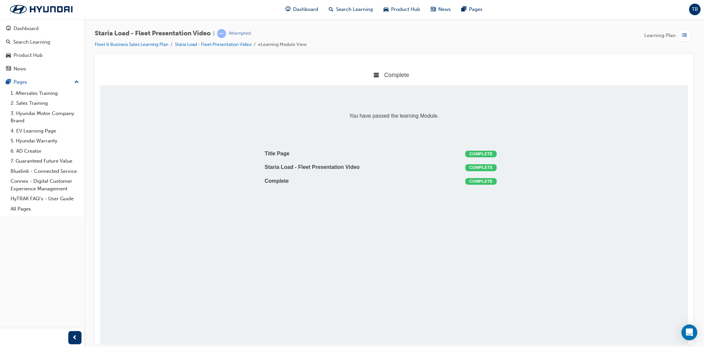
click at [685, 35] on span "list-icon" at bounding box center [684, 35] width 5 height 8
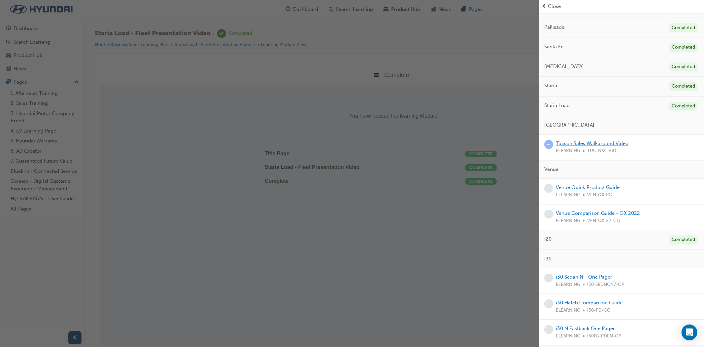
scroll to position [990, 0]
click at [611, 144] on link "Tucson Sales Walkaround Video" at bounding box center [592, 141] width 73 height 6
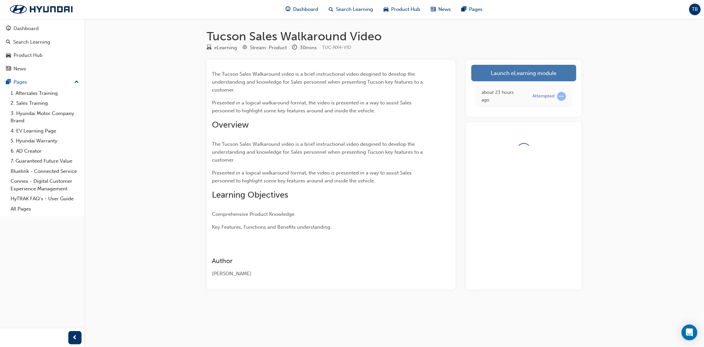
click at [521, 70] on link "Launch eLearning module" at bounding box center [523, 73] width 105 height 17
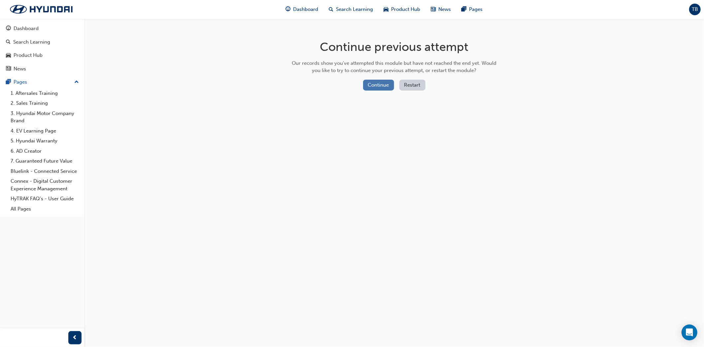
click at [369, 83] on button "Continue" at bounding box center [378, 85] width 31 height 11
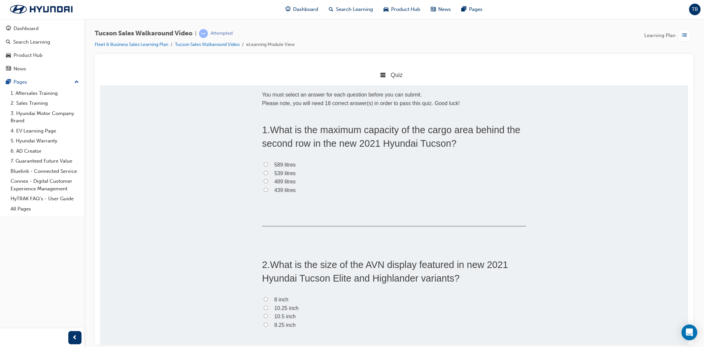
click at [267, 172] on label "539 litres" at bounding box center [394, 173] width 264 height 9
click at [267, 172] on input "539 litres" at bounding box center [265, 172] width 4 height 4
radio input "true"
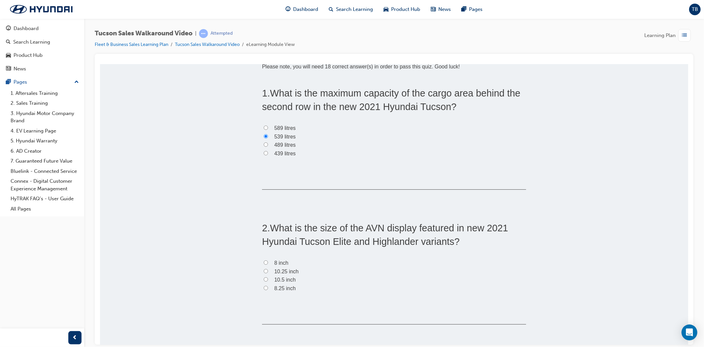
click at [287, 272] on span "10.25 inch" at bounding box center [286, 271] width 24 height 6
click at [268, 272] on input "10.25 inch" at bounding box center [265, 270] width 4 height 4
radio input "true"
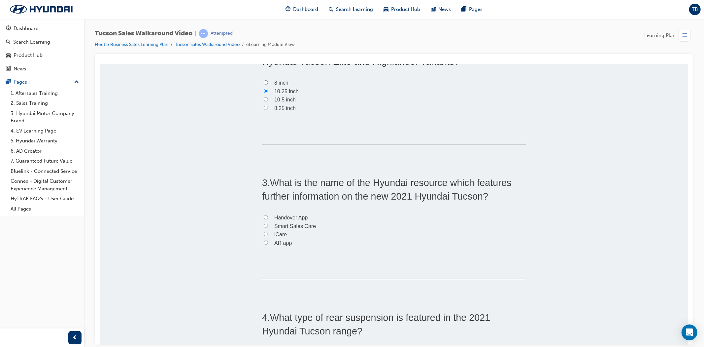
scroll to position [220, 0]
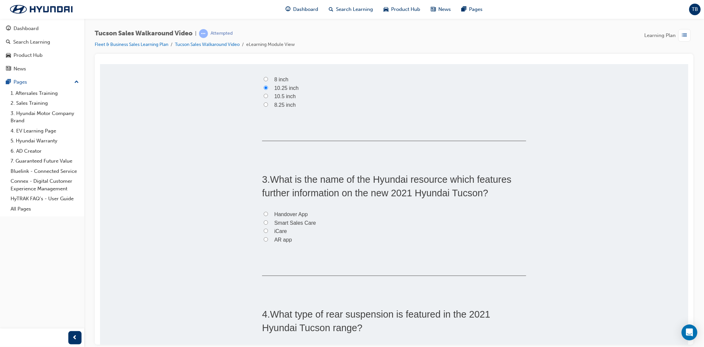
click at [293, 221] on span "Smart Sales Care" at bounding box center [295, 222] width 42 height 6
click at [268, 221] on input "Smart Sales Care" at bounding box center [265, 222] width 4 height 4
radio input "true"
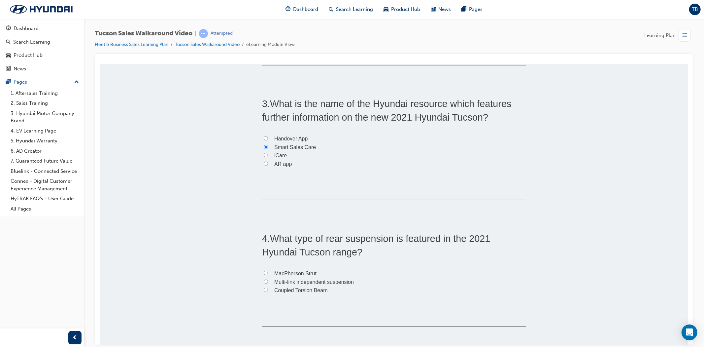
scroll to position [330, 0]
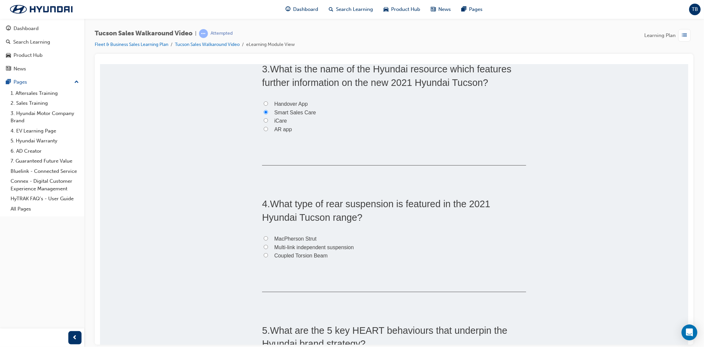
click at [305, 246] on span "Multi-link independent suspension" at bounding box center [314, 247] width 80 height 6
click at [268, 246] on input "Multi-link independent suspension" at bounding box center [265, 246] width 4 height 4
radio input "true"
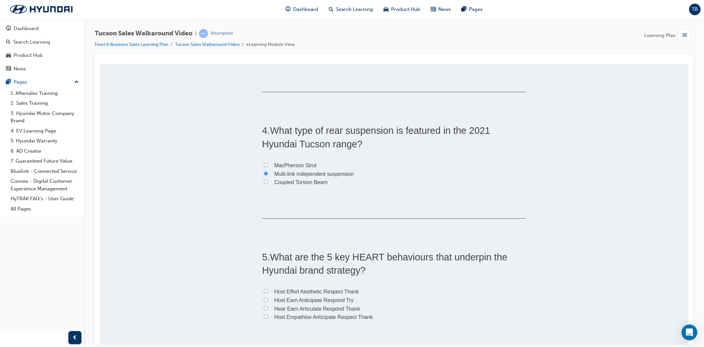
scroll to position [440, 0]
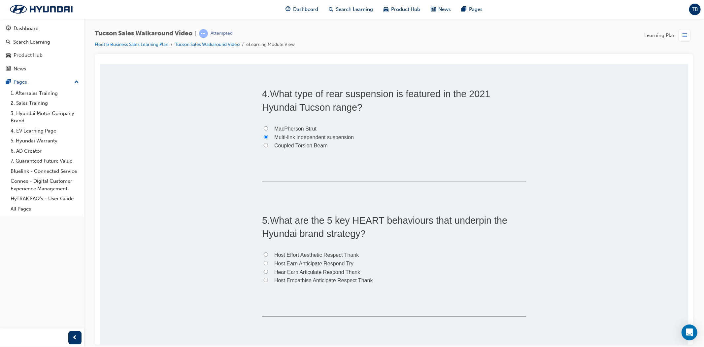
click at [287, 254] on span "Host Effort Aesthetic Respect Thank" at bounding box center [316, 255] width 84 height 6
click at [268, 254] on input "Host Effort Aesthetic Respect Thank" at bounding box center [265, 254] width 4 height 4
radio input "true"
click at [289, 281] on span "Host Empathise Anticipate Respect Thank" at bounding box center [323, 280] width 99 height 6
click at [268, 281] on input "Host Empathise Anticipate Respect Thank" at bounding box center [265, 279] width 4 height 4
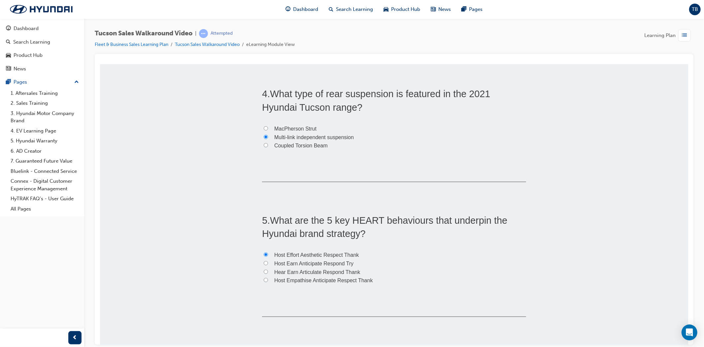
radio input "true"
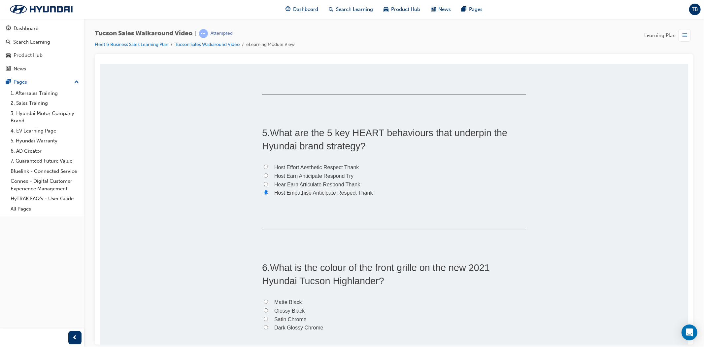
scroll to position [550, 0]
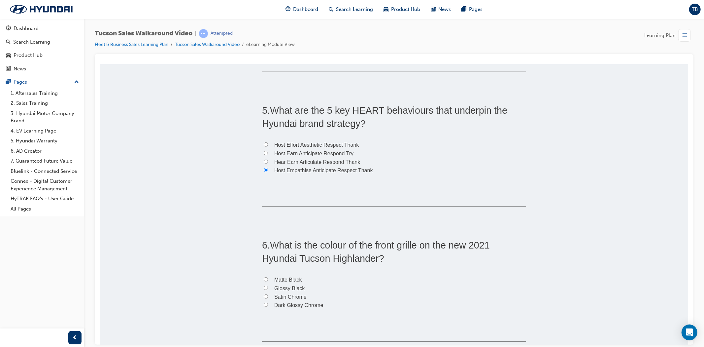
click at [264, 278] on input "Matte Black" at bounding box center [265, 279] width 4 height 4
radio input "true"
click at [266, 304] on label "Dark Glossy Chrome" at bounding box center [394, 304] width 264 height 9
click at [266, 304] on input "Dark Glossy Chrome" at bounding box center [265, 304] width 4 height 4
radio input "true"
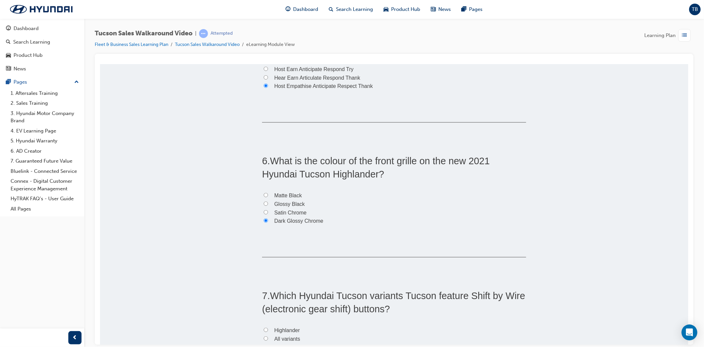
scroll to position [660, 0]
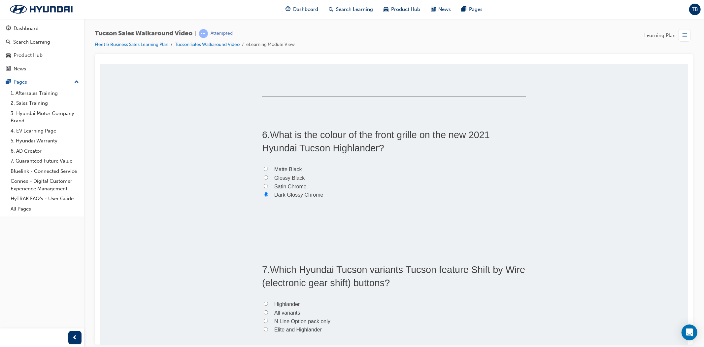
click at [262, 166] on label "Matte Black" at bounding box center [394, 169] width 264 height 9
click at [263, 166] on input "Matte Black" at bounding box center [265, 168] width 4 height 4
radio input "true"
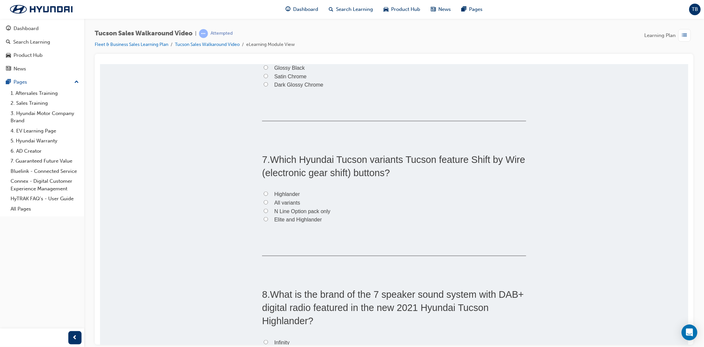
scroll to position [807, 0]
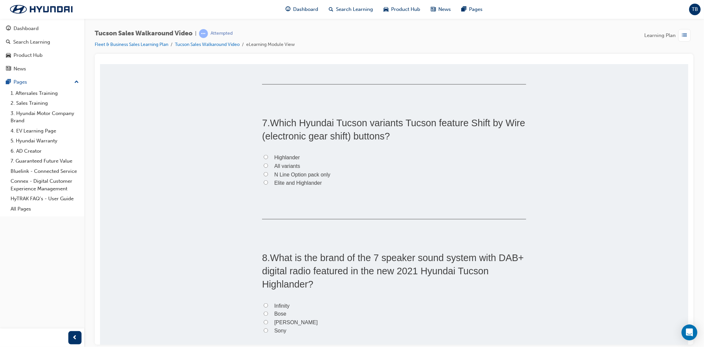
click at [263, 181] on input "Elite and Highlander" at bounding box center [265, 182] width 4 height 4
radio input "true"
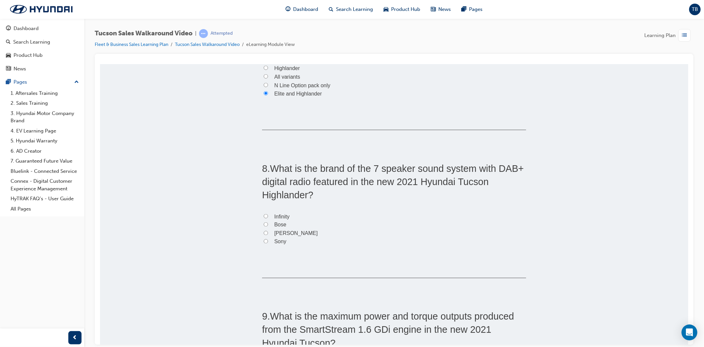
scroll to position [917, 0]
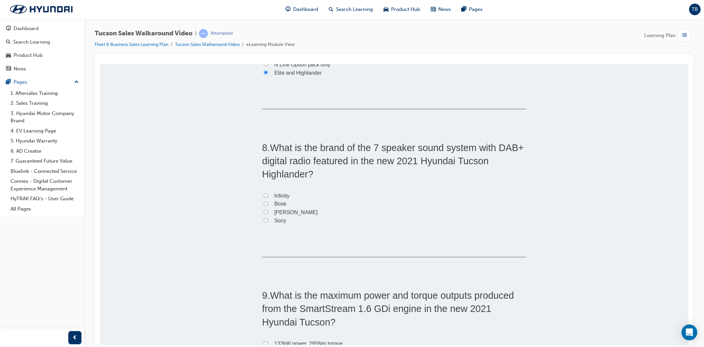
click at [275, 201] on span "Bose" at bounding box center [280, 204] width 12 height 6
click at [268, 201] on input "Bose" at bounding box center [265, 203] width 4 height 4
radio input "true"
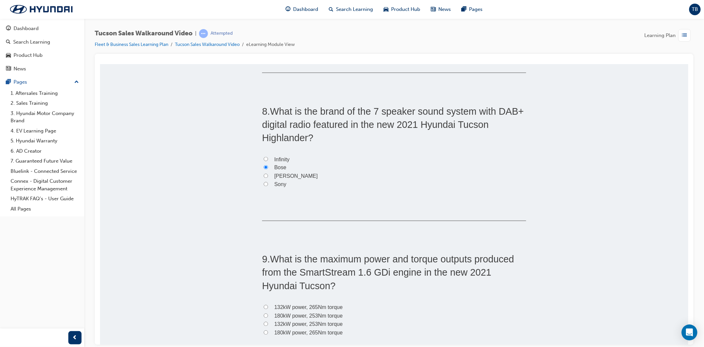
scroll to position [1063, 0]
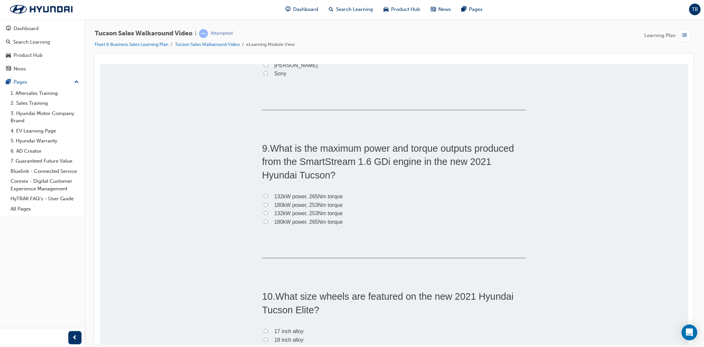
click at [288, 198] on span "132kW power, 265Nm torque" at bounding box center [308, 196] width 68 height 6
click at [268, 198] on input "132kW power, 265Nm torque" at bounding box center [265, 196] width 4 height 4
radio input "true"
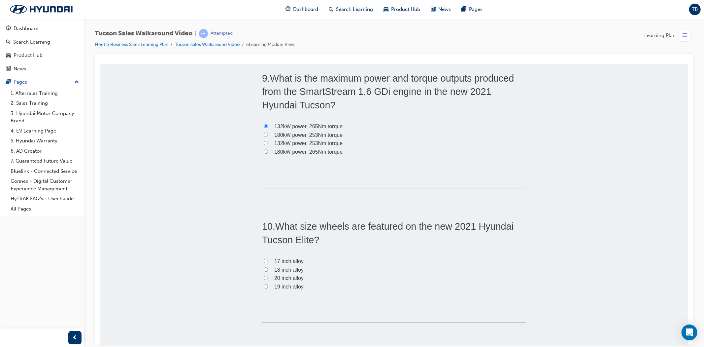
scroll to position [1137, 0]
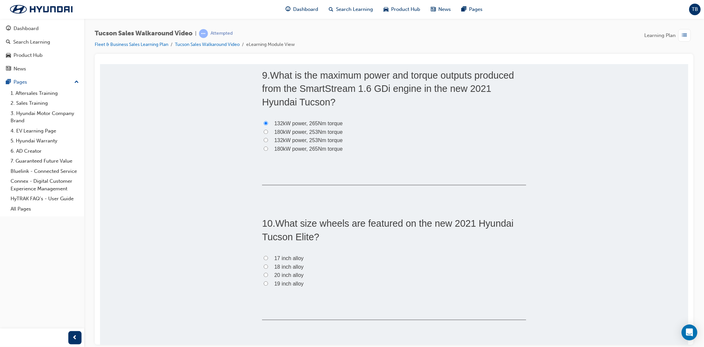
click at [270, 267] on label "18 inch alloy" at bounding box center [394, 266] width 264 height 9
click at [268, 267] on input "18 inch alloy" at bounding box center [265, 266] width 4 height 4
radio input "true"
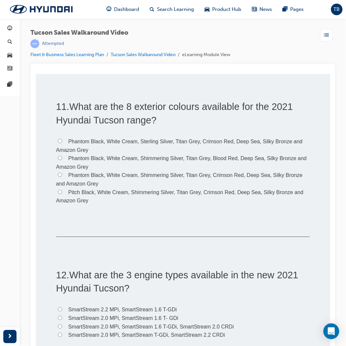
scroll to position [1385, 0]
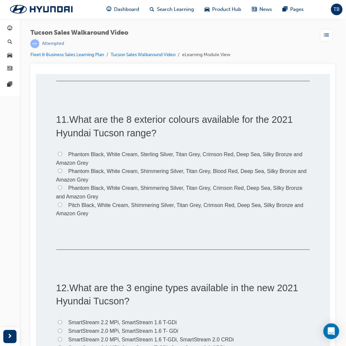
click at [271, 184] on label "Phantom Black, White Cream, Shimmering Silver, Titan Grey, Crimson Red, Deep Se…" at bounding box center [182, 192] width 253 height 17
click at [62, 185] on input "Phantom Black, White Cream, Shimmering Silver, Titan Grey, Crimson Red, Deep Se…" at bounding box center [59, 187] width 4 height 4
radio input "true"
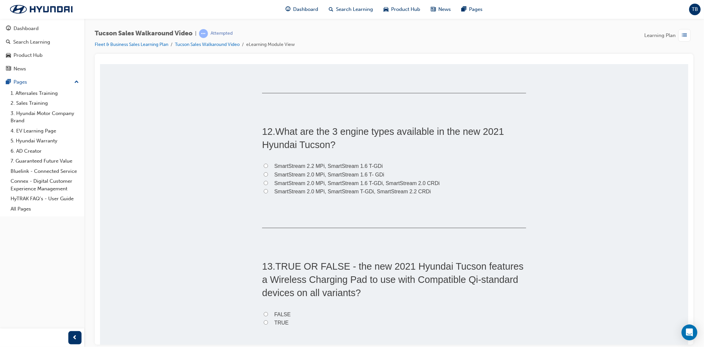
scroll to position [1568, 0]
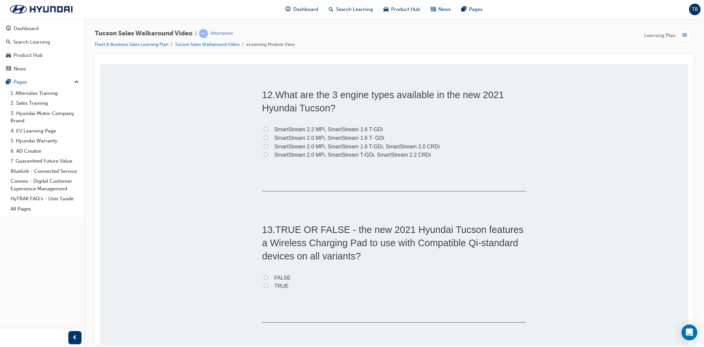
click at [348, 146] on span "SmartStream 2.0 MPi, SmartStream 1.6 T-GDi, SmartStream 2.0 CRDi" at bounding box center [356, 146] width 165 height 6
click at [268, 146] on input "SmartStream 2.0 MPi, SmartStream 1.6 T-GDi, SmartStream 2.0 CRDi" at bounding box center [265, 146] width 4 height 4
radio input "true"
click at [281, 285] on span "TRUE" at bounding box center [281, 286] width 15 height 6
click at [268, 285] on input "TRUE" at bounding box center [265, 285] width 4 height 4
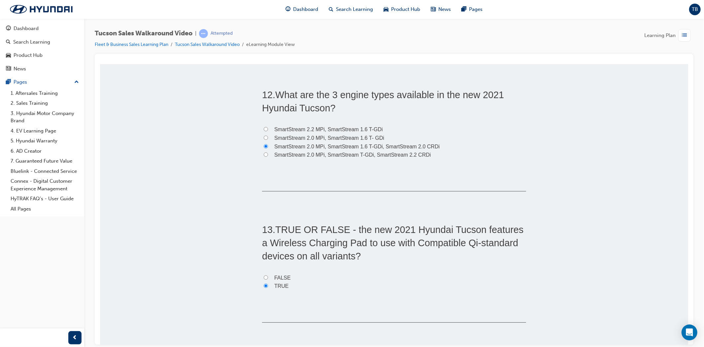
radio input "true"
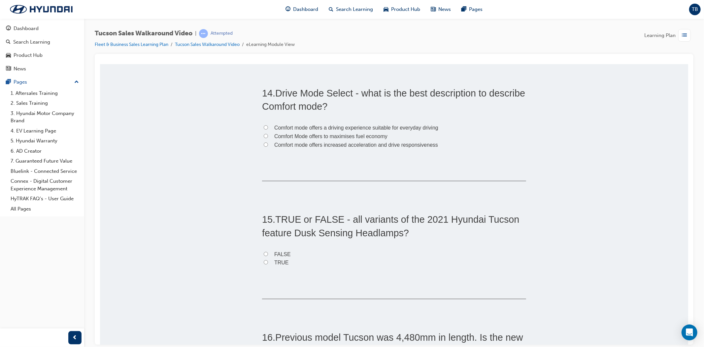
scroll to position [1788, 0]
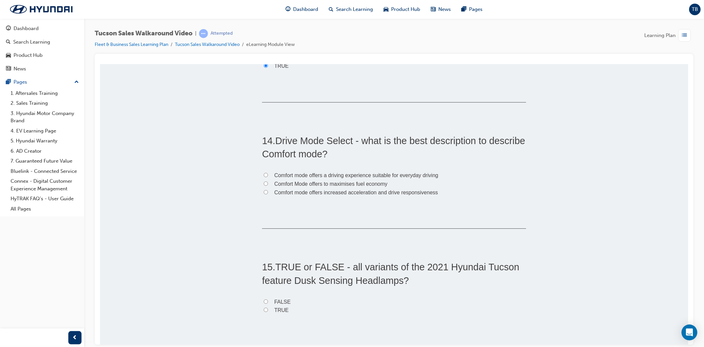
click at [345, 174] on span "Comfort mode offers a driving experience suitable for everyday driving" at bounding box center [356, 175] width 164 height 6
click at [268, 174] on input "Comfort mode offers a driving experience suitable for everyday driving" at bounding box center [265, 174] width 4 height 4
radio input "true"
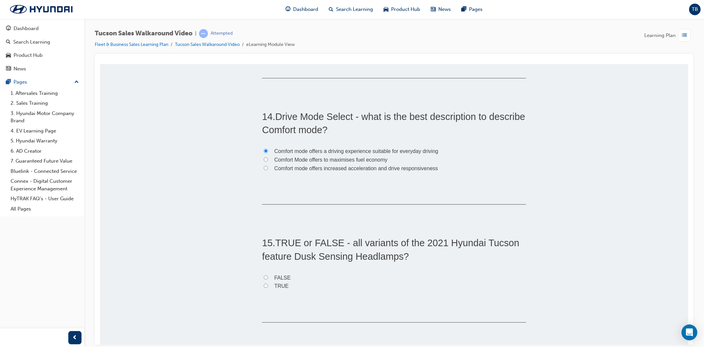
scroll to position [1825, 0]
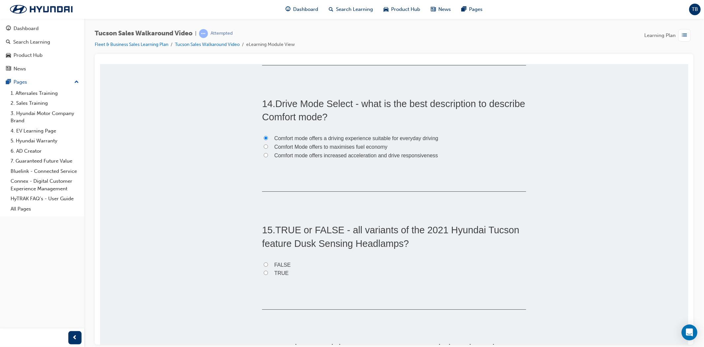
click at [287, 271] on label "TRUE" at bounding box center [394, 272] width 264 height 9
click at [268, 271] on input "TRUE" at bounding box center [265, 272] width 4 height 4
radio input "true"
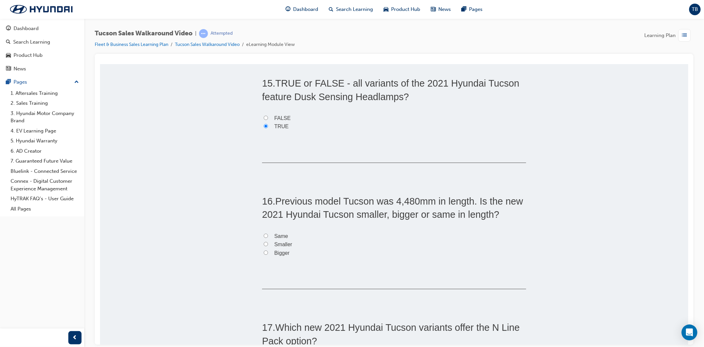
scroll to position [2008, 0]
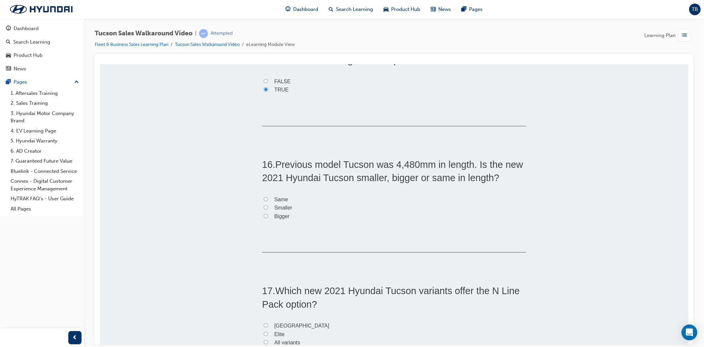
click at [308, 214] on label "Bigger" at bounding box center [394, 216] width 264 height 9
click at [268, 214] on input "Bigger" at bounding box center [265, 215] width 4 height 4
radio input "true"
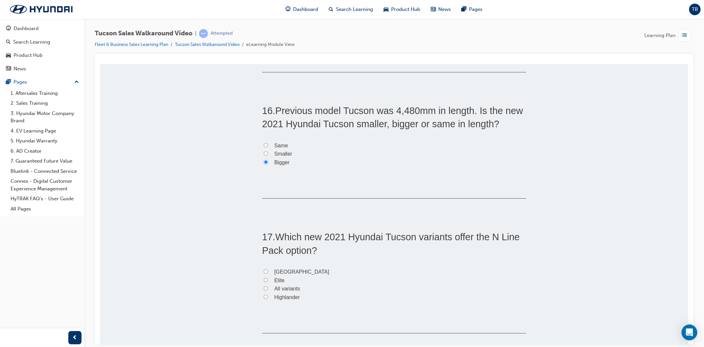
scroll to position [2082, 0]
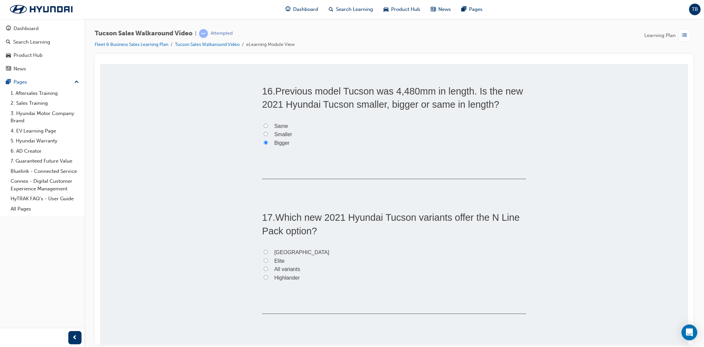
click at [279, 269] on span "All variants" at bounding box center [287, 269] width 26 height 6
click at [268, 269] on input "All variants" at bounding box center [265, 268] width 4 height 4
radio input "true"
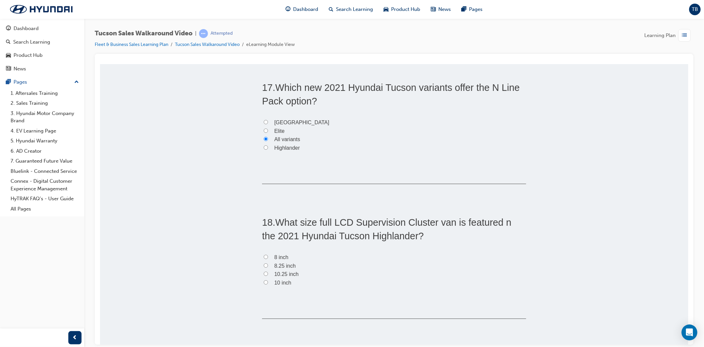
scroll to position [2229, 0]
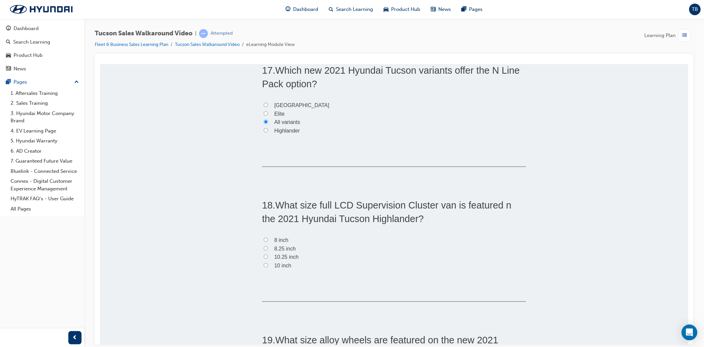
click at [291, 257] on span "10.25 inch" at bounding box center [286, 256] width 24 height 6
click at [268, 257] on input "10.25 inch" at bounding box center [265, 256] width 4 height 4
radio input "true"
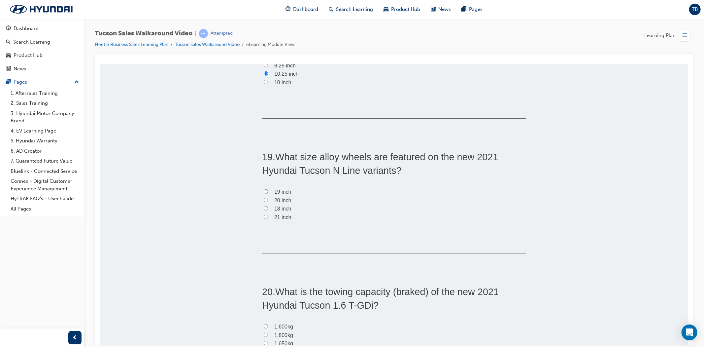
scroll to position [2412, 0]
click at [289, 189] on label "19 inch" at bounding box center [394, 191] width 264 height 9
click at [268, 189] on input "19 inch" at bounding box center [265, 190] width 4 height 4
radio input "true"
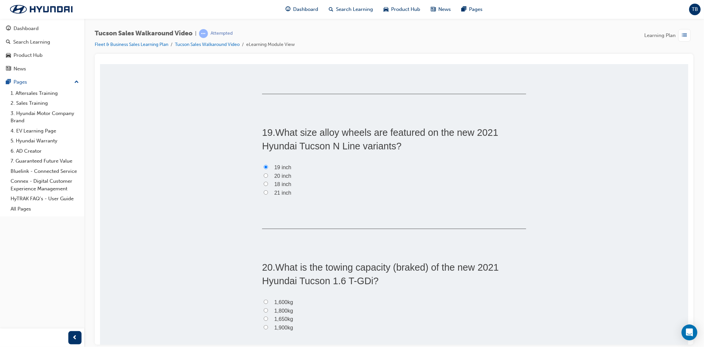
scroll to position [2518, 0]
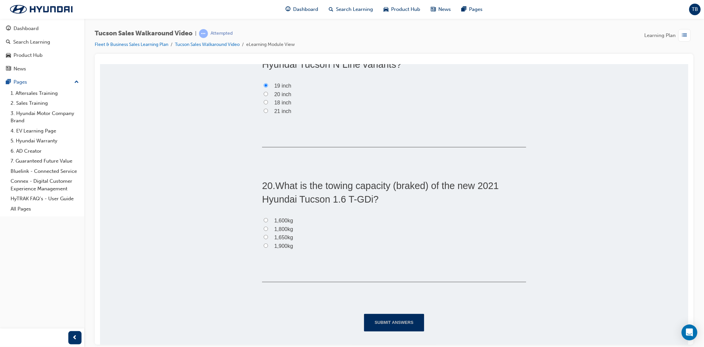
click at [284, 247] on span "1,900kg" at bounding box center [283, 246] width 19 height 6
click at [268, 247] on input "1,900kg" at bounding box center [265, 245] width 4 height 4
radio input "true"
click at [397, 328] on button "Submit Answers" at bounding box center [394, 321] width 60 height 17
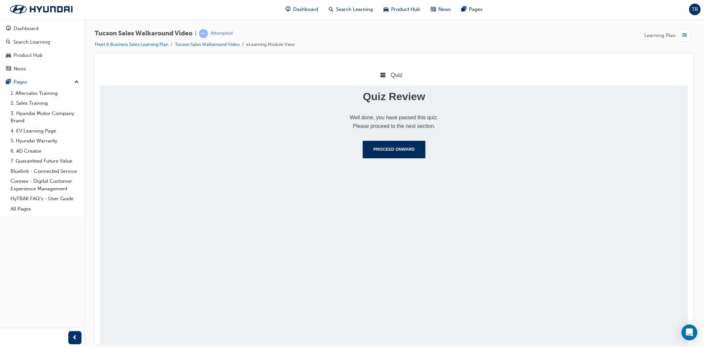
scroll to position [0, 0]
click at [406, 149] on button "Proceed Onward" at bounding box center [393, 148] width 62 height 17
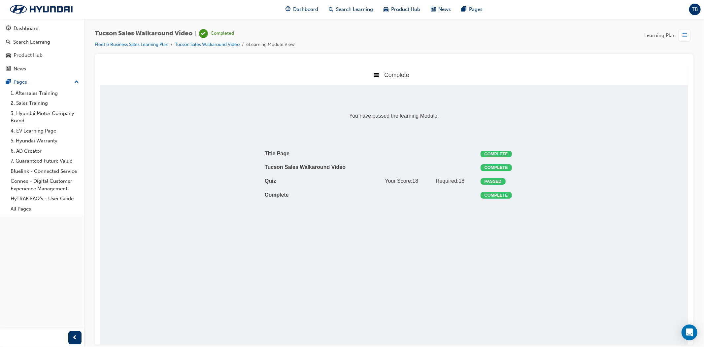
click at [680, 33] on div "button" at bounding box center [684, 35] width 13 height 13
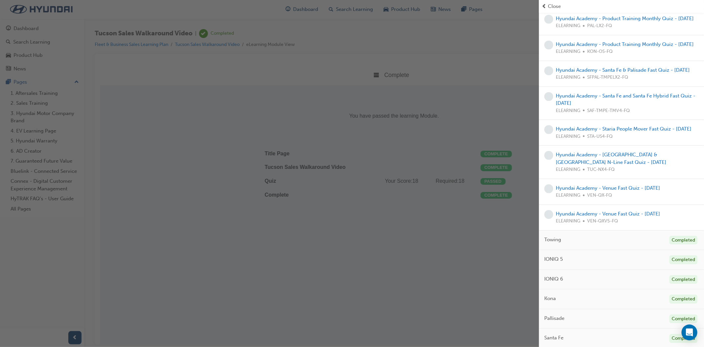
scroll to position [953, 0]
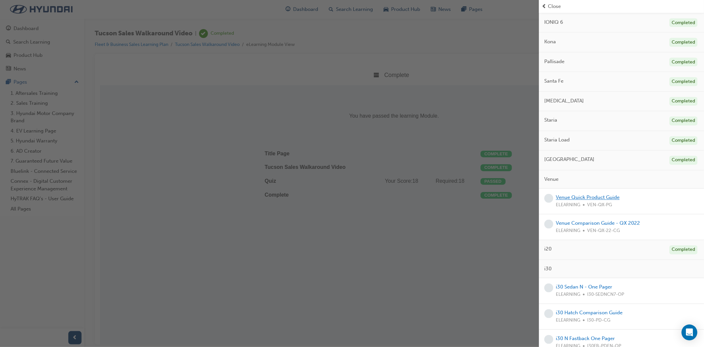
click at [613, 200] on link "Venue Quick Product Guide" at bounding box center [588, 197] width 64 height 6
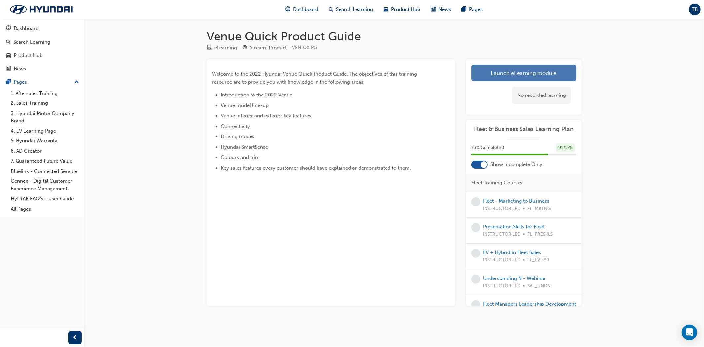
click at [483, 69] on link "Launch eLearning module" at bounding box center [523, 73] width 105 height 17
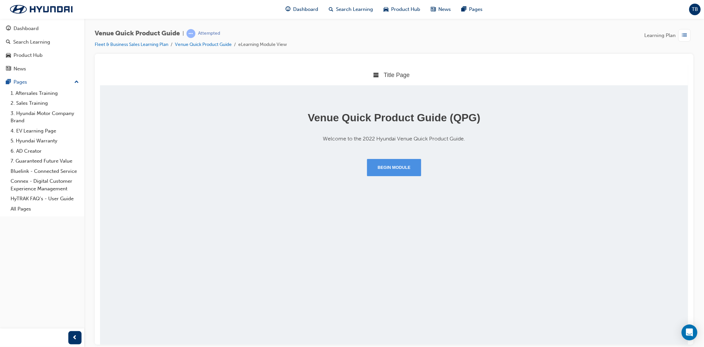
click at [411, 172] on button "Begin Module" at bounding box center [394, 166] width 54 height 17
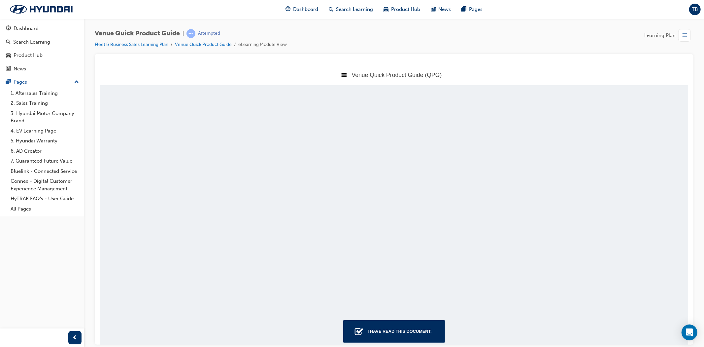
scroll to position [282, 594]
click at [408, 329] on div "I have read this document." at bounding box center [399, 331] width 69 height 12
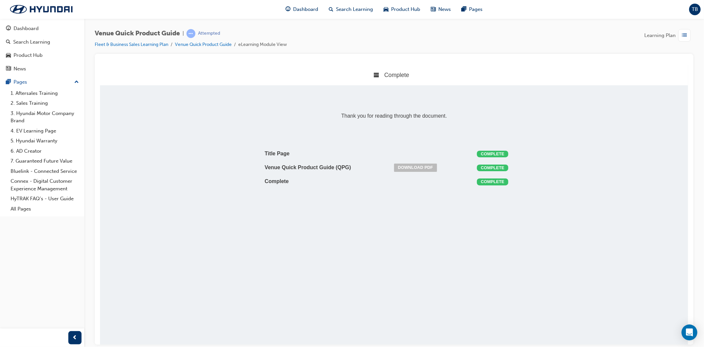
click at [685, 40] on div "button" at bounding box center [684, 35] width 13 height 13
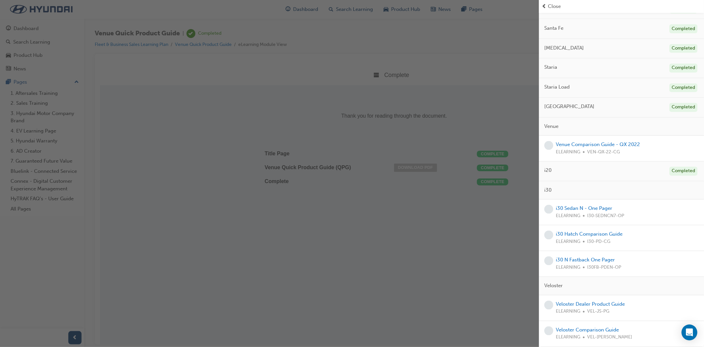
scroll to position [1000, 0]
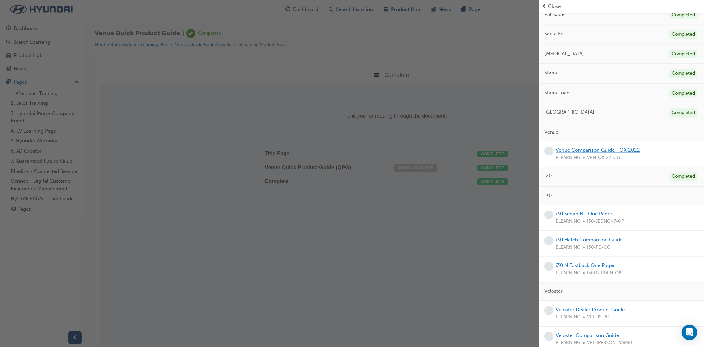
click at [608, 153] on link "Venue Comparison Guide - QX 2022" at bounding box center [598, 150] width 84 height 6
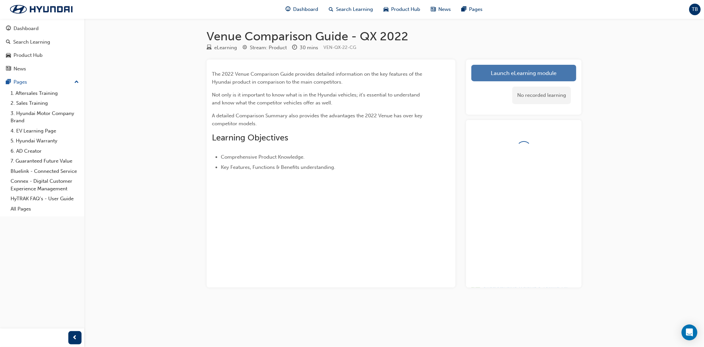
click at [507, 78] on link "Launch eLearning module" at bounding box center [523, 73] width 105 height 17
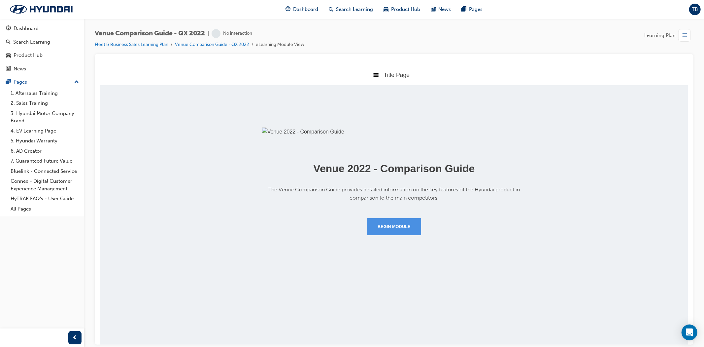
click at [400, 235] on button "Begin Module" at bounding box center [394, 226] width 54 height 17
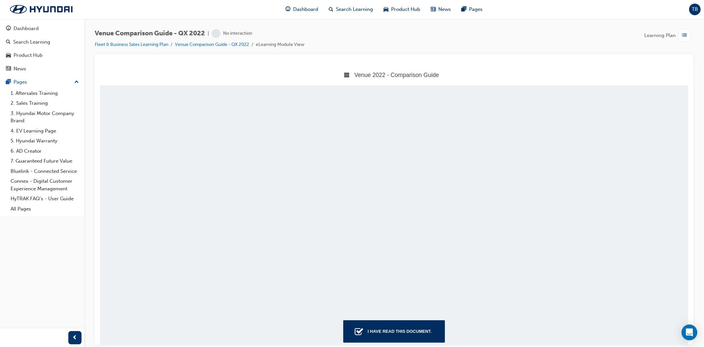
scroll to position [4, 4]
click at [403, 325] on div "I have read this document." at bounding box center [399, 331] width 69 height 12
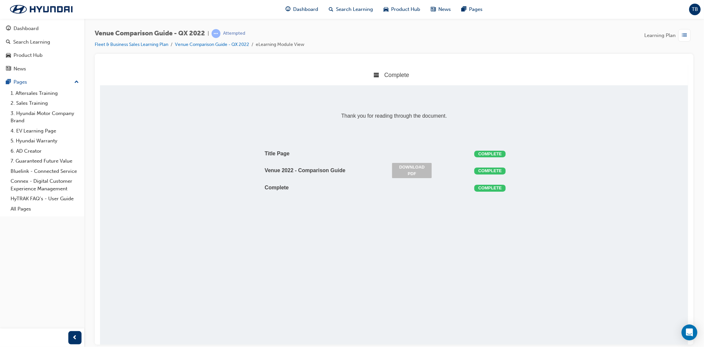
scroll to position [3, 3]
click at [680, 33] on div "button" at bounding box center [684, 35] width 13 height 13
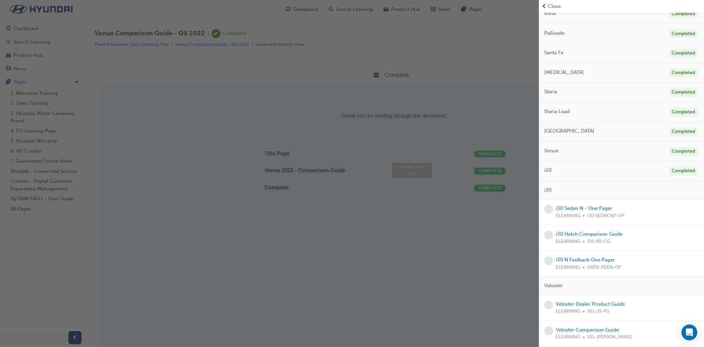
scroll to position [1012, 0]
click at [605, 209] on link "i30 Sedan N - One Pager" at bounding box center [584, 208] width 56 height 6
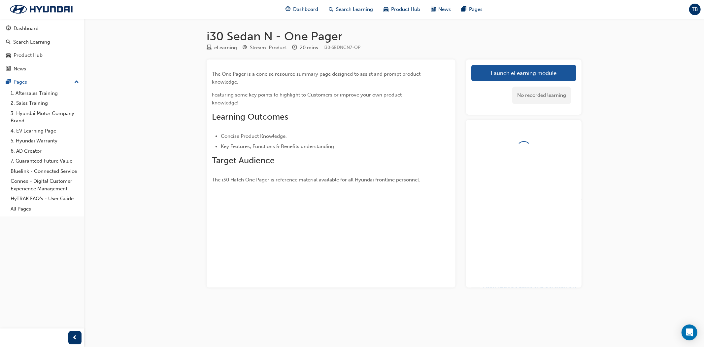
click at [558, 63] on div "Launch eLearning module Learning Plan No recorded learning" at bounding box center [524, 86] width 116 height 55
click at [555, 70] on link "Launch eLearning module" at bounding box center [523, 73] width 105 height 17
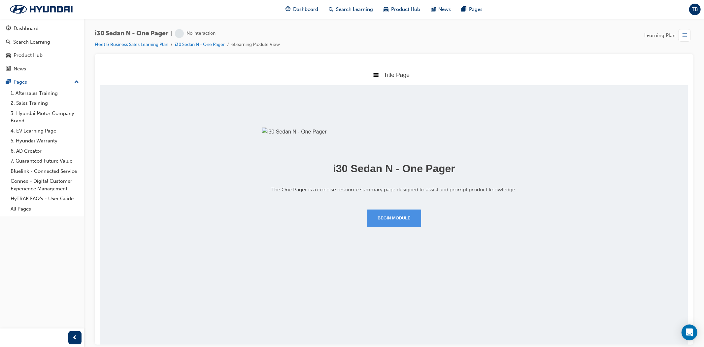
click at [411, 226] on button "Begin Module" at bounding box center [394, 217] width 54 height 17
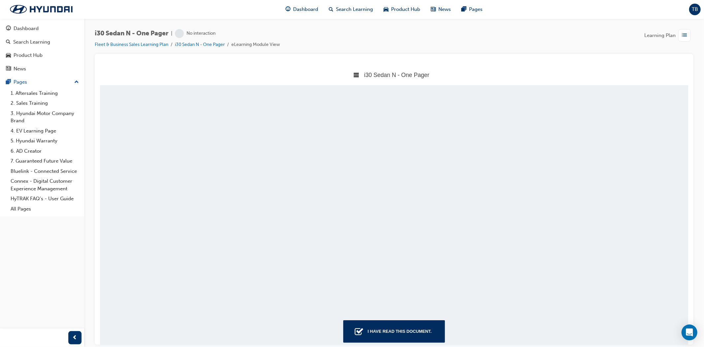
scroll to position [4, 4]
click at [428, 325] on div "I have read this document." at bounding box center [399, 331] width 69 height 12
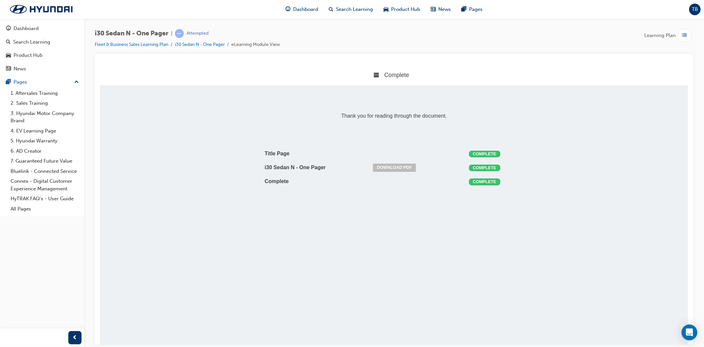
scroll to position [3, 3]
click at [686, 34] on span "list-icon" at bounding box center [684, 35] width 5 height 8
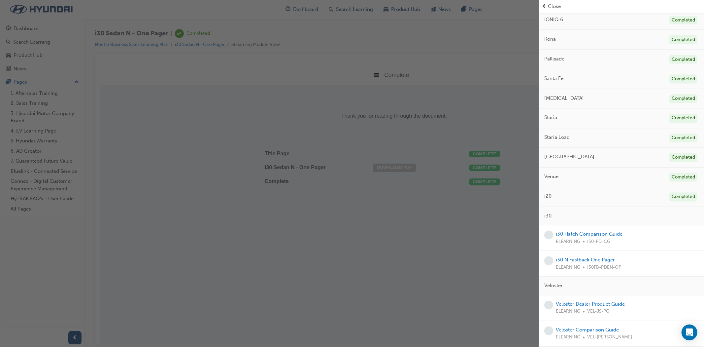
scroll to position [987, 0]
click at [603, 233] on link "i30 Hatch Comparison Guide" at bounding box center [589, 234] width 67 height 6
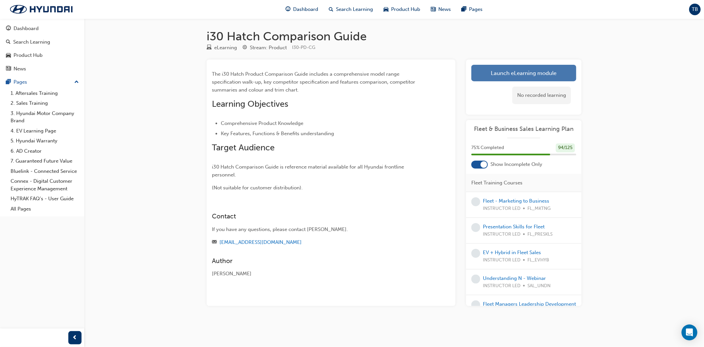
click at [552, 75] on link "Launch eLearning module" at bounding box center [523, 73] width 105 height 17
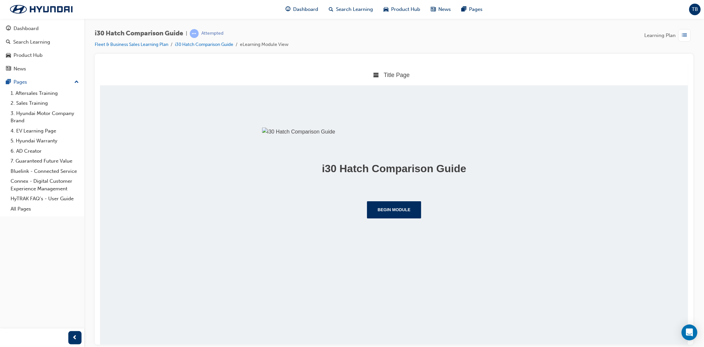
scroll to position [13, 0]
click at [411, 218] on button "Begin Module" at bounding box center [394, 209] width 54 height 17
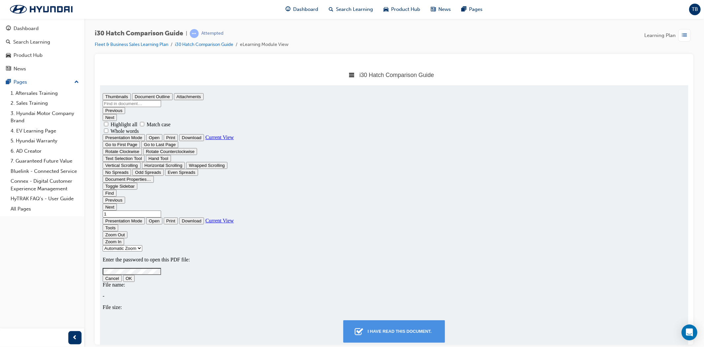
scroll to position [0, 0]
type input "0"
click at [415, 327] on div "I have read this document." at bounding box center [399, 331] width 69 height 12
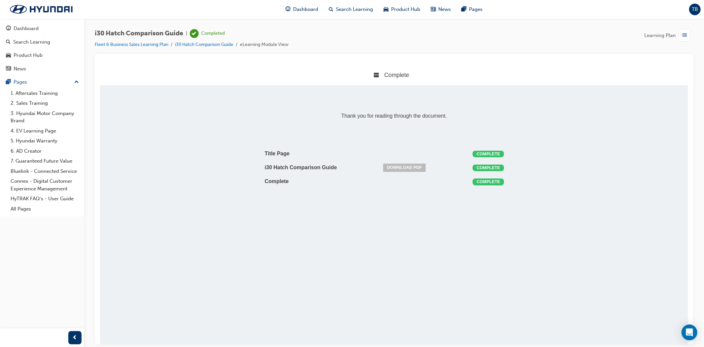
click at [684, 34] on span "list-icon" at bounding box center [684, 35] width 5 height 8
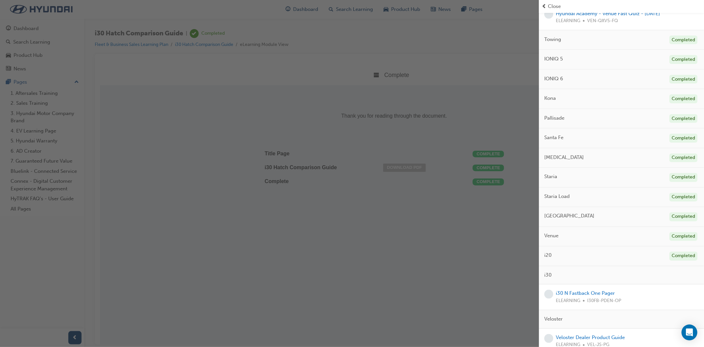
scroll to position [961, 0]
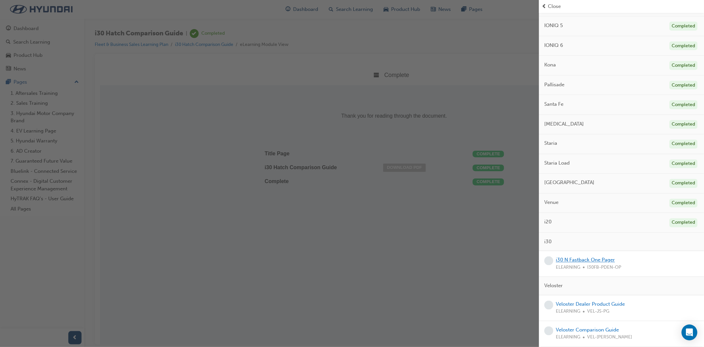
click at [593, 257] on link "i30 N Fastback One Pager" at bounding box center [585, 260] width 59 height 6
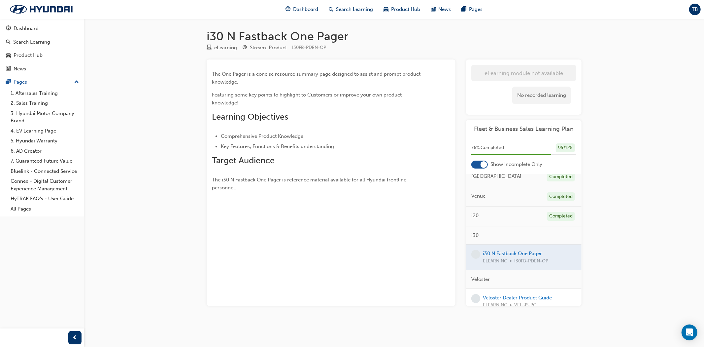
scroll to position [1187, 0]
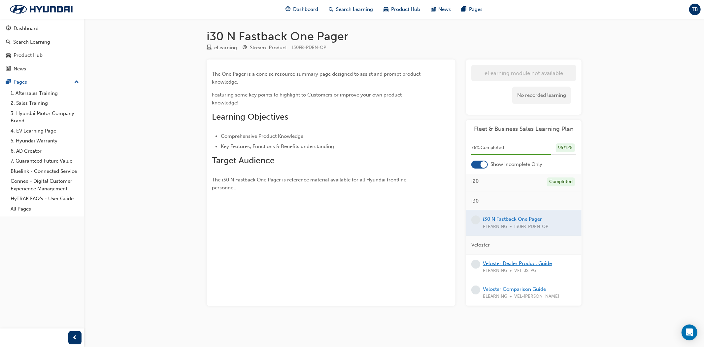
click at [523, 265] on link "Veloster Dealer Product Guide" at bounding box center [517, 263] width 69 height 6
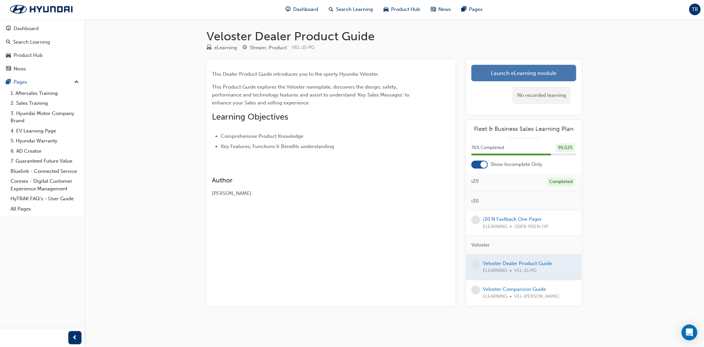
click at [503, 78] on link "Launch eLearning module" at bounding box center [523, 73] width 105 height 17
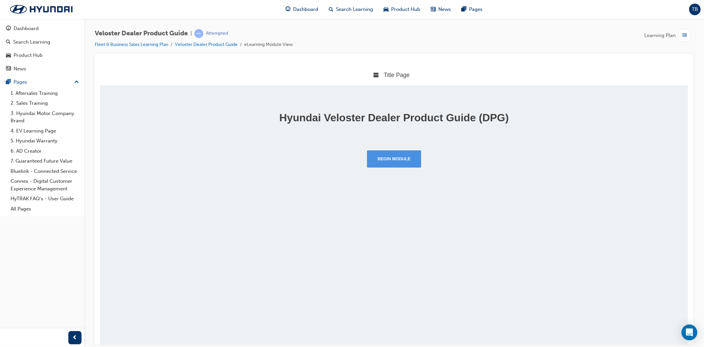
click at [399, 159] on button "Begin Module" at bounding box center [394, 158] width 54 height 17
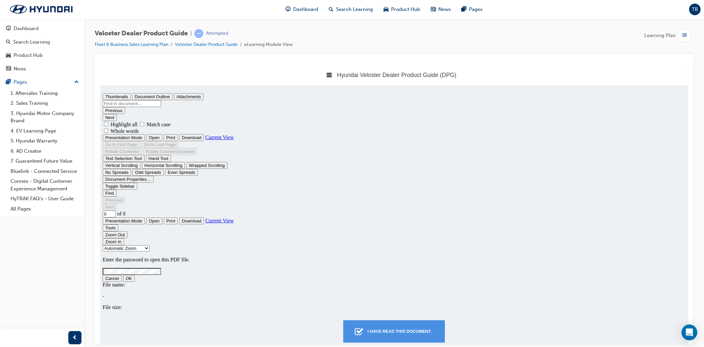
type input "1"
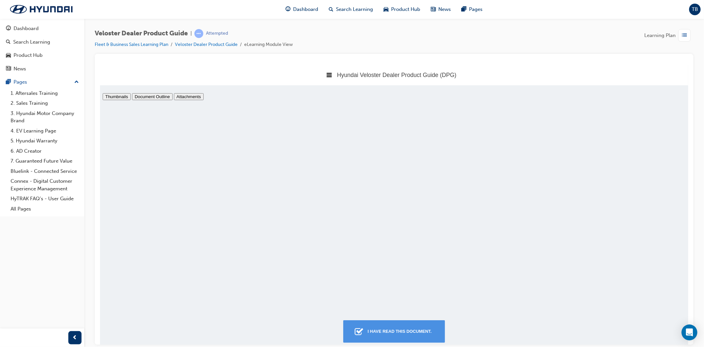
click at [429, 330] on div "I have read this document." at bounding box center [399, 331] width 69 height 12
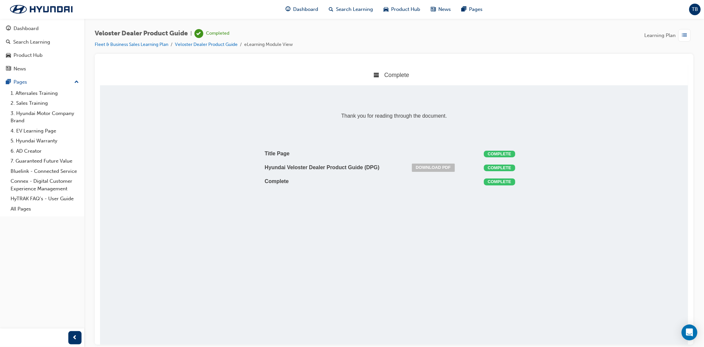
click at [684, 36] on span "list-icon" at bounding box center [684, 35] width 5 height 8
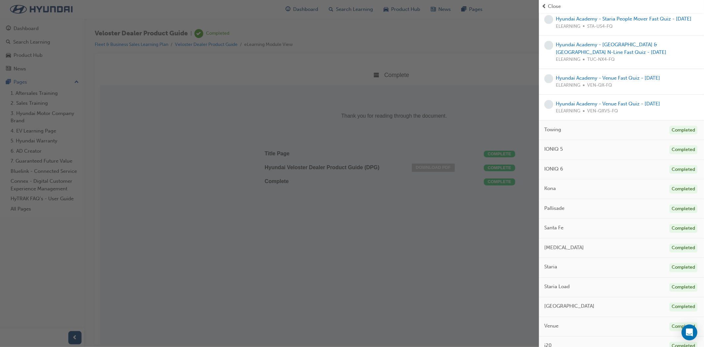
scroll to position [935, 0]
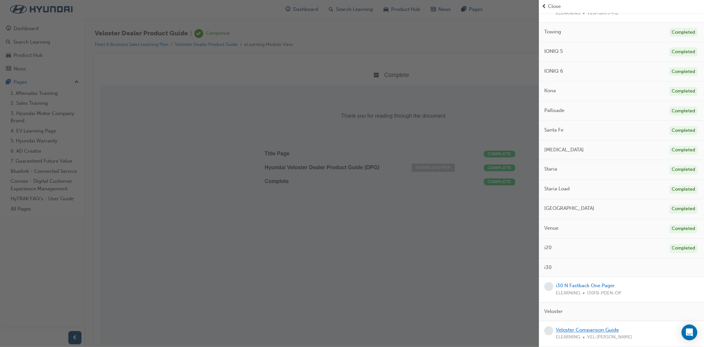
click at [578, 328] on link "Veloster Comparison Guide" at bounding box center [587, 330] width 63 height 6
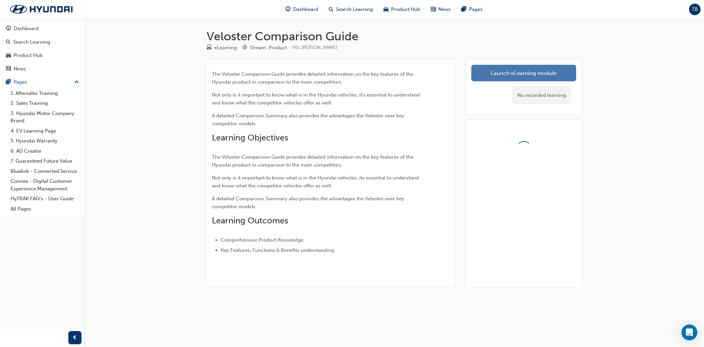
click at [503, 72] on link "Launch eLearning module" at bounding box center [523, 73] width 105 height 17
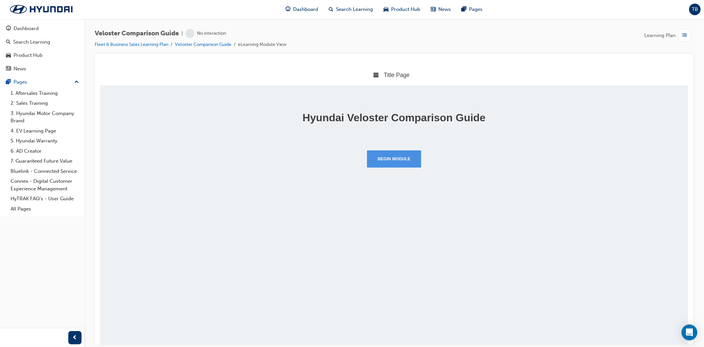
click at [404, 166] on button "Begin Module" at bounding box center [394, 158] width 54 height 17
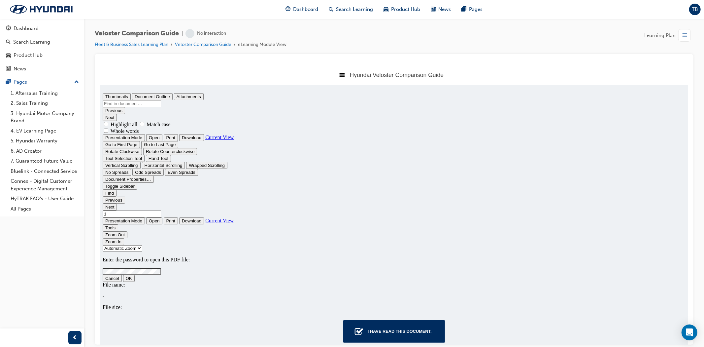
type input "0"
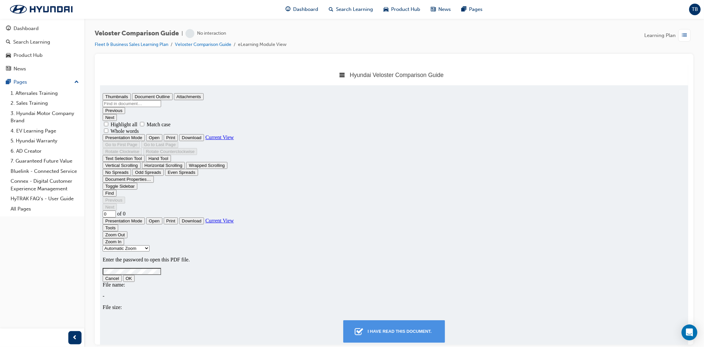
click at [414, 332] on div "I have read this document." at bounding box center [399, 331] width 69 height 12
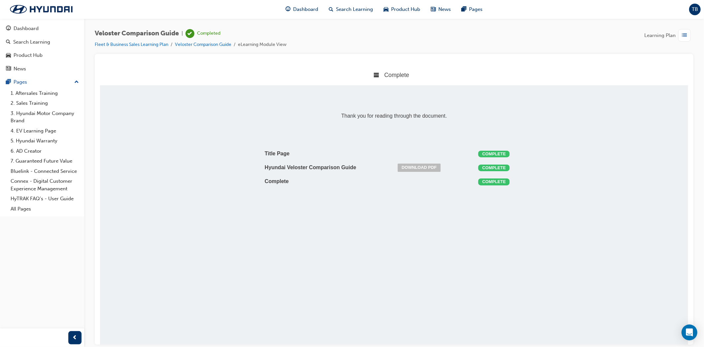
click at [681, 34] on div "button" at bounding box center [684, 35] width 13 height 13
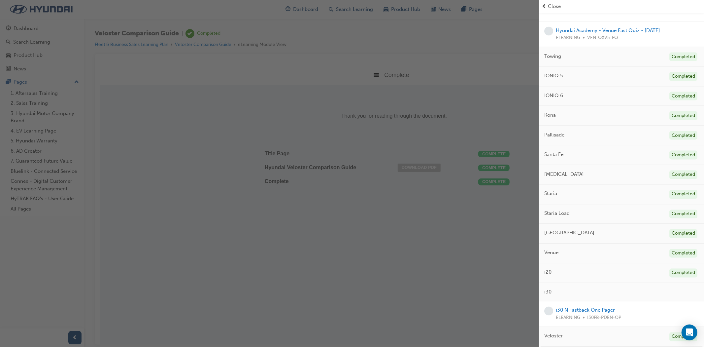
scroll to position [911, 0]
click at [606, 306] on div "i30 N Fastback One Pager ELEARNING I30FB-PDEN-OP" at bounding box center [588, 313] width 65 height 15
click at [608, 313] on link "i30 N Fastback One Pager" at bounding box center [585, 310] width 59 height 6
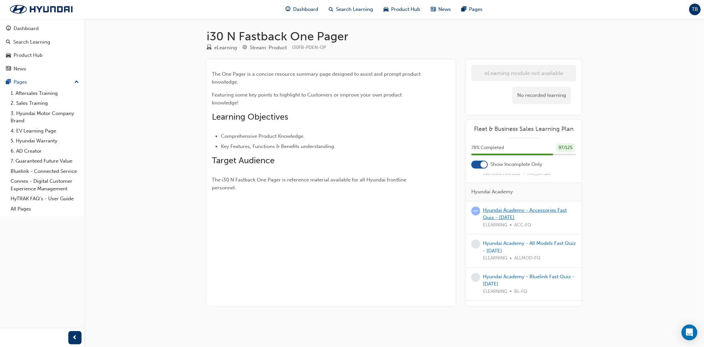
scroll to position [550, 0]
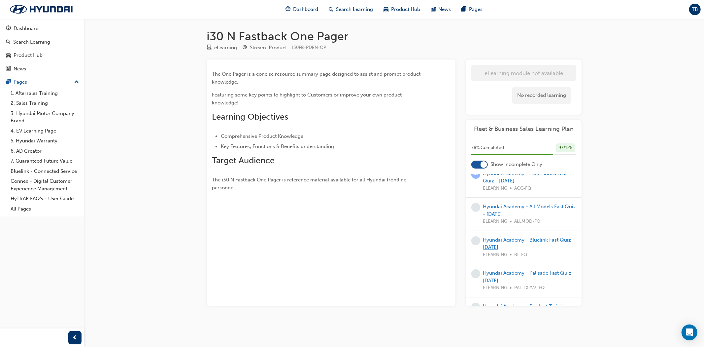
click at [507, 250] on link "Hyundai Academy - Bluelink Fast Quiz - [DATE]" at bounding box center [529, 244] width 92 height 14
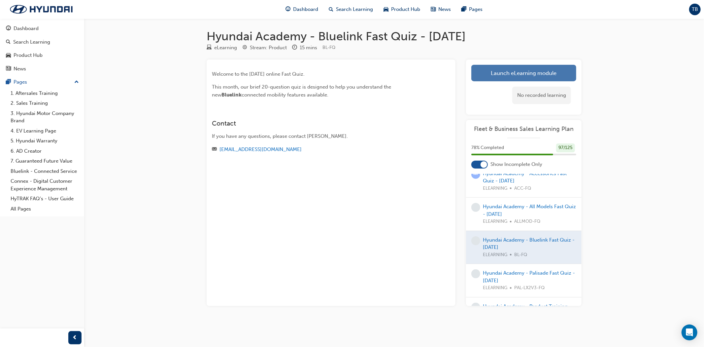
click at [504, 73] on link "Launch eLearning module" at bounding box center [523, 73] width 105 height 17
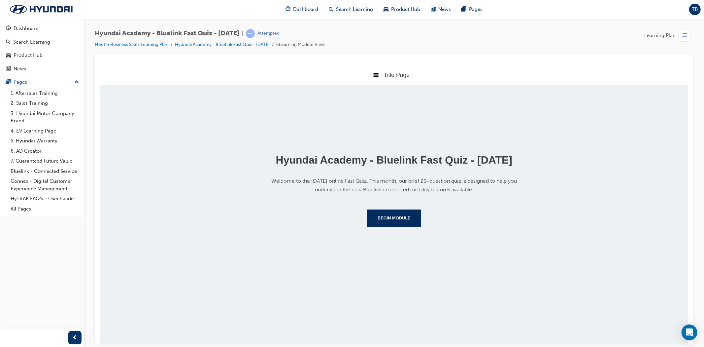
scroll to position [42, 0]
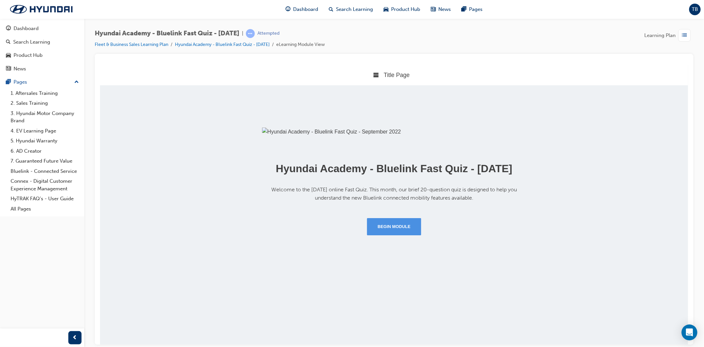
click at [396, 235] on button "Begin Module" at bounding box center [394, 226] width 54 height 17
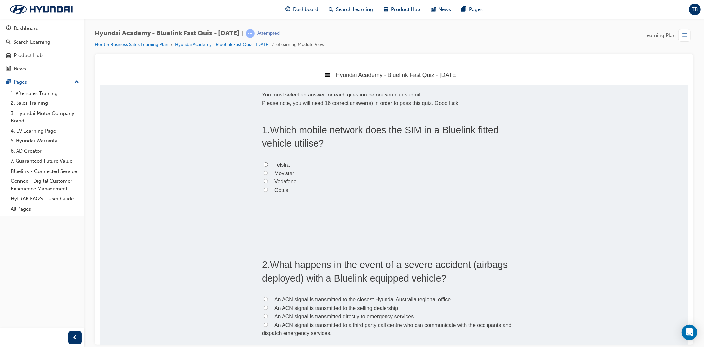
click at [276, 187] on span "Optus" at bounding box center [281, 190] width 14 height 6
click at [268, 187] on input "Optus" at bounding box center [265, 189] width 4 height 4
radio input "true"
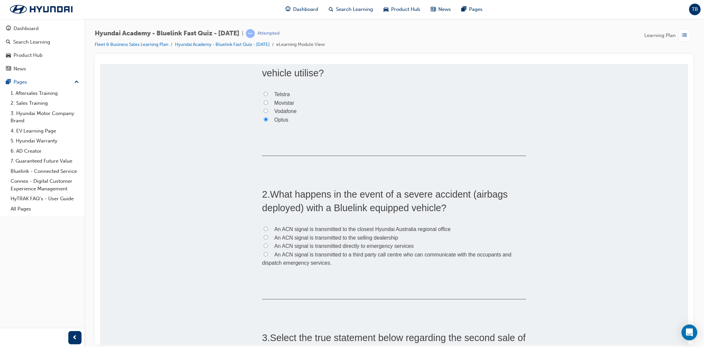
scroll to position [73, 0]
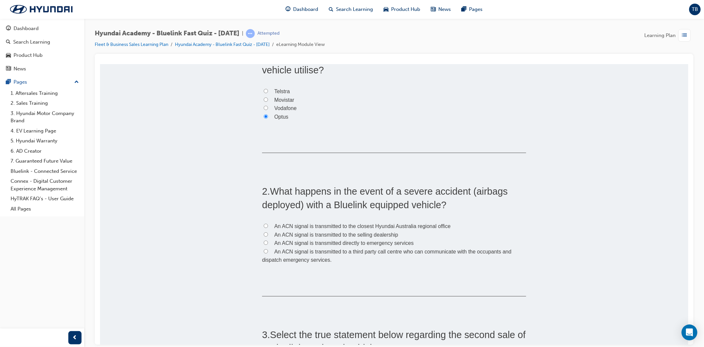
click at [276, 90] on span "Telstra" at bounding box center [282, 91] width 16 height 6
click at [268, 90] on input "Telstra" at bounding box center [265, 90] width 4 height 4
radio input "true"
click at [288, 251] on span "An ACN signal is transmitted to a third party call centre who can communicate w…" at bounding box center [387, 255] width 250 height 14
click at [268, 251] on input "An ACN signal is transmitted to a third party call centre who can communicate w…" at bounding box center [265, 251] width 4 height 4
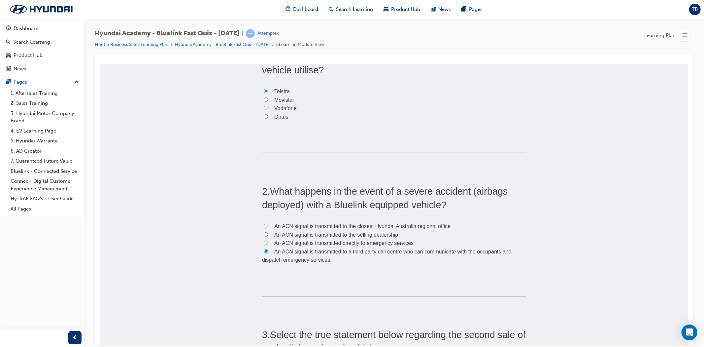
radio input "true"
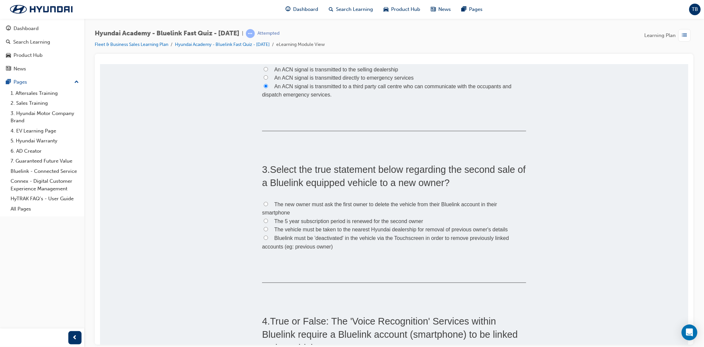
scroll to position [256, 0]
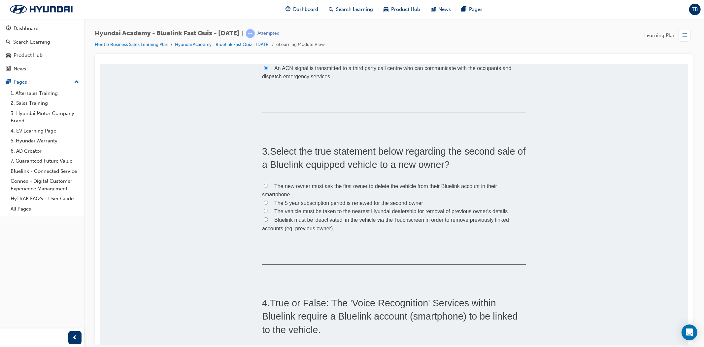
click at [324, 218] on span "Bluelink must be 'deactivated' in the vehicle via the Touchscreen in order to r…" at bounding box center [385, 224] width 247 height 14
click at [268, 218] on input "Bluelink must be 'deactivated' in the vehicle via the Touchscreen in order to r…" at bounding box center [265, 219] width 4 height 4
radio input "true"
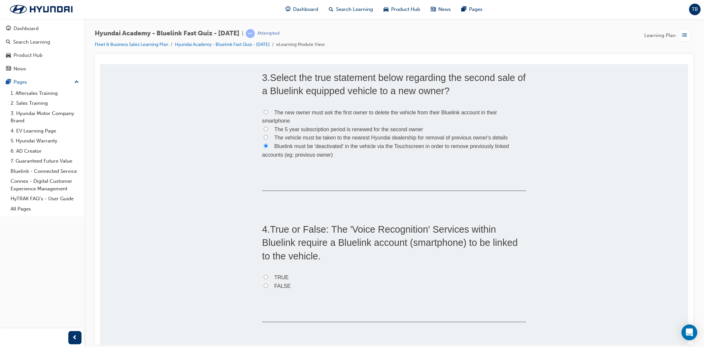
scroll to position [367, 0]
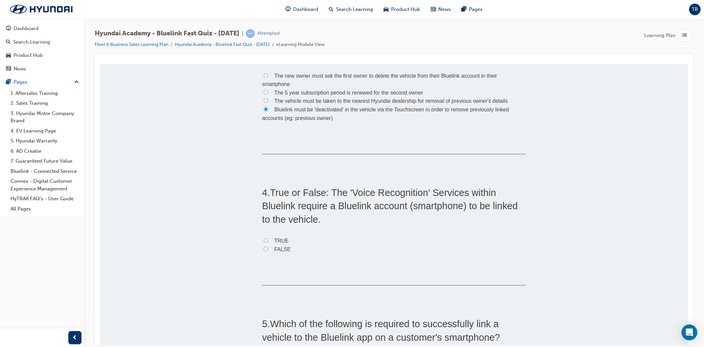
click at [289, 246] on label "FALSE" at bounding box center [394, 249] width 264 height 9
click at [268, 246] on input "FALSE" at bounding box center [265, 248] width 4 height 4
radio input "true"
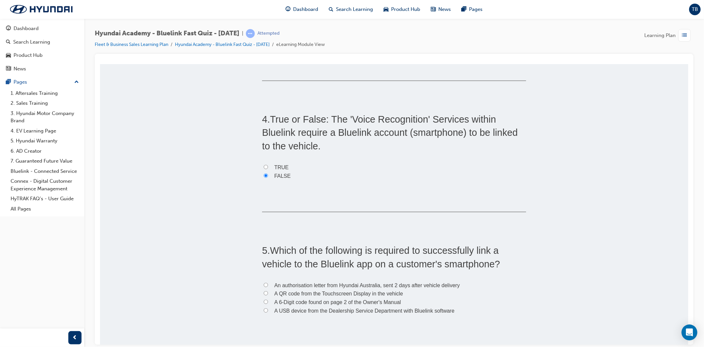
scroll to position [477, 0]
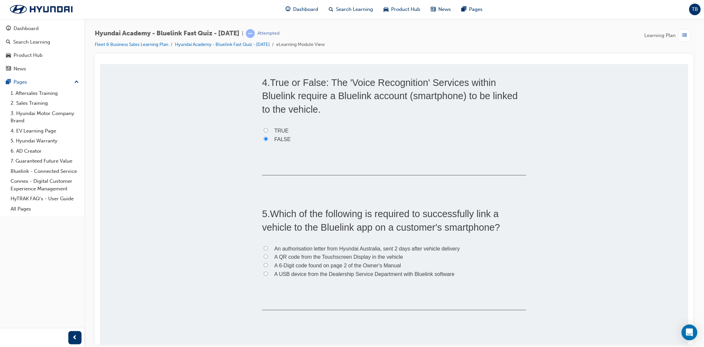
click at [371, 255] on span "A QR code from the Touchscreen Display in the vehicle" at bounding box center [338, 256] width 129 height 6
click at [268, 255] on input "A QR code from the Touchscreen Display in the vehicle" at bounding box center [265, 256] width 4 height 4
radio input "true"
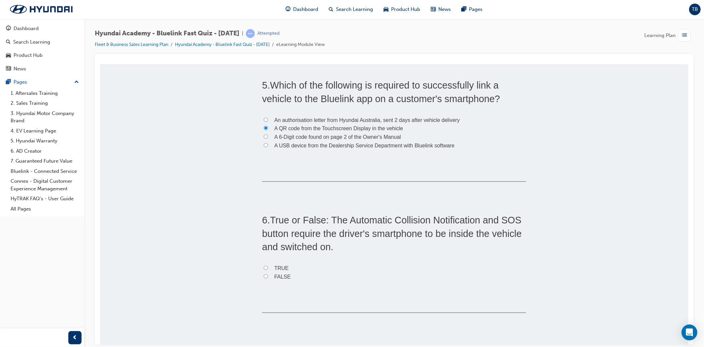
scroll to position [623, 0]
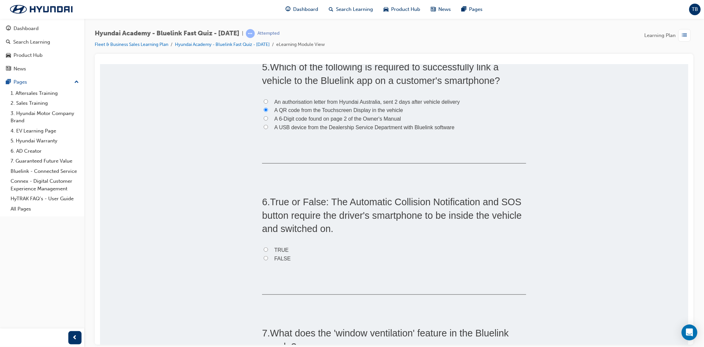
click at [297, 256] on label "FALSE" at bounding box center [394, 258] width 264 height 9
click at [268, 256] on input "FALSE" at bounding box center [265, 257] width 4 height 4
radio input "true"
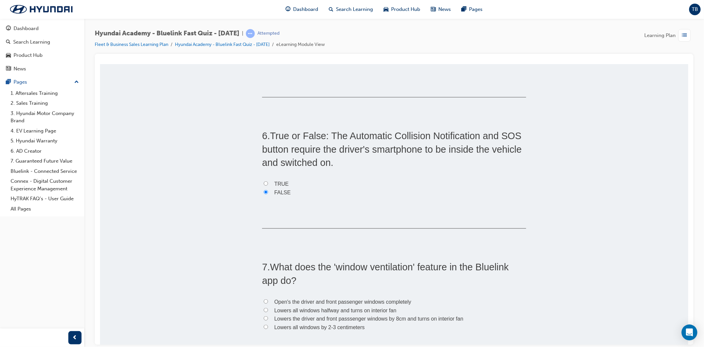
scroll to position [697, 0]
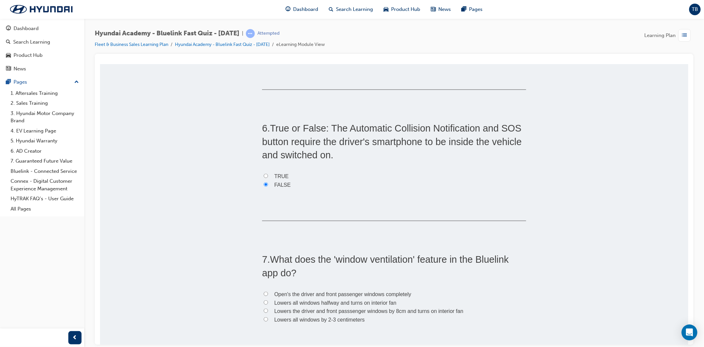
click at [310, 318] on span "Lowers all windows by 2-3 centimeters" at bounding box center [319, 319] width 90 height 6
click at [268, 318] on input "Lowers all windows by 2-3 centimeters" at bounding box center [265, 319] width 4 height 4
radio input "true"
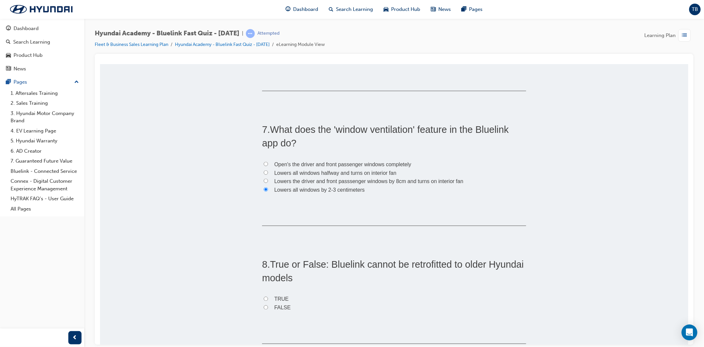
scroll to position [843, 0]
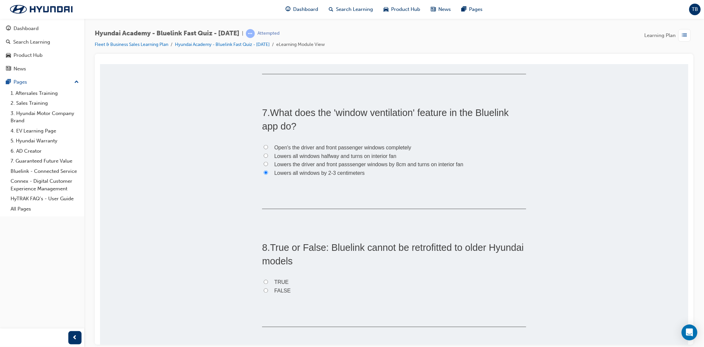
click at [311, 281] on label "TRUE" at bounding box center [394, 282] width 264 height 9
click at [268, 281] on input "TRUE" at bounding box center [265, 281] width 4 height 4
radio input "true"
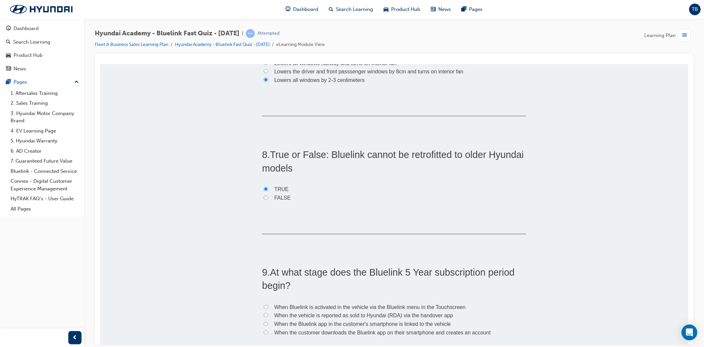
scroll to position [953, 0]
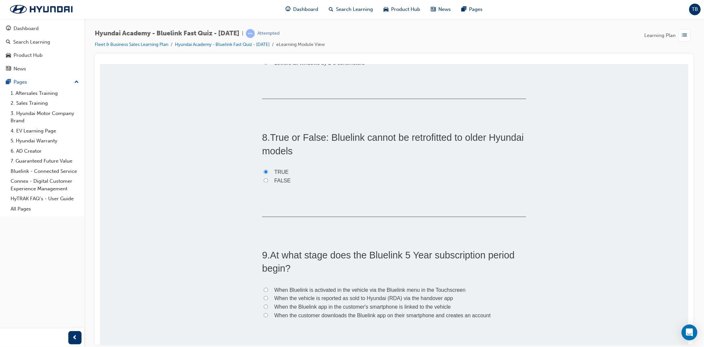
click at [315, 295] on span "When the vehicle is reported as sold to Hyundai (RDA) via the handover app" at bounding box center [363, 298] width 179 height 6
click at [268, 295] on input "When the vehicle is reported as sold to Hyundai (RDA) via the handover app" at bounding box center [265, 297] width 4 height 4
radio input "true"
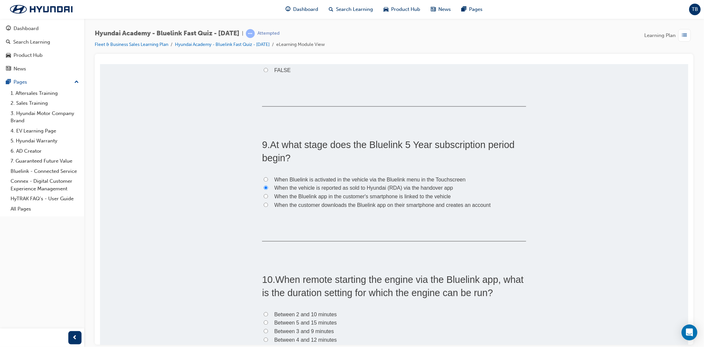
scroll to position [1100, 0]
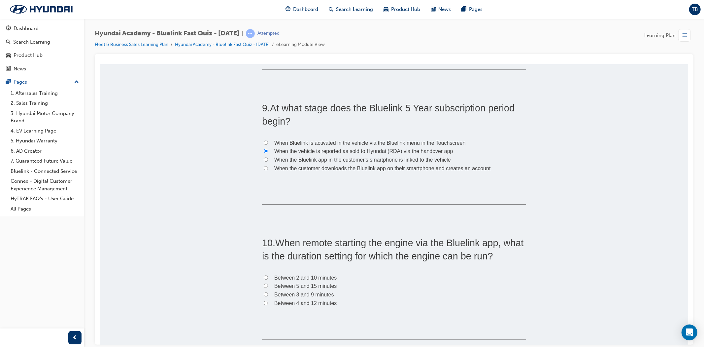
click at [266, 276] on label "Between 2 and 10 minutes" at bounding box center [394, 277] width 264 height 9
click at [266, 276] on input "Between 2 and 10 minutes" at bounding box center [265, 277] width 4 height 4
radio input "true"
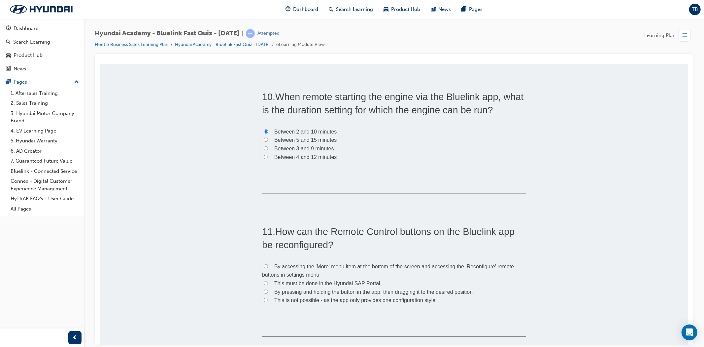
scroll to position [1247, 0]
click at [305, 290] on span "By pressing and holding the button in the app, then dragging it to the desired …" at bounding box center [373, 291] width 198 height 6
click at [268, 290] on input "By pressing and holding the button in the app, then dragging it to the desired …" at bounding box center [265, 290] width 4 height 4
radio input "true"
click at [332, 266] on span "By accessing the 'More' menu item at the bottom of the screen and accessing the…" at bounding box center [388, 270] width 252 height 14
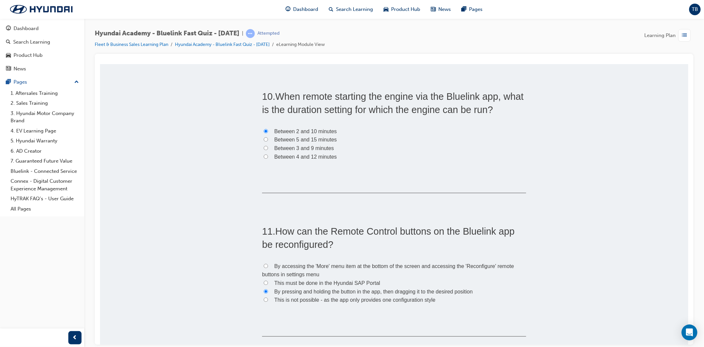
click at [268, 266] on input "By accessing the 'More' menu item at the bottom of the screen and accessing the…" at bounding box center [265, 265] width 4 height 4
radio input "true"
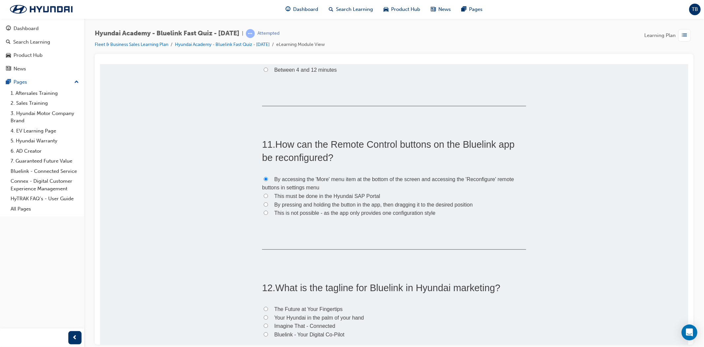
scroll to position [1357, 0]
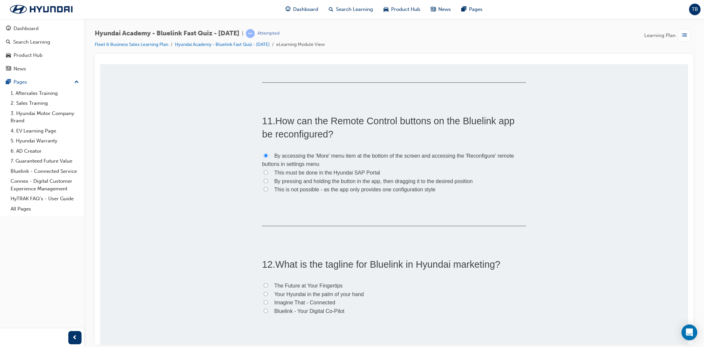
click at [327, 310] on span "Bluelink - Your Digital Co-Pilot" at bounding box center [309, 311] width 70 height 6
click at [268, 310] on input "Bluelink - Your Digital Co-Pilot" at bounding box center [265, 310] width 4 height 4
radio input "true"
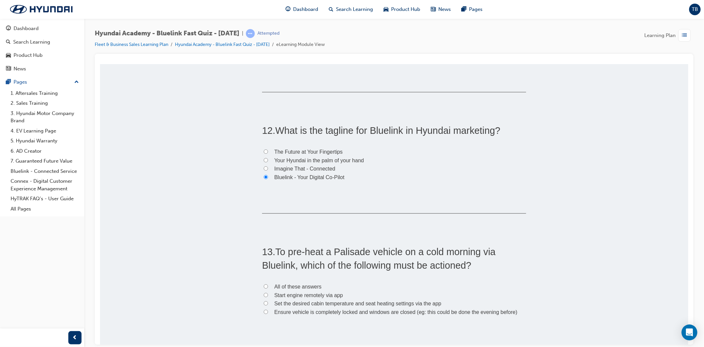
scroll to position [1503, 0]
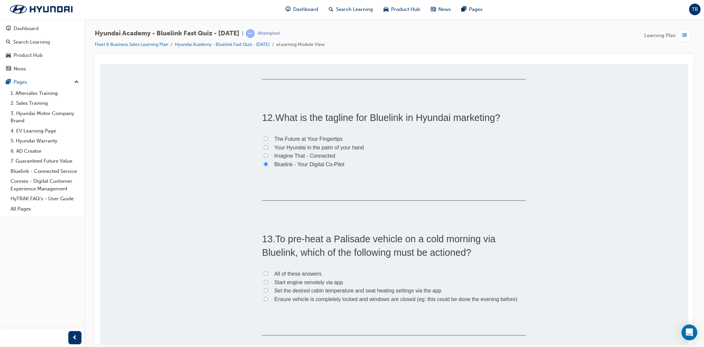
click at [268, 271] on label "All of these answers" at bounding box center [394, 273] width 264 height 9
click at [268, 271] on input "All of these answers" at bounding box center [265, 273] width 4 height 4
radio input "true"
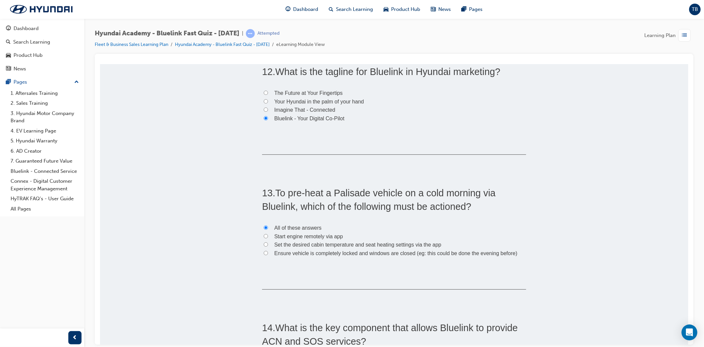
scroll to position [1650, 0]
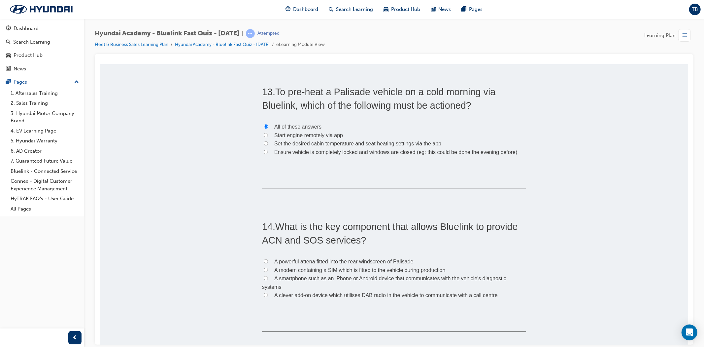
click at [327, 270] on span "A modem containing a SIM which is fitted to the vehicle during production" at bounding box center [359, 270] width 171 height 6
click at [268, 270] on input "A modem containing a SIM which is fitted to the vehicle during production" at bounding box center [265, 269] width 4 height 4
radio input "true"
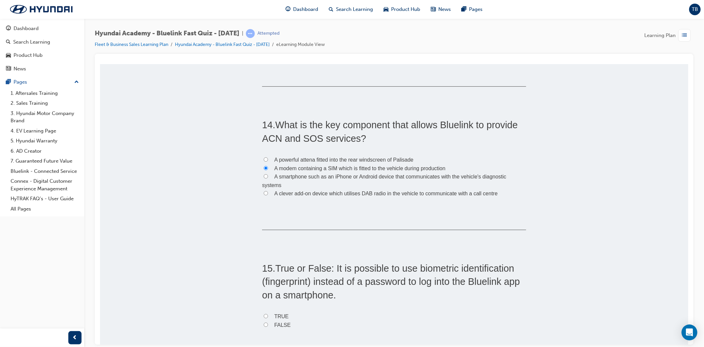
scroll to position [1760, 0]
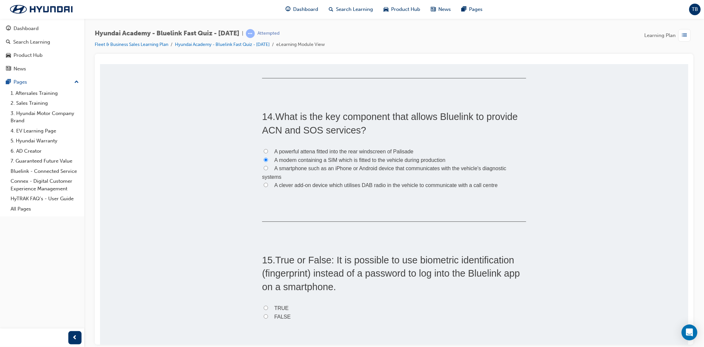
click at [280, 315] on span "FALSE" at bounding box center [282, 316] width 17 height 6
click at [268, 315] on input "FALSE" at bounding box center [265, 316] width 4 height 4
radio input "true"
click at [278, 307] on span "TRUE" at bounding box center [281, 308] width 15 height 6
click at [268, 307] on input "TRUE" at bounding box center [265, 307] width 4 height 4
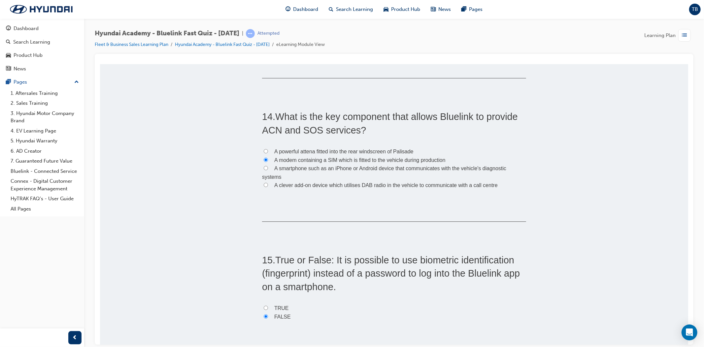
radio input "true"
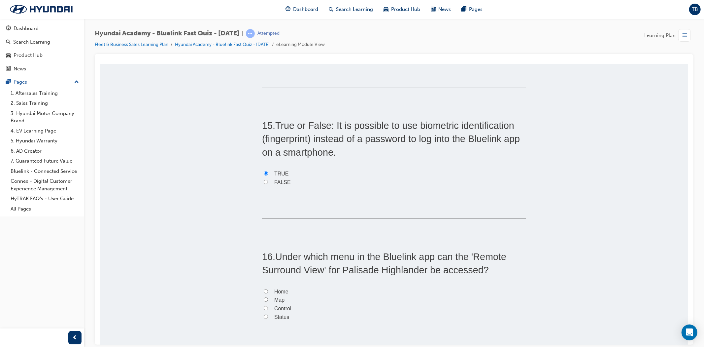
scroll to position [1907, 0]
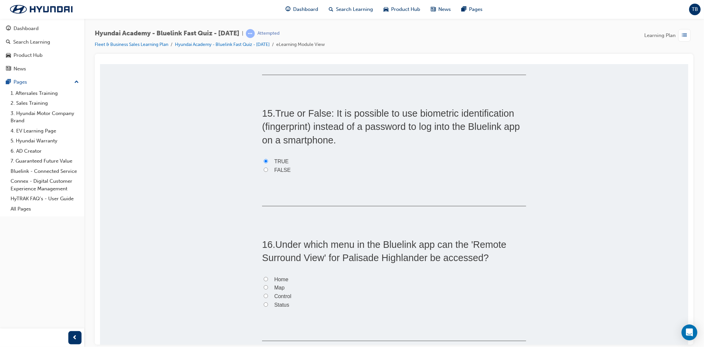
click at [266, 278] on label "Home" at bounding box center [394, 279] width 264 height 9
click at [266, 278] on input "Home" at bounding box center [265, 278] width 4 height 4
radio input "true"
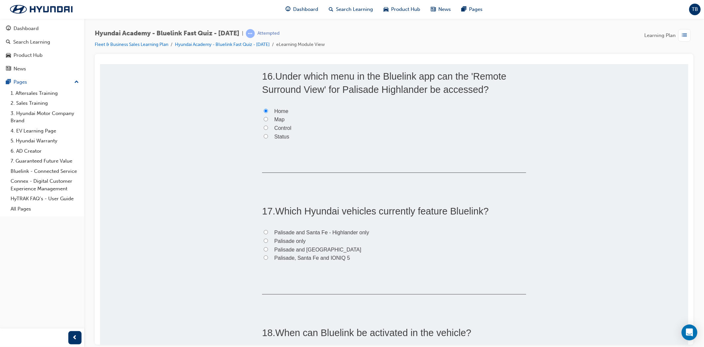
scroll to position [2090, 0]
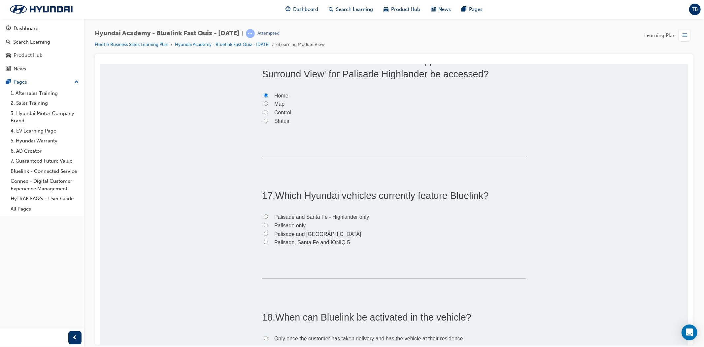
click at [328, 241] on span "Palisade, Santa Fe and IONIQ 5" at bounding box center [312, 242] width 76 height 6
click at [268, 241] on input "Palisade, Santa Fe and IONIQ 5" at bounding box center [265, 241] width 4 height 4
radio input "true"
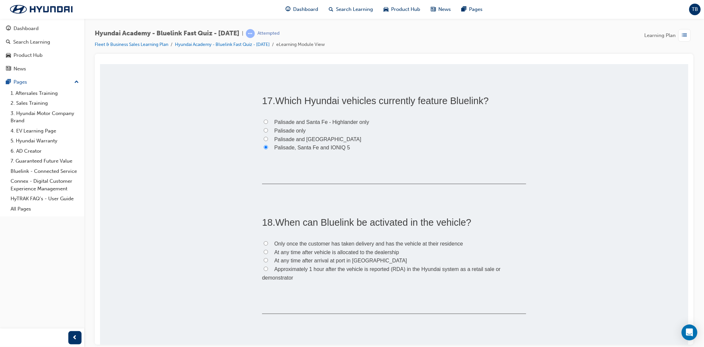
scroll to position [2200, 0]
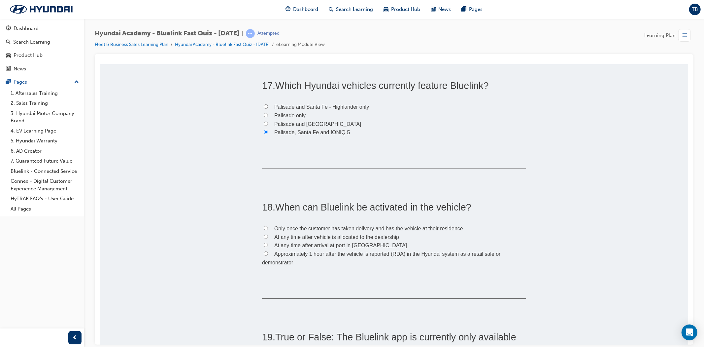
click at [340, 257] on label "Approximately 1 hour after the vehicle is reported (RDA) in the Hyundai system …" at bounding box center [394, 257] width 264 height 17
click at [268, 255] on input "Approximately 1 hour after the vehicle is reported (RDA) in the Hyundai system …" at bounding box center [265, 253] width 4 height 4
radio input "true"
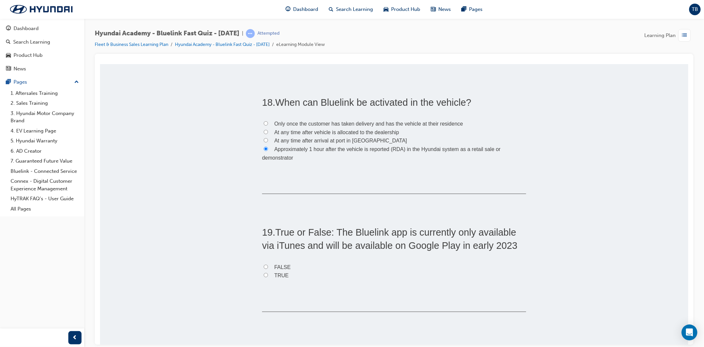
scroll to position [2310, 0]
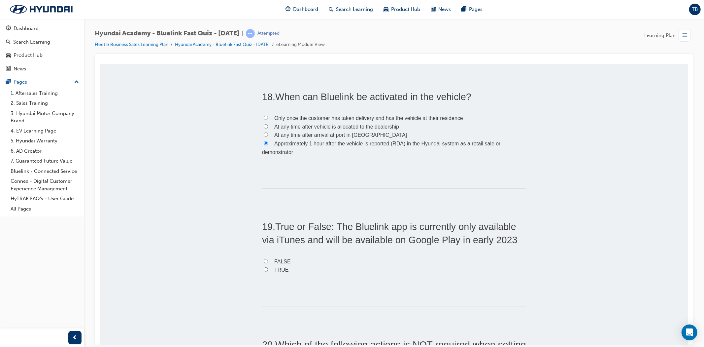
click at [340, 257] on label "FALSE" at bounding box center [394, 261] width 264 height 9
click at [268, 258] on input "FALSE" at bounding box center [265, 260] width 4 height 4
radio input "true"
click at [309, 270] on label "TRUE" at bounding box center [394, 269] width 264 height 9
click at [268, 270] on input "TRUE" at bounding box center [265, 269] width 4 height 4
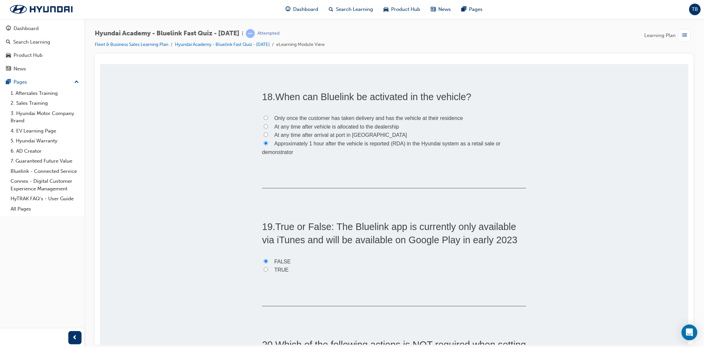
radio input "true"
click at [310, 264] on label "FALSE" at bounding box center [394, 261] width 264 height 9
click at [268, 263] on input "FALSE" at bounding box center [265, 260] width 4 height 4
radio input "true"
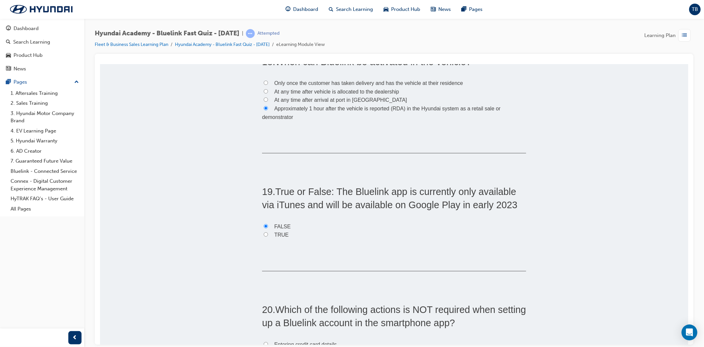
scroll to position [2420, 0]
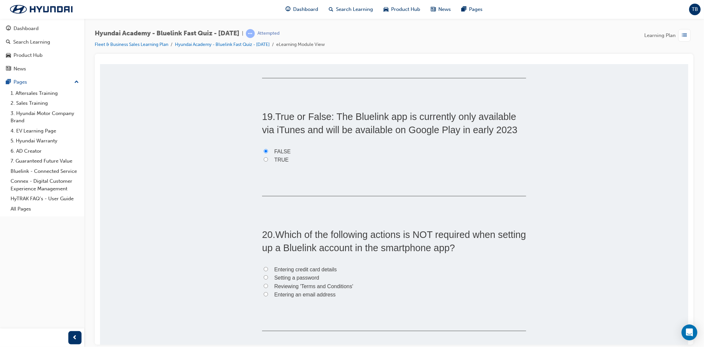
click at [283, 268] on span "Entering credit card details" at bounding box center [305, 269] width 62 height 6
click at [268, 268] on input "Entering credit card details" at bounding box center [265, 268] width 4 height 4
radio input "true"
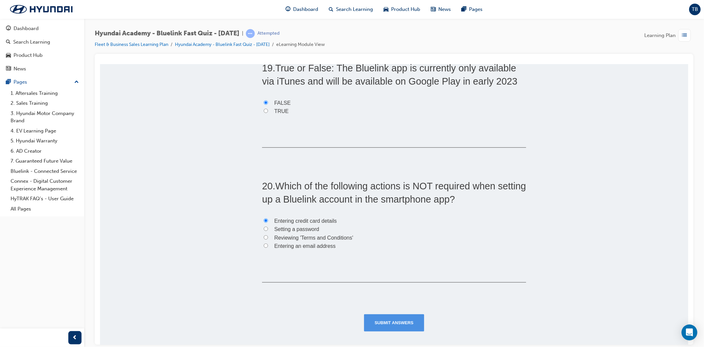
click at [417, 324] on button "Submit Answers" at bounding box center [394, 322] width 60 height 17
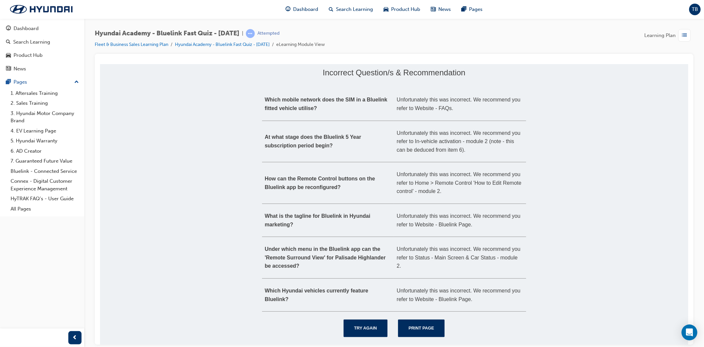
scroll to position [73, 0]
